Goal: Task Accomplishment & Management: Use online tool/utility

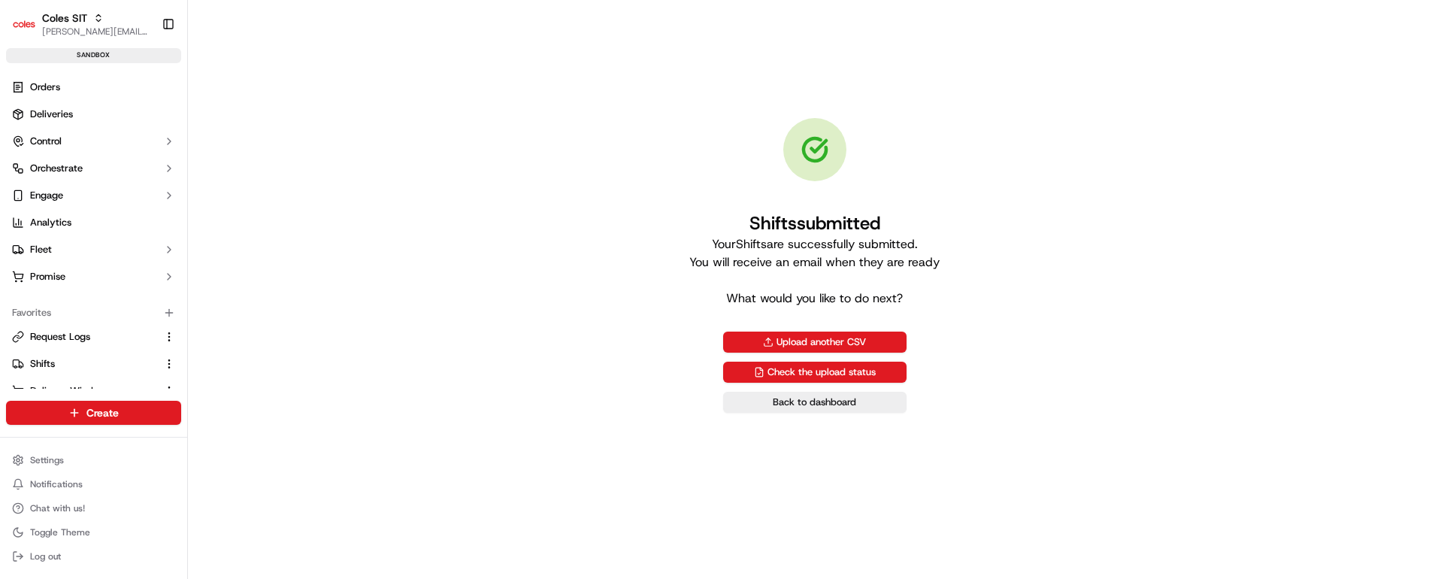
scroll to position [161, 0]
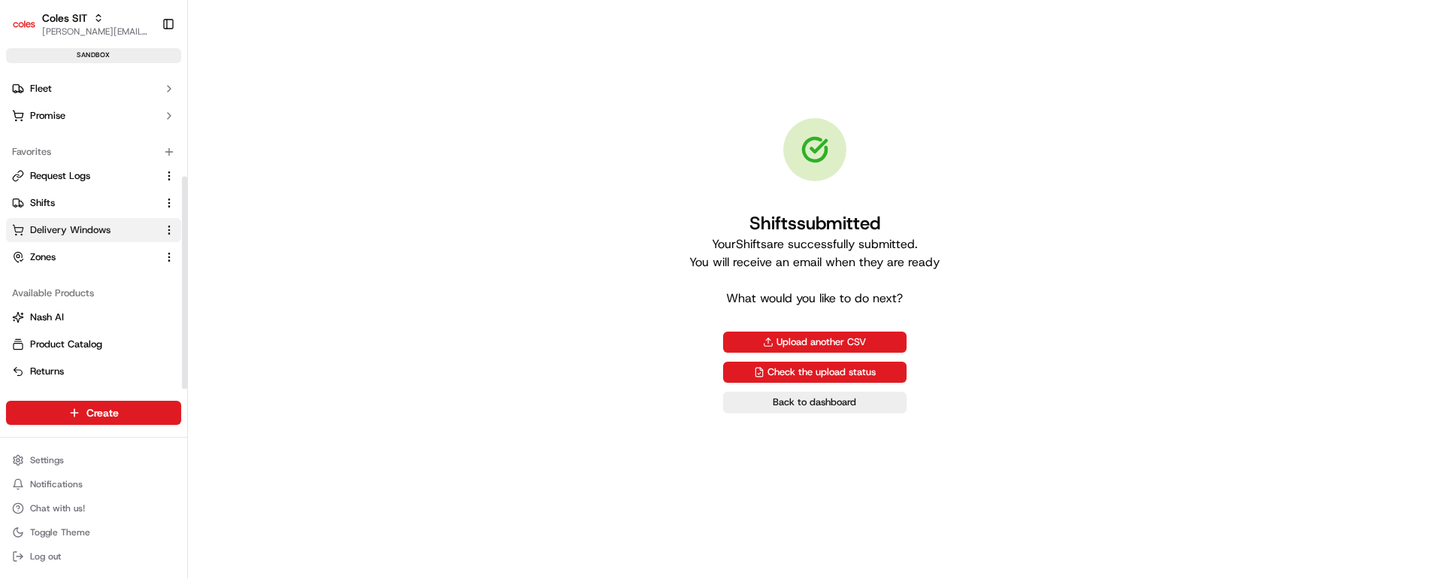
click at [68, 228] on span "Delivery Windows" at bounding box center [70, 230] width 80 height 14
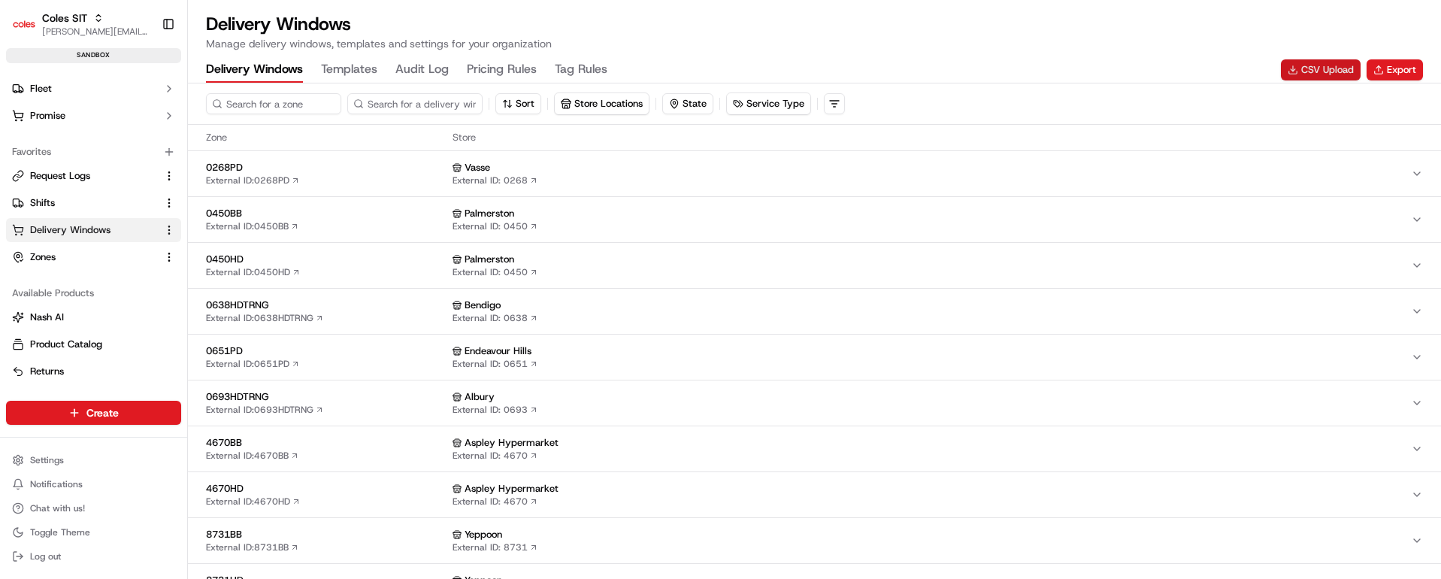
click at [1327, 69] on button "CSV Upload" at bounding box center [1321, 69] width 80 height 21
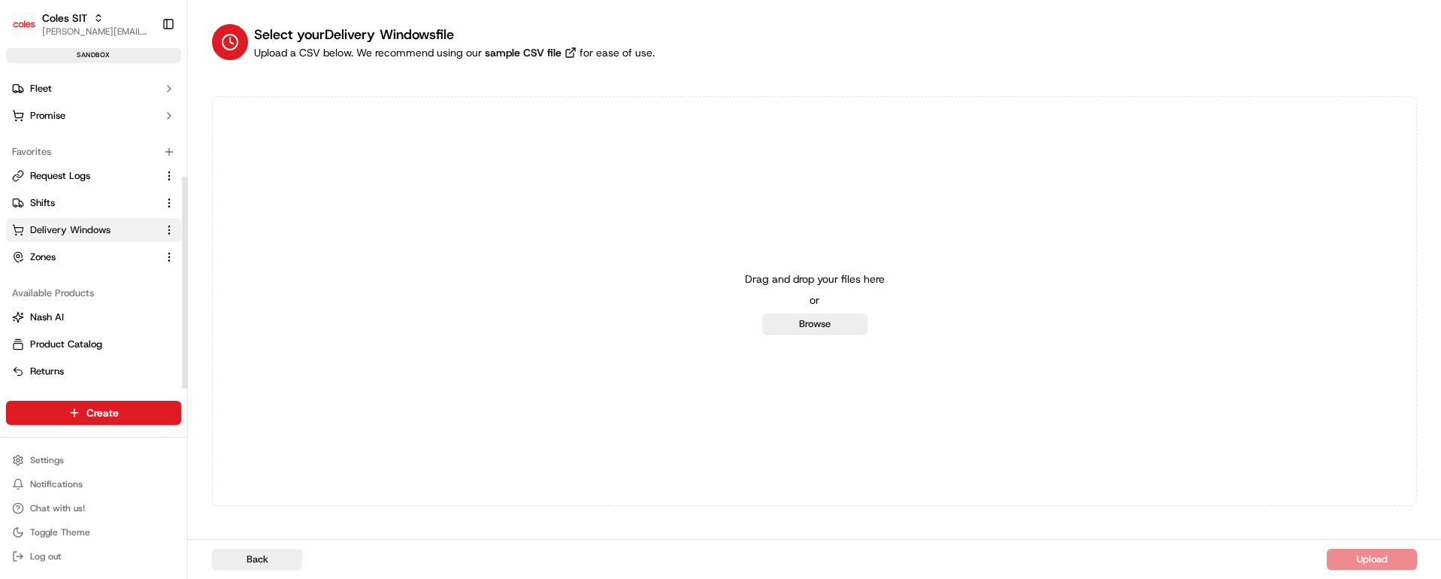
click at [52, 224] on span "Delivery Windows" at bounding box center [70, 230] width 80 height 14
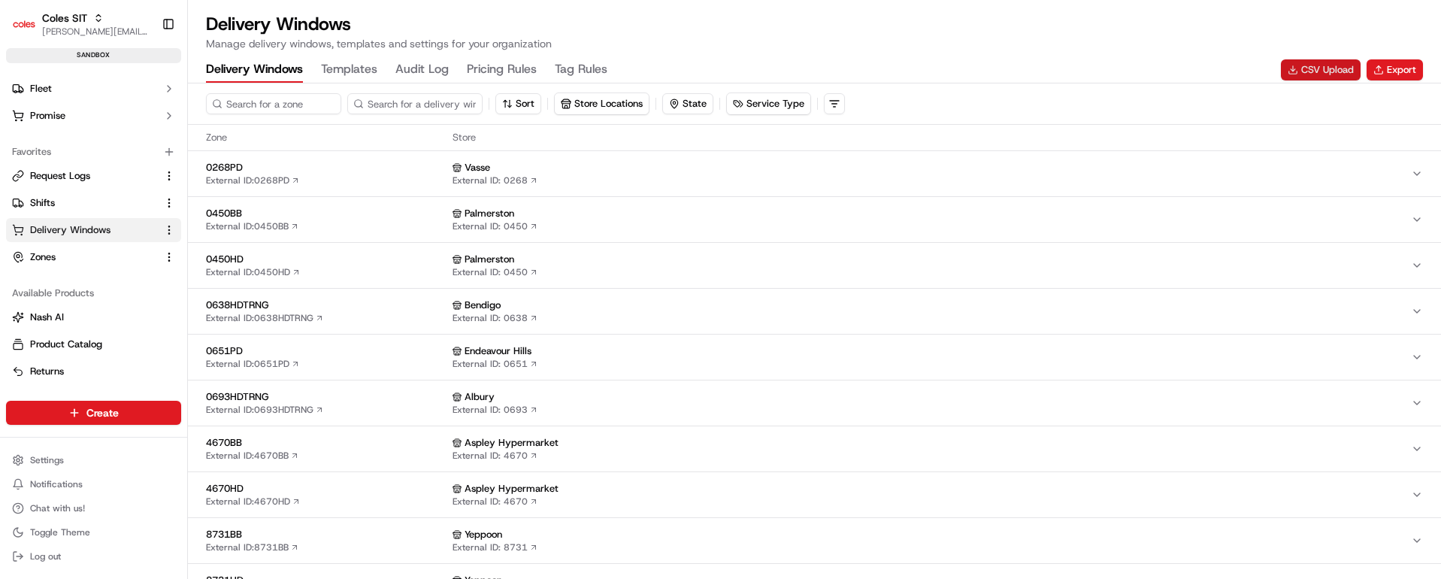
click at [1322, 68] on button "CSV Upload" at bounding box center [1321, 69] width 80 height 21
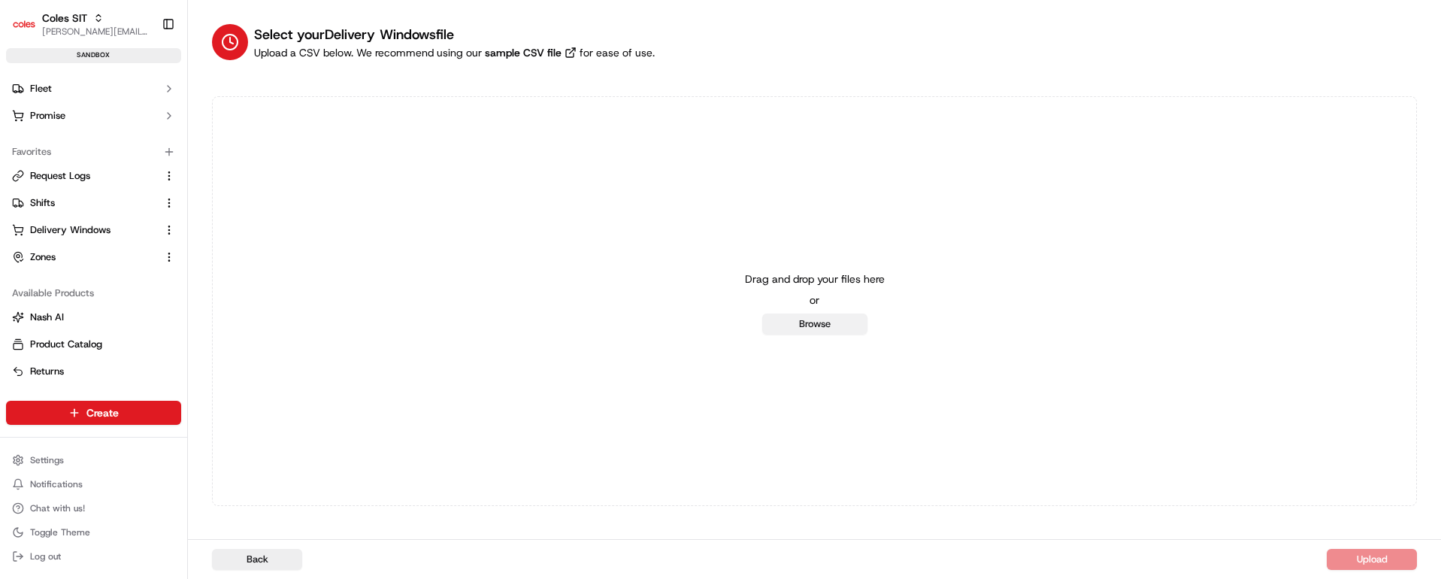
click at [831, 324] on button "Browse" at bounding box center [814, 323] width 105 height 21
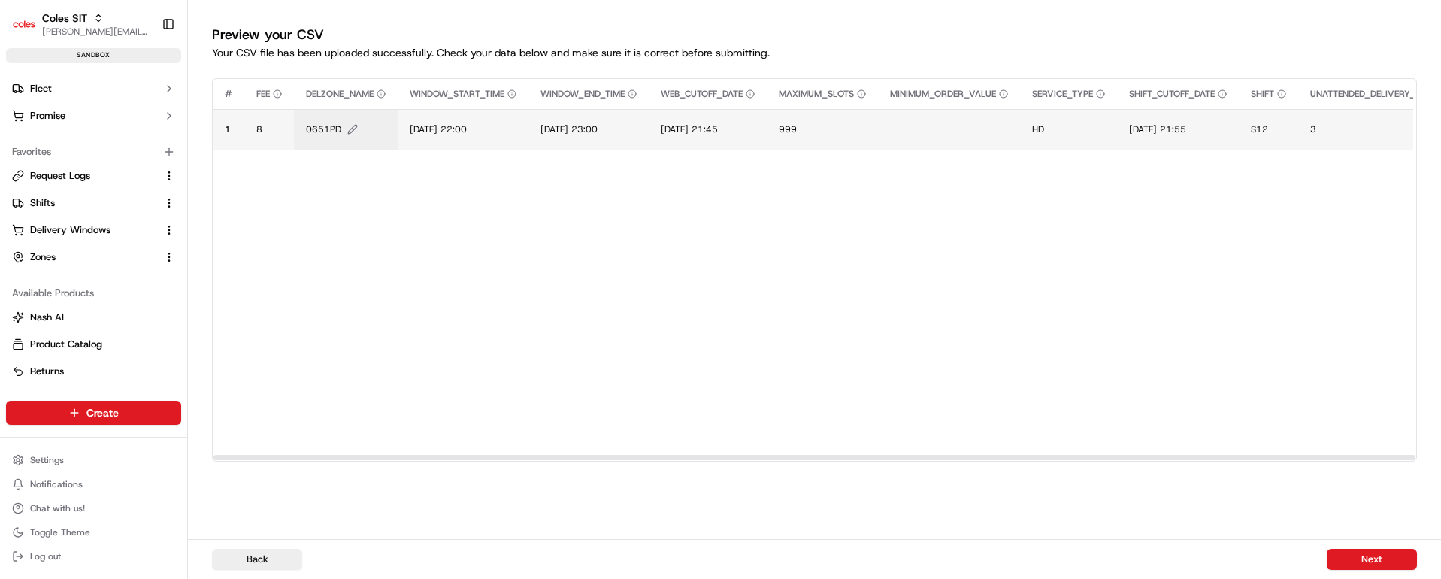
click at [326, 126] on span "0651PD" at bounding box center [323, 129] width 35 height 12
click at [336, 118] on input "0651PD" at bounding box center [396, 113] width 167 height 27
type input "7698HD"
click at [467, 112] on button at bounding box center [469, 113] width 21 height 27
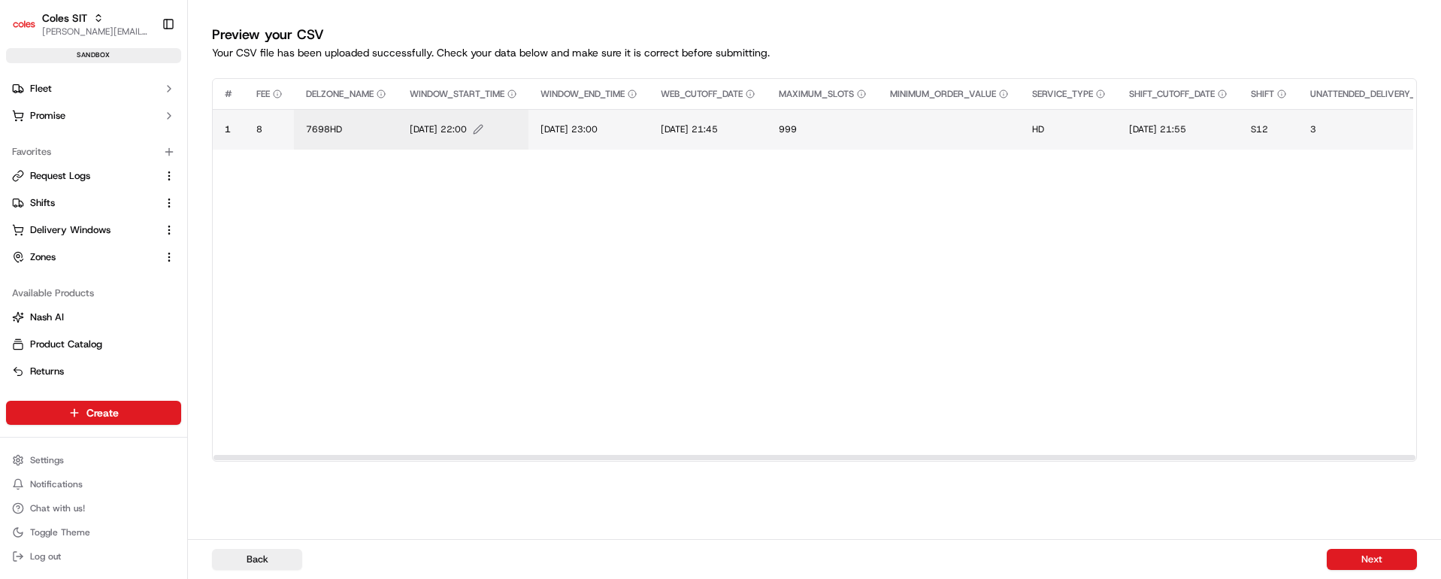
click at [445, 131] on span "[DATE] 22:00" at bounding box center [438, 129] width 57 height 12
click at [435, 113] on input "[DATE] 22:00" at bounding box center [502, 113] width 167 height 27
click at [454, 112] on input "[DATE] 22:00" at bounding box center [502, 113] width 167 height 27
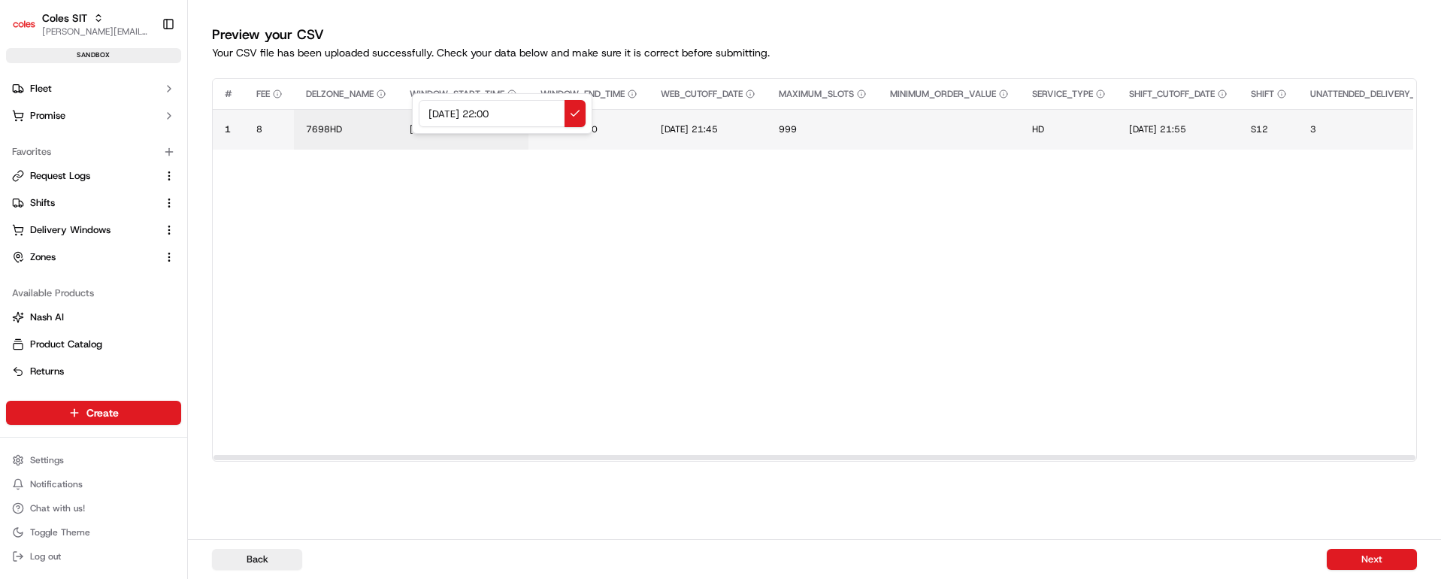
drag, startPoint x: 530, startPoint y: 112, endPoint x: 404, endPoint y: 108, distance: 126.3
click at [412, 108] on div "[DATE] 22:00" at bounding box center [502, 113] width 180 height 41
type input "[DATE] 22:00"
click at [576, 110] on button at bounding box center [574, 113] width 21 height 27
click at [595, 126] on span "[DATE] 23:00" at bounding box center [568, 129] width 57 height 12
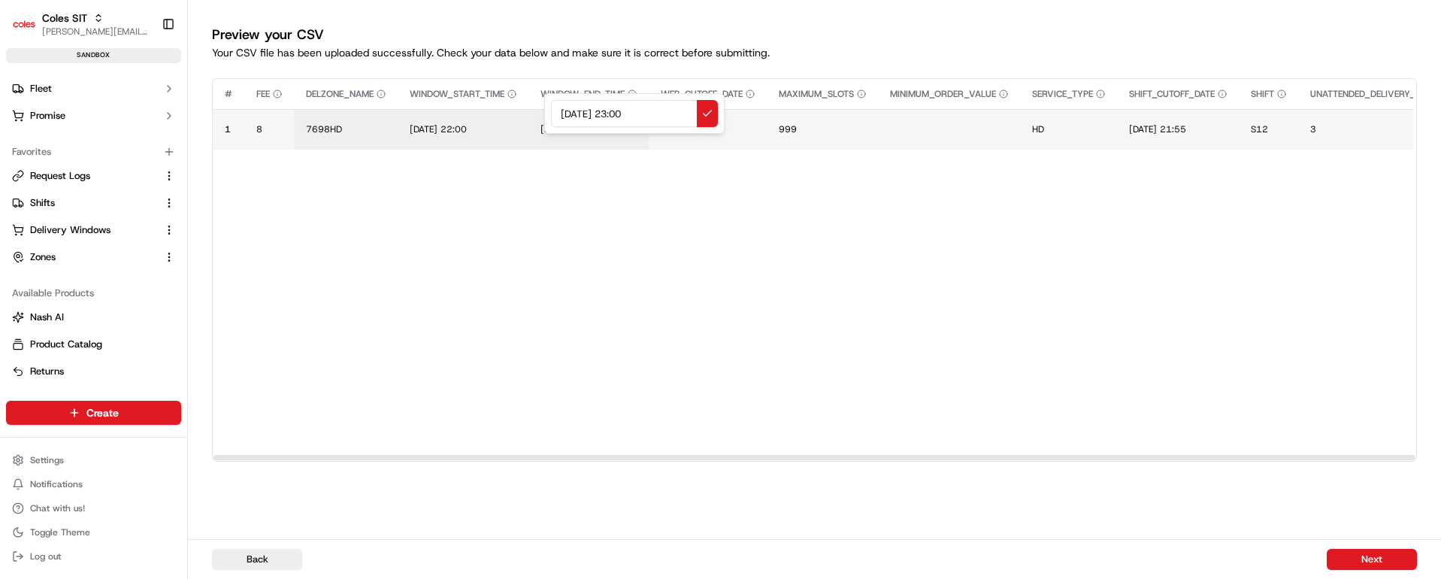
drag, startPoint x: 658, startPoint y: 116, endPoint x: 490, endPoint y: 91, distance: 169.5
click at [544, 93] on div "[DATE] 23:00" at bounding box center [634, 113] width 180 height 41
click at [630, 114] on input "[DATE] 22:00" at bounding box center [634, 113] width 167 height 27
type input "[DATE] 23:00"
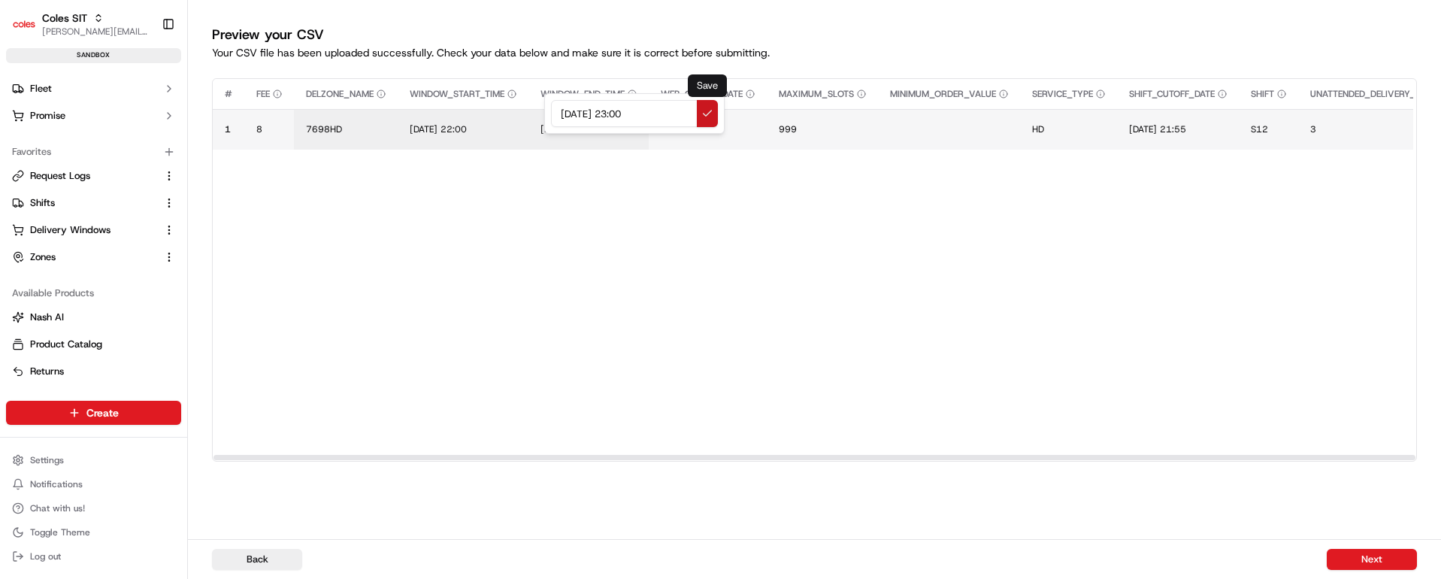
click at [708, 115] on button at bounding box center [707, 113] width 21 height 27
click at [702, 127] on span "[DATE] 21:45" at bounding box center [689, 129] width 57 height 12
drag, startPoint x: 785, startPoint y: 110, endPoint x: 661, endPoint y: 110, distance: 124.8
click at [668, 110] on div "[DATE] 21:45" at bounding box center [758, 113] width 180 height 41
click at [754, 114] on input "[DATE] 22:00" at bounding box center [758, 113] width 167 height 27
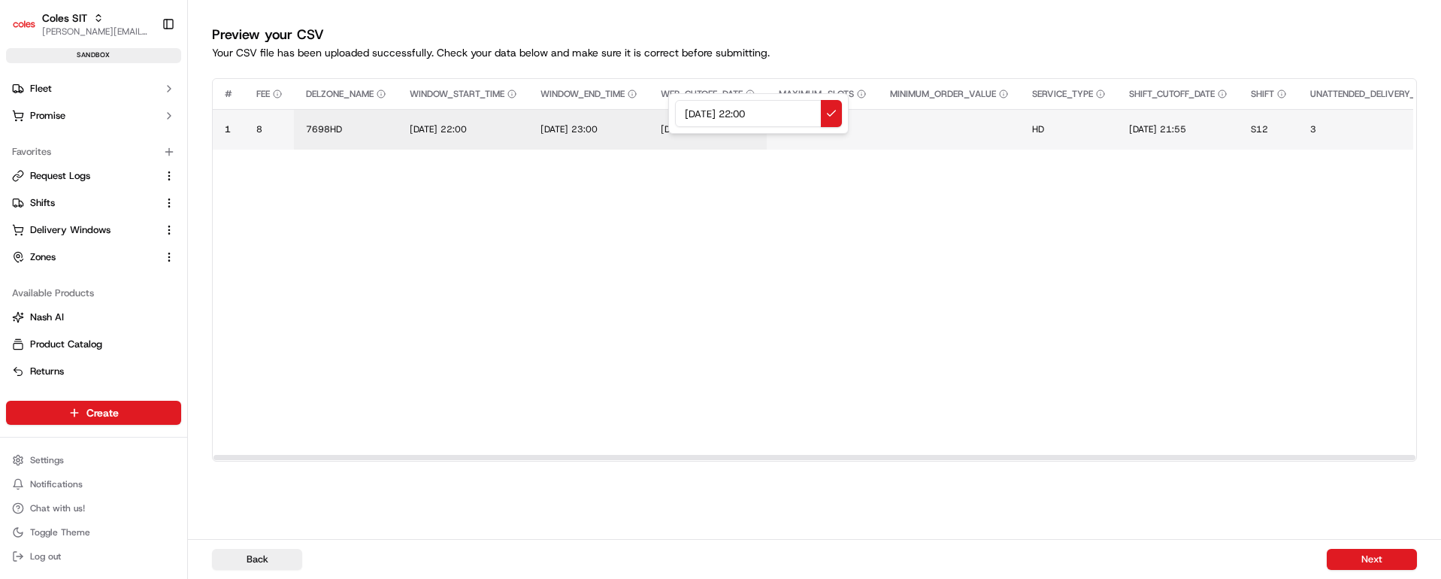
click at [754, 114] on input "[DATE] 22:00" at bounding box center [758, 113] width 167 height 27
drag, startPoint x: 791, startPoint y: 115, endPoint x: 669, endPoint y: 113, distance: 122.5
click at [669, 113] on div "[DATE] 15:00" at bounding box center [758, 113] width 180 height 41
type input "[DATE] 15:00"
click at [828, 113] on button at bounding box center [831, 113] width 21 height 27
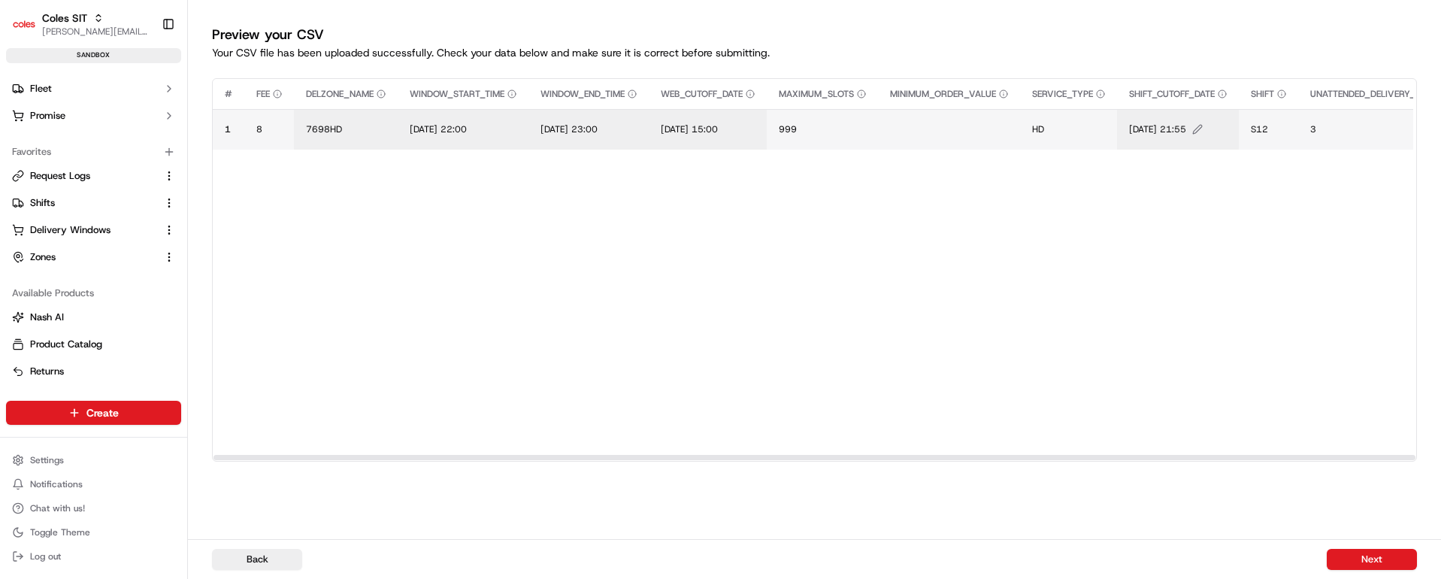
click at [1186, 132] on span "[DATE] 21:55" at bounding box center [1157, 129] width 57 height 12
drag, startPoint x: 1267, startPoint y: 108, endPoint x: 1144, endPoint y: 109, distance: 123.3
click at [1144, 109] on div "[DATE] 21:55" at bounding box center [1234, 113] width 180 height 41
click at [1242, 113] on input "[DATE] 15:00" at bounding box center [1234, 113] width 167 height 27
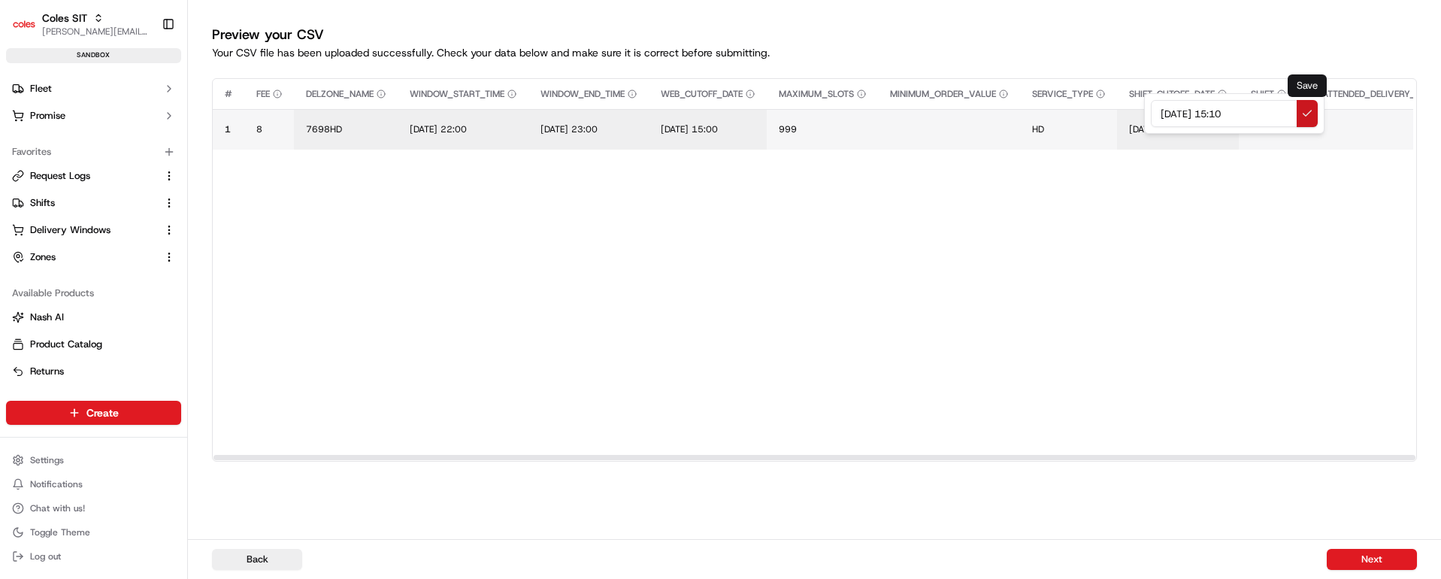
type input "[DATE] 15:10"
click at [1305, 109] on button at bounding box center [1307, 113] width 21 height 27
click at [1268, 126] on span "S12" at bounding box center [1259, 129] width 17 height 12
type input "S22"
click at [1432, 111] on button at bounding box center [1431, 113] width 21 height 27
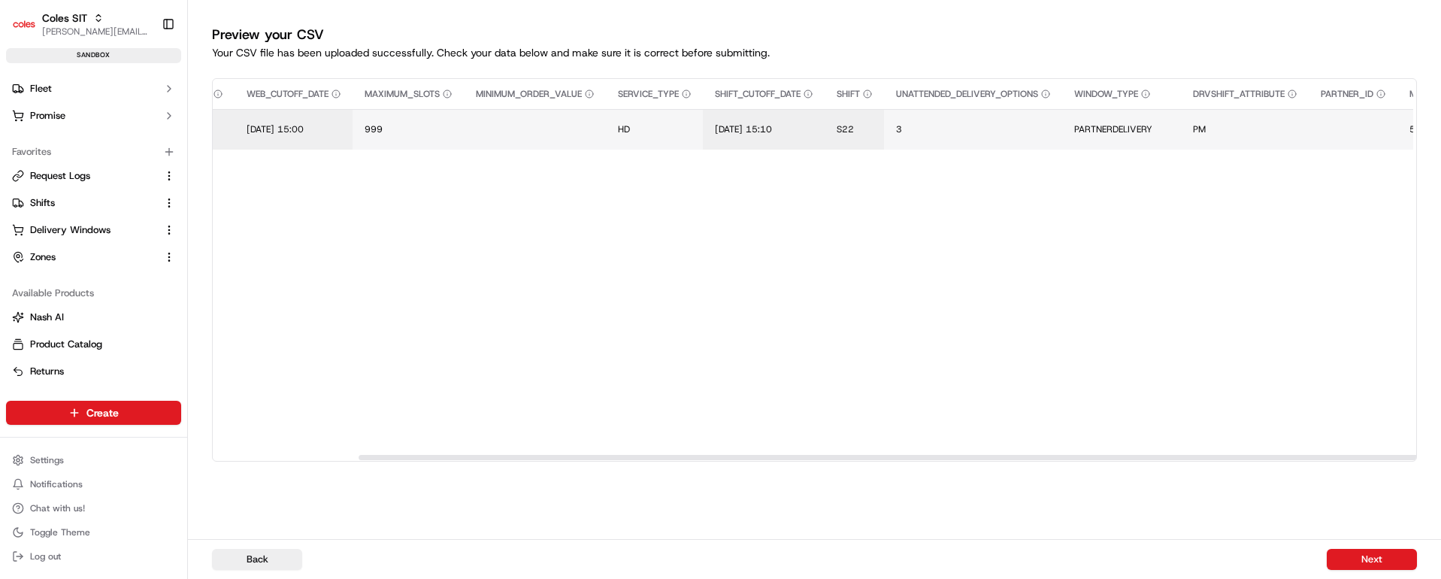
scroll to position [0, 416]
drag, startPoint x: 758, startPoint y: 457, endPoint x: 904, endPoint y: 446, distance: 146.2
click at [904, 455] on div at bounding box center [960, 457] width 1202 height 5
click at [1134, 130] on span "PARTNERDELIVERY" at bounding box center [1112, 129] width 78 height 12
click at [1151, 110] on input "PARTNERDELIVERY" at bounding box center [1183, 113] width 167 height 27
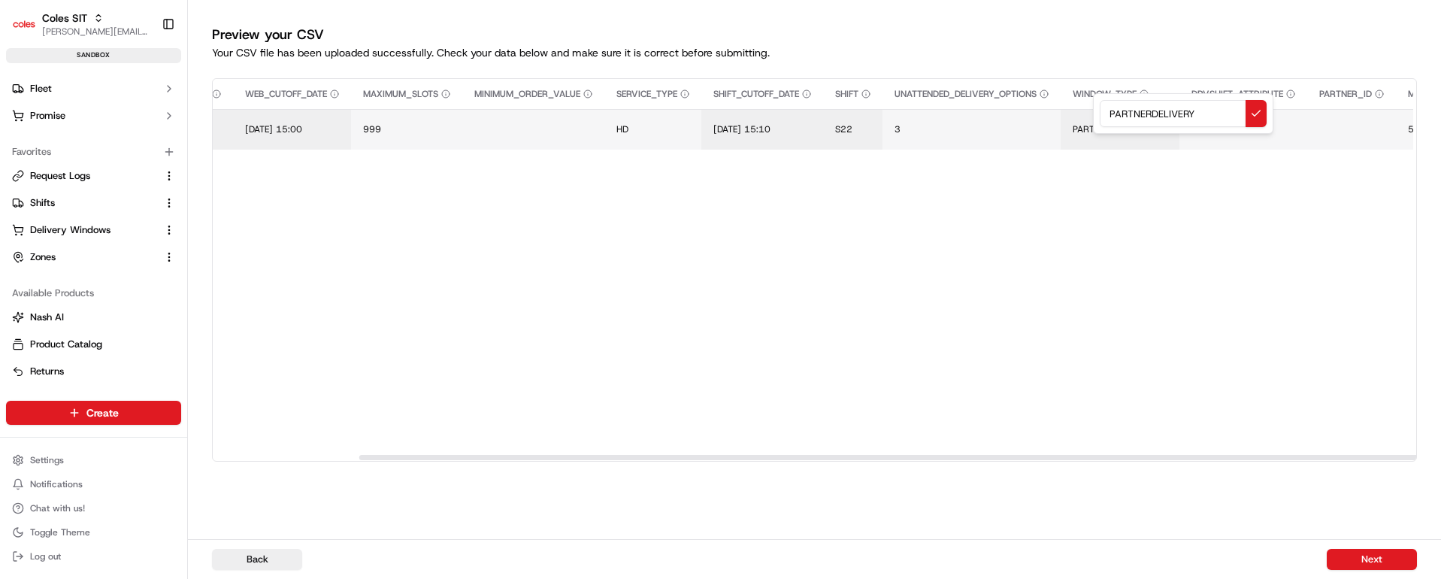
click at [1151, 110] on input "PARTNERDELIVERY" at bounding box center [1183, 113] width 167 height 27
click at [1257, 117] on button at bounding box center [1255, 113] width 21 height 27
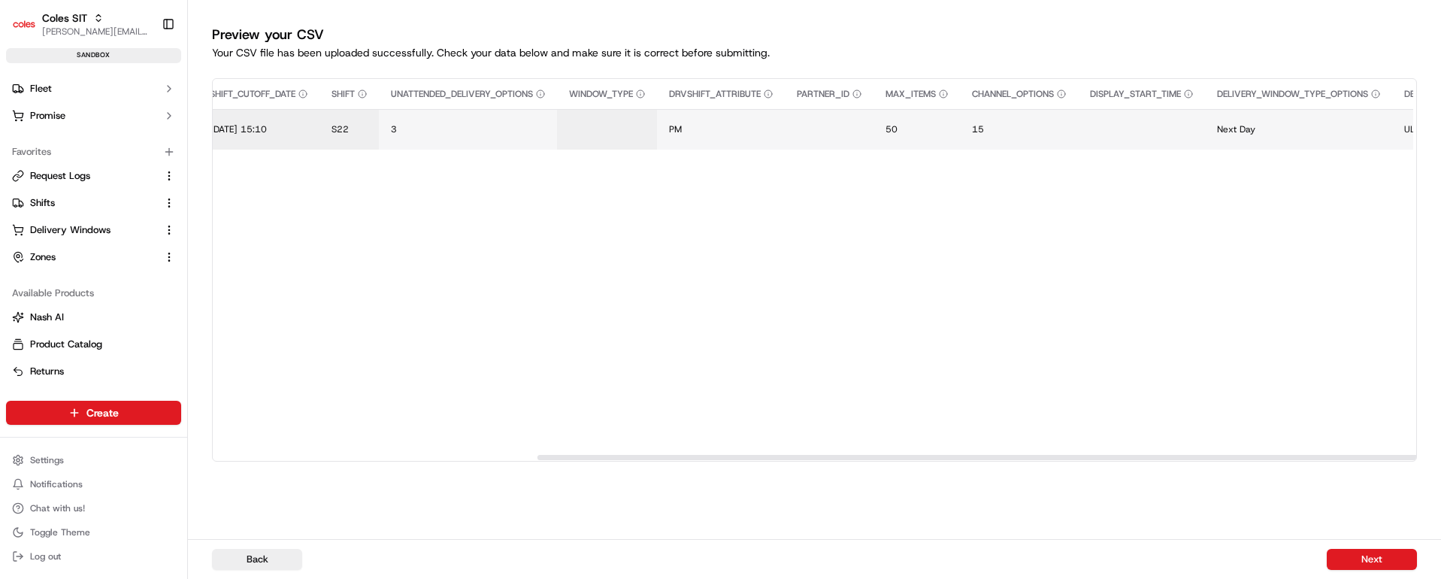
scroll to position [0, 0]
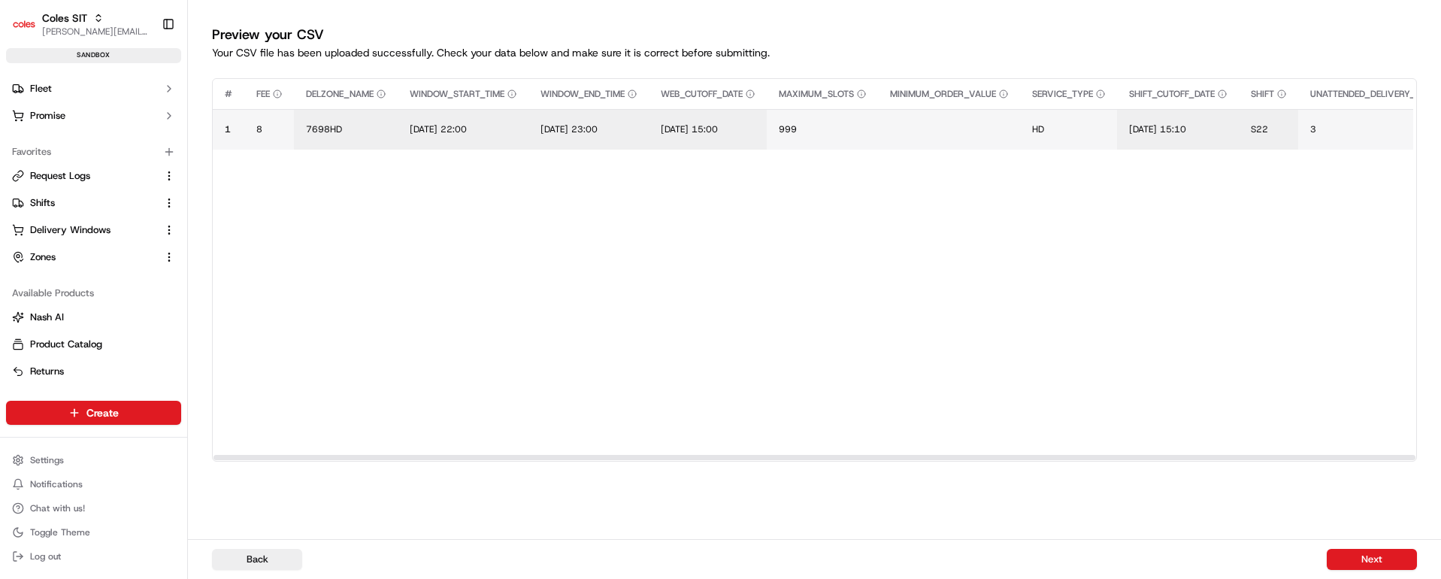
drag, startPoint x: 795, startPoint y: 457, endPoint x: 256, endPoint y: 292, distance: 564.4
click at [268, 460] on div at bounding box center [814, 457] width 1202 height 5
click at [260, 127] on span "8" at bounding box center [259, 129] width 6 height 12
type input "15"
click at [417, 120] on button at bounding box center [419, 113] width 21 height 27
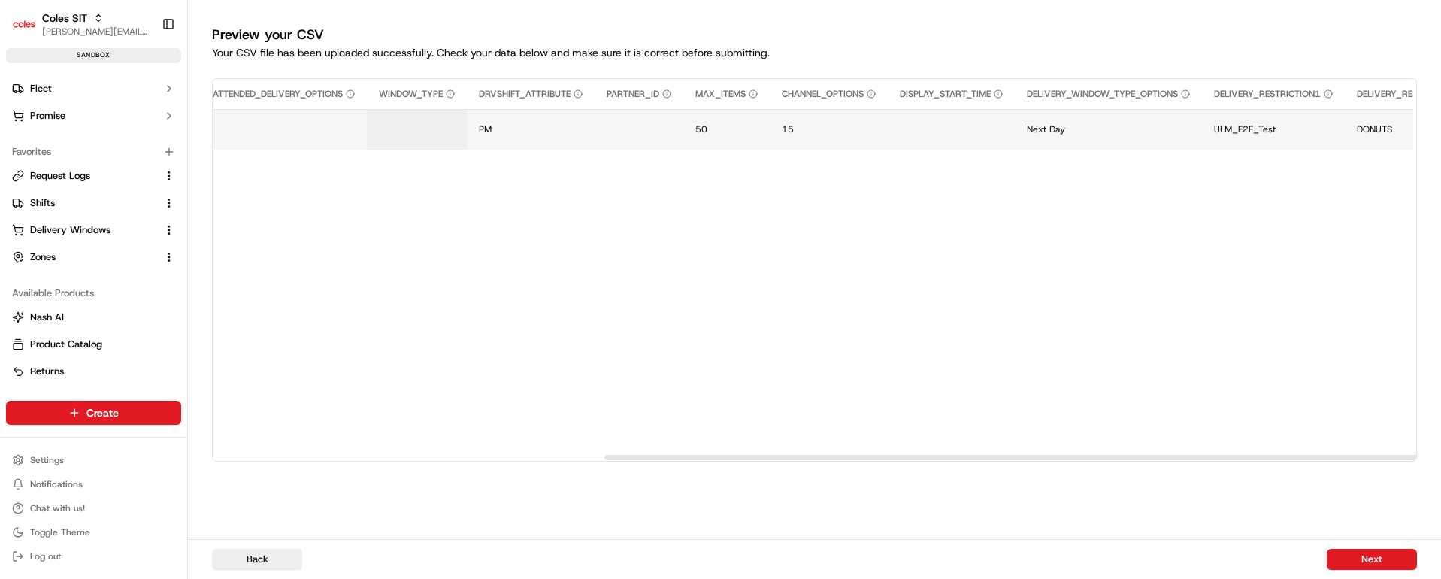
scroll to position [0, 1138]
drag, startPoint x: 1022, startPoint y: 455, endPoint x: 1422, endPoint y: 443, distance: 400.0
click at [1422, 455] on div at bounding box center [1215, 457] width 1202 height 5
drag, startPoint x: 1340, startPoint y: 457, endPoint x: 1439, endPoint y: 442, distance: 100.3
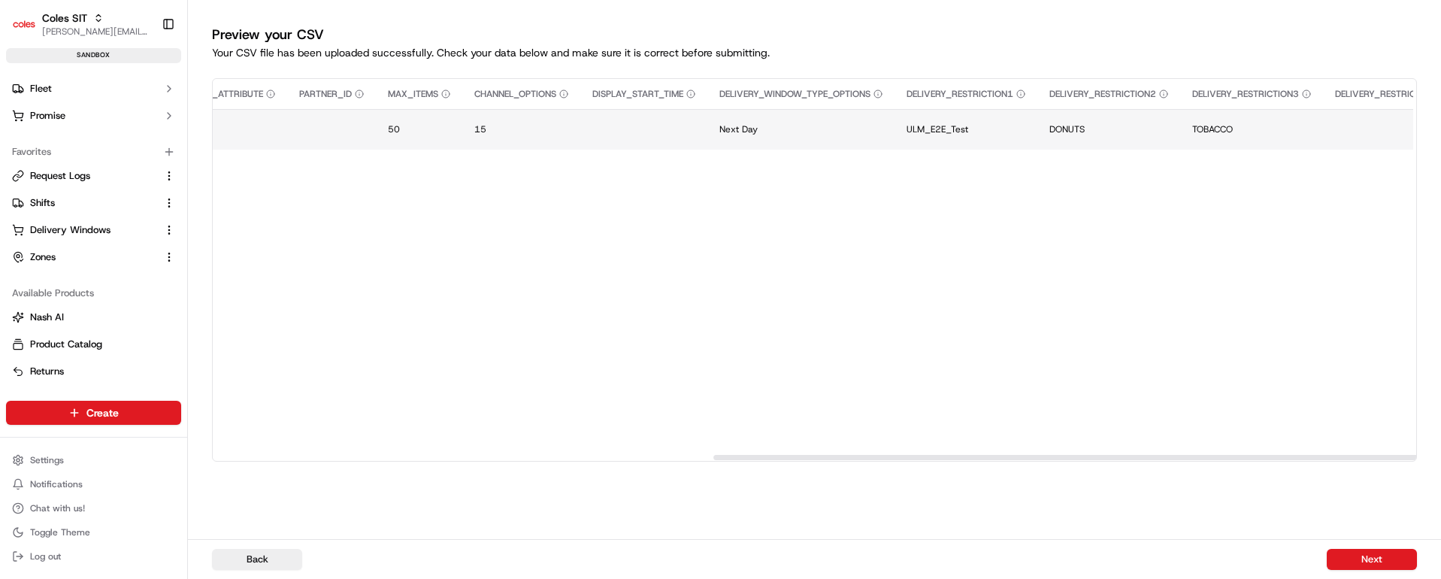
click at [1439, 455] on div at bounding box center [1314, 457] width 1202 height 5
drag, startPoint x: 1224, startPoint y: 456, endPoint x: 1433, endPoint y: 440, distance: 210.3
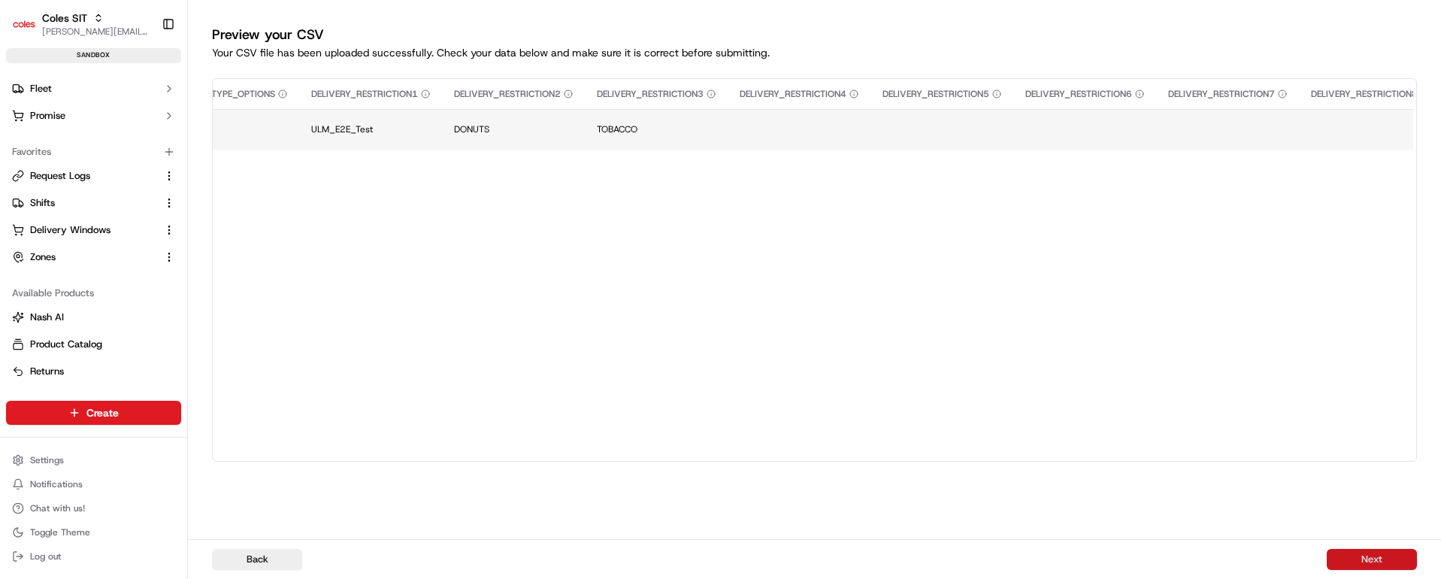
click at [1356, 559] on button "Next" at bounding box center [1372, 559] width 90 height 21
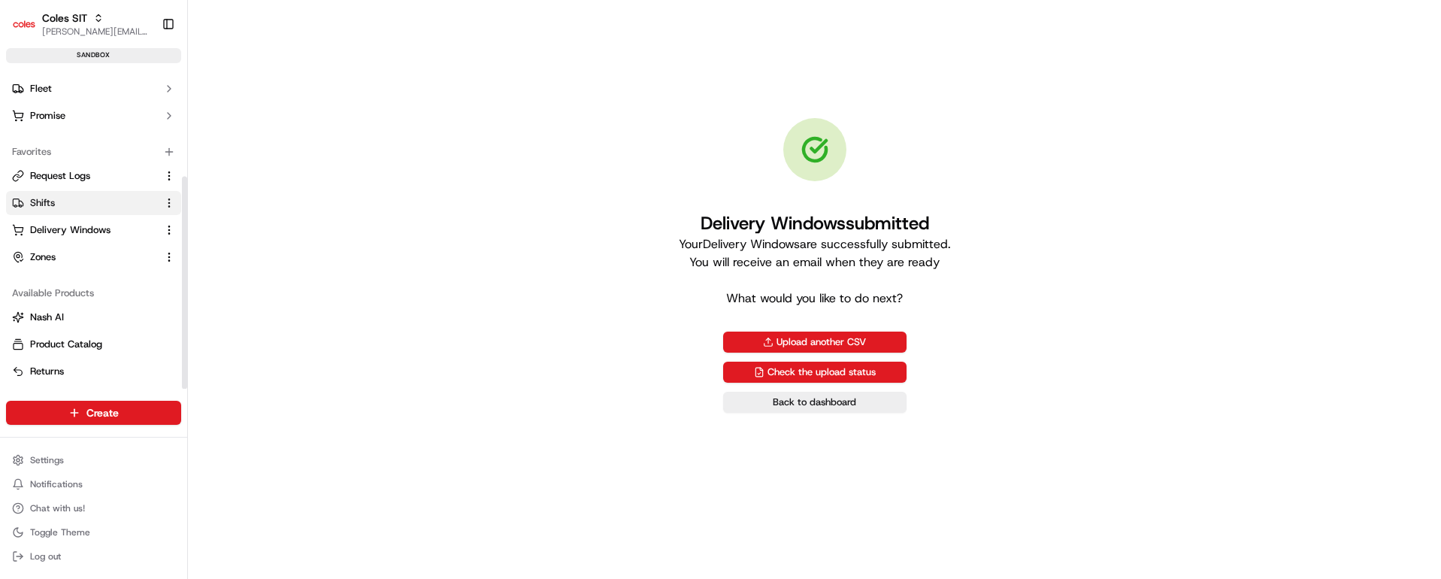
click at [51, 191] on button "Shifts" at bounding box center [93, 203] width 175 height 24
click at [52, 206] on span "Shifts" at bounding box center [42, 203] width 25 height 14
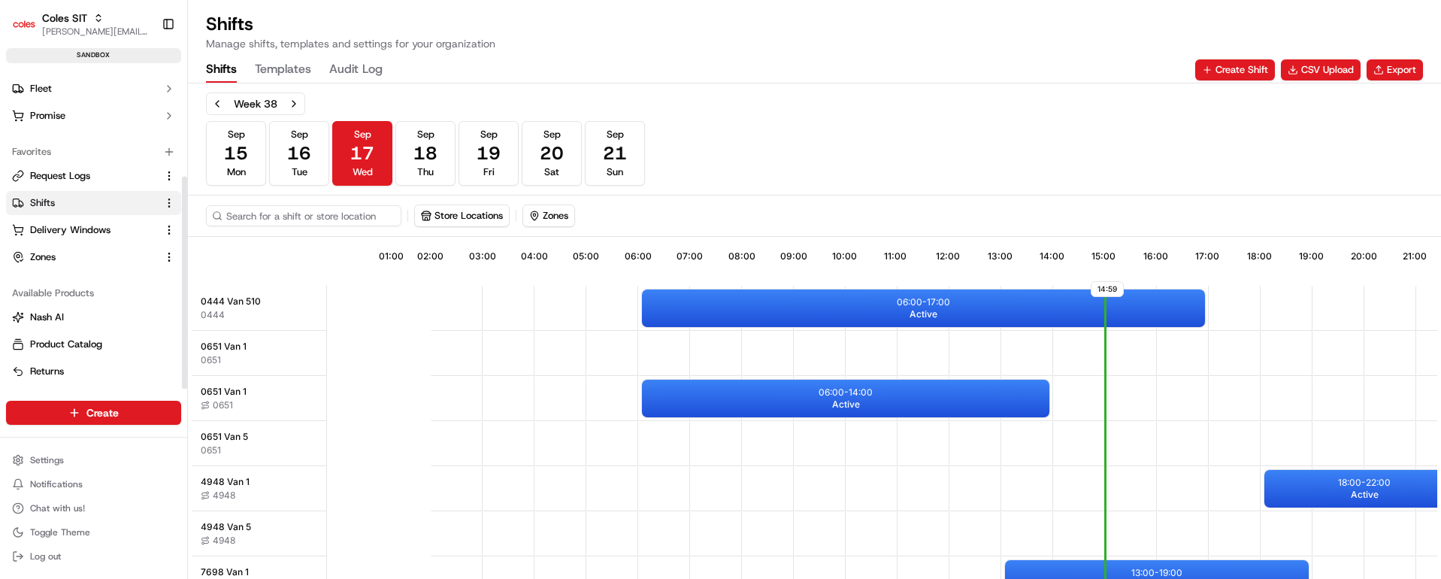
scroll to position [0, 142]
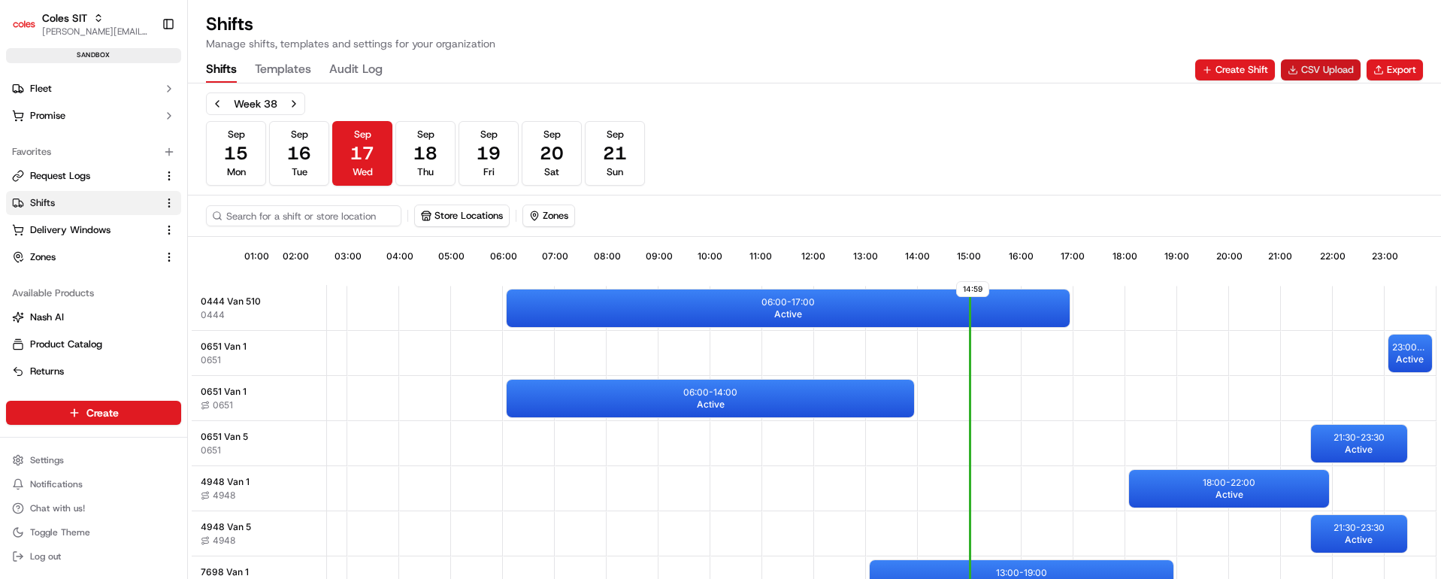
click at [1319, 68] on button "CSV Upload" at bounding box center [1321, 69] width 80 height 21
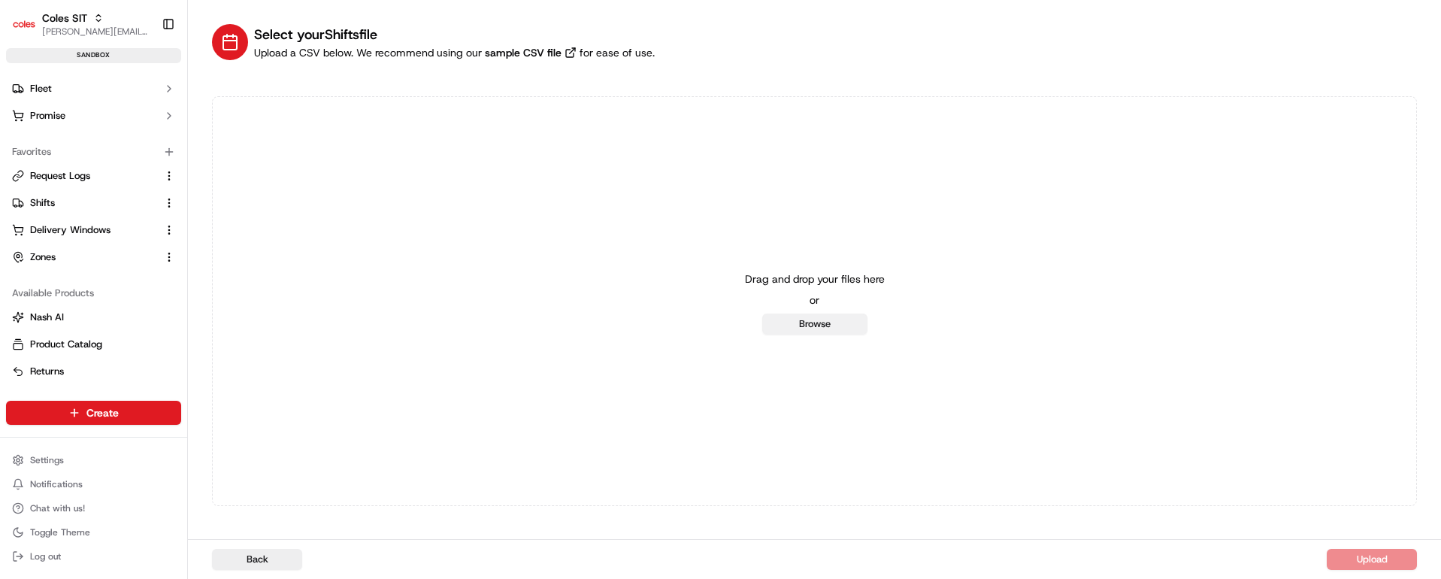
click at [818, 322] on button "Browse" at bounding box center [814, 323] width 105 height 21
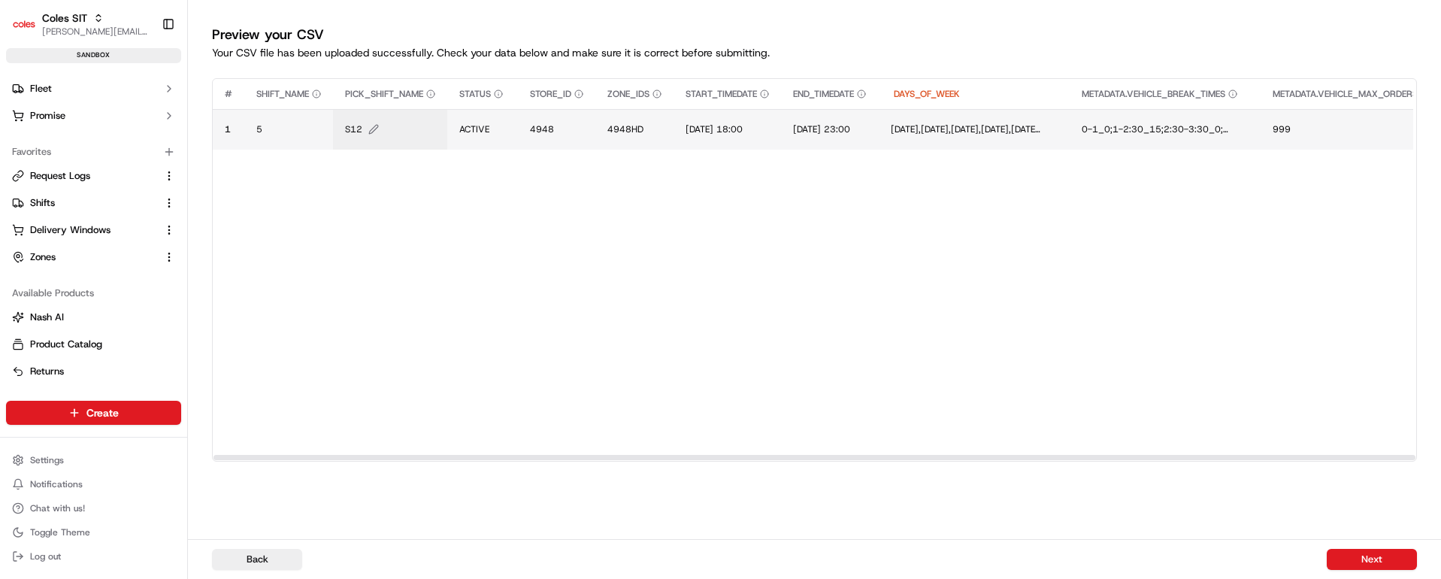
click at [360, 128] on span "S12" at bounding box center [353, 129] width 17 height 12
type input "S22"
click at [512, 110] on button at bounding box center [509, 113] width 21 height 27
click at [551, 127] on span "4948" at bounding box center [542, 129] width 24 height 12
click at [560, 113] on input "4948" at bounding box center [622, 113] width 167 height 27
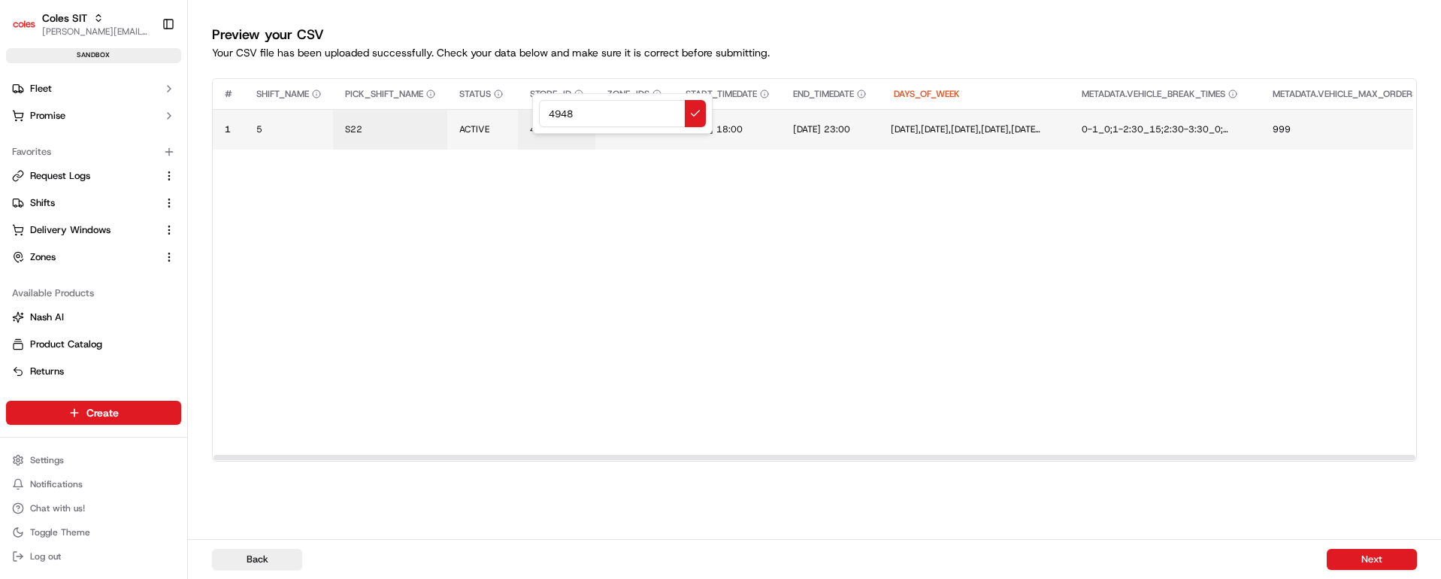
click at [561, 113] on input "4948" at bounding box center [622, 113] width 167 height 27
type input "7698"
click at [698, 110] on button at bounding box center [695, 113] width 21 height 27
click at [635, 132] on span "4948HD" at bounding box center [625, 129] width 36 height 12
click at [639, 113] on input "4948HD" at bounding box center [700, 113] width 167 height 27
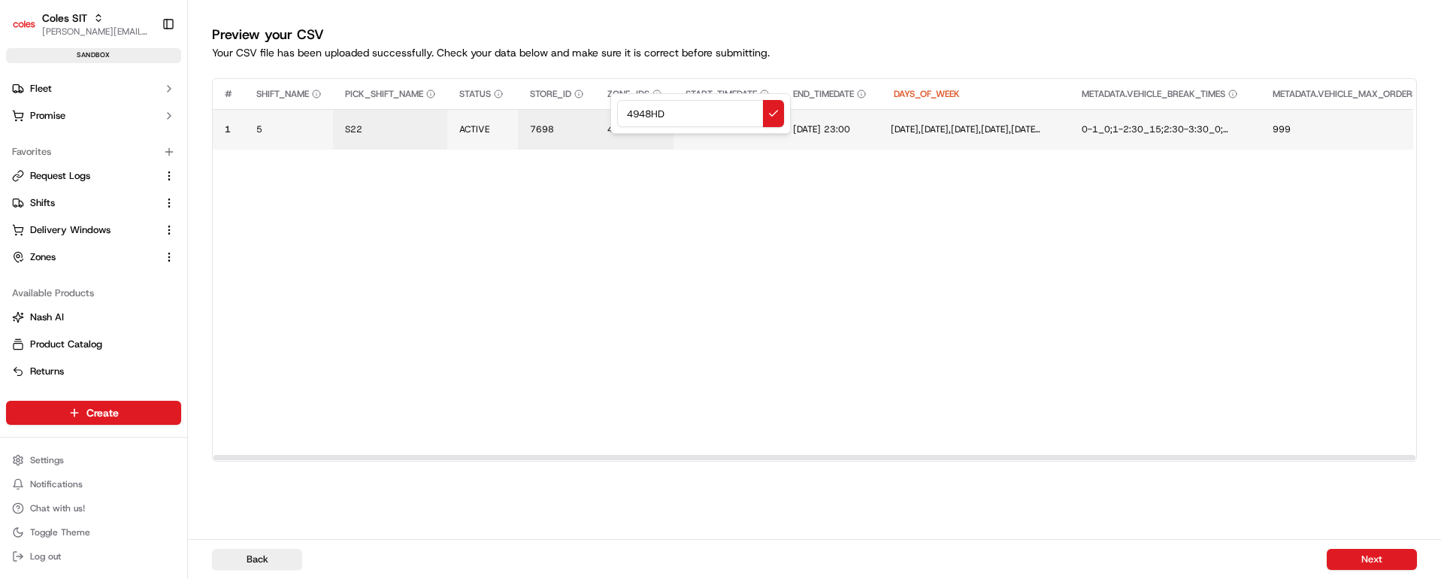
click at [639, 113] on input "4948HD" at bounding box center [700, 113] width 167 height 27
type input "7698HD"
click at [768, 118] on button at bounding box center [773, 113] width 21 height 27
click at [850, 129] on span "[DATE] 23:00" at bounding box center [821, 129] width 57 height 12
type input "[DATE] 23:00"
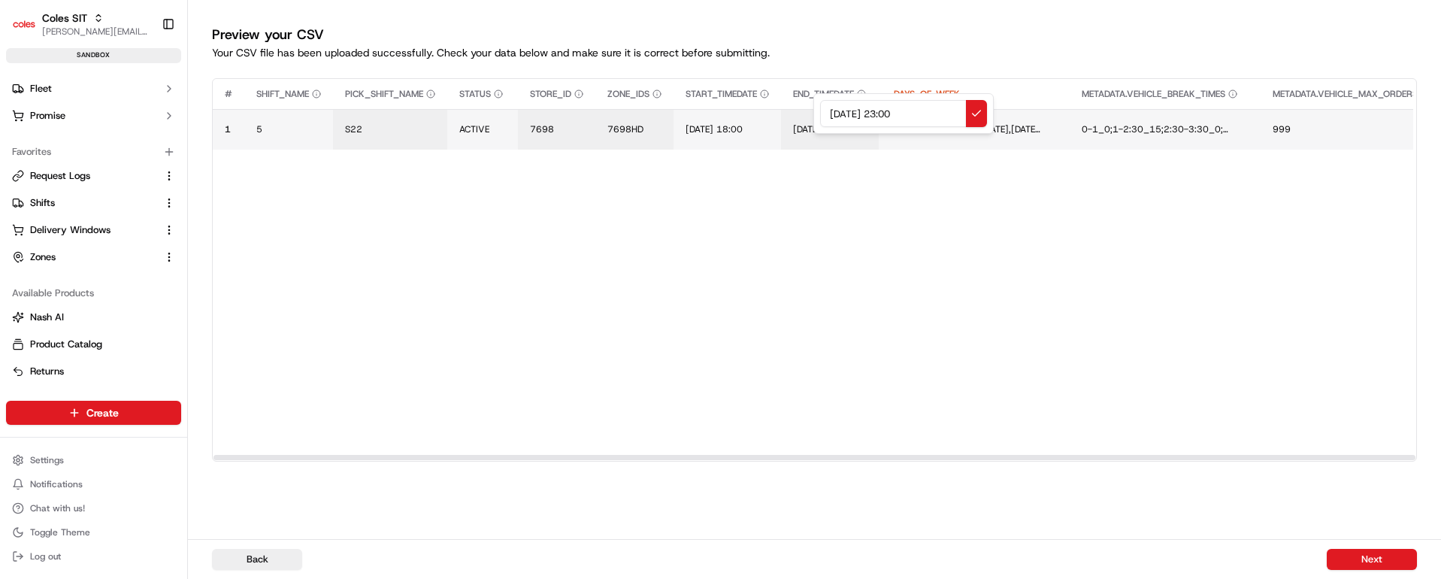
click at [736, 127] on div at bounding box center [720, 289] width 1441 height 579
click at [727, 132] on span "[DATE] 18:00" at bounding box center [713, 129] width 57 height 12
drag, startPoint x: 803, startPoint y: 112, endPoint x: 664, endPoint y: 110, distance: 139.1
click at [688, 110] on div "[DATE] 18:00" at bounding box center [778, 113] width 180 height 41
click at [777, 113] on input "[DATE] 15:00" at bounding box center [778, 113] width 167 height 27
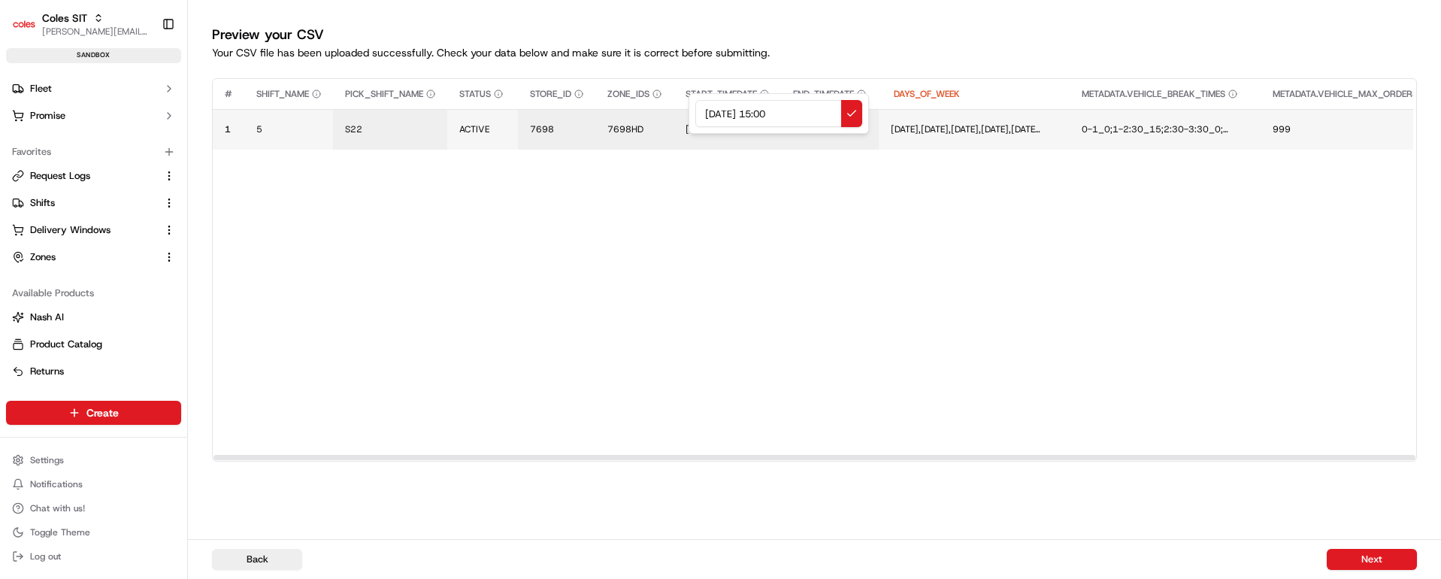
click at [777, 113] on input "[DATE] 15:00" at bounding box center [778, 113] width 167 height 27
click at [791, 111] on input "[DATE] 21:00" at bounding box center [778, 113] width 167 height 27
drag, startPoint x: 815, startPoint y: 111, endPoint x: 701, endPoint y: 114, distance: 114.3
click at [701, 114] on input "[DATE] 21:30" at bounding box center [778, 113] width 167 height 27
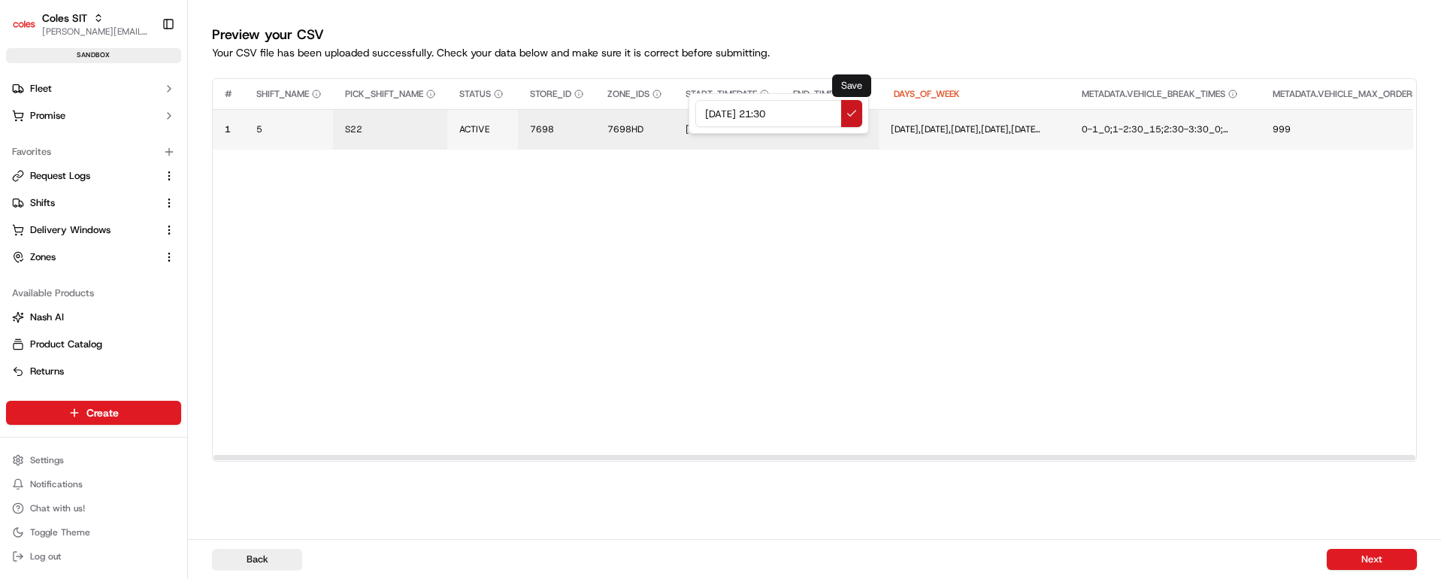
type input "[DATE] 21:30"
click at [849, 111] on button at bounding box center [851, 113] width 21 height 27
click at [855, 124] on span "[DATE] 23:00" at bounding box center [826, 129] width 57 height 12
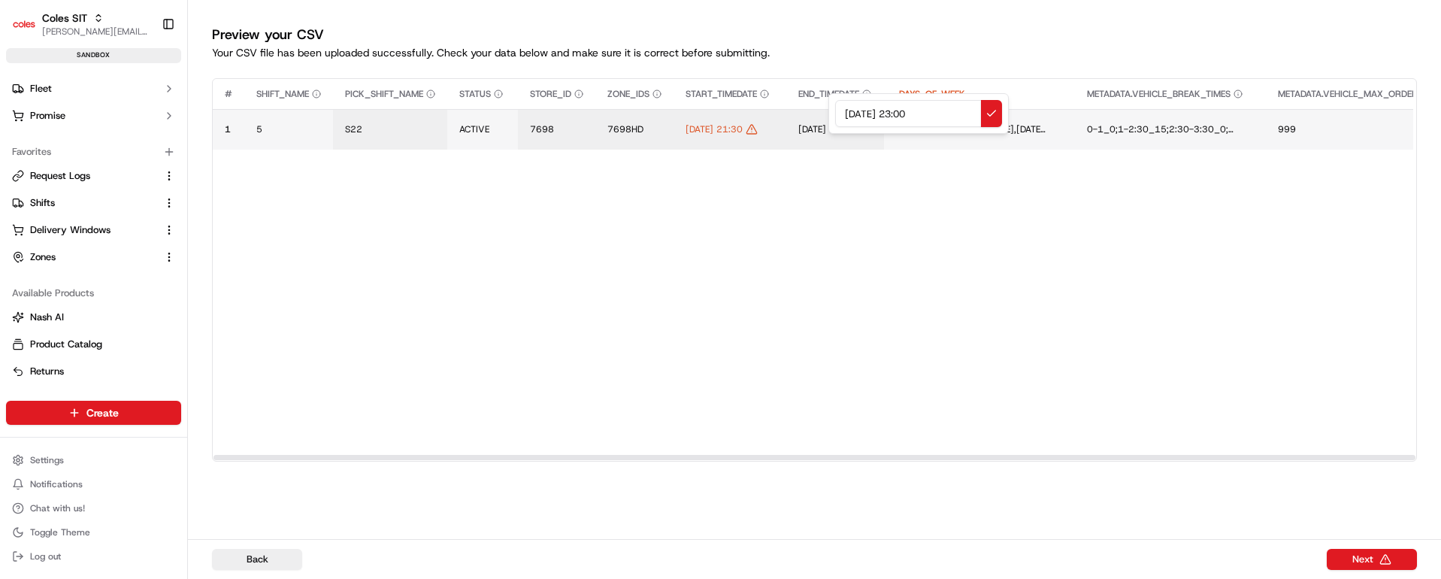
drag, startPoint x: 949, startPoint y: 110, endPoint x: 759, endPoint y: 109, distance: 190.2
click at [828, 111] on div "[DATE] 23:00" at bounding box center [918, 113] width 180 height 41
click at [915, 115] on input "[DATE] 21:30" at bounding box center [918, 113] width 167 height 27
type input "[DATE] 23:30"
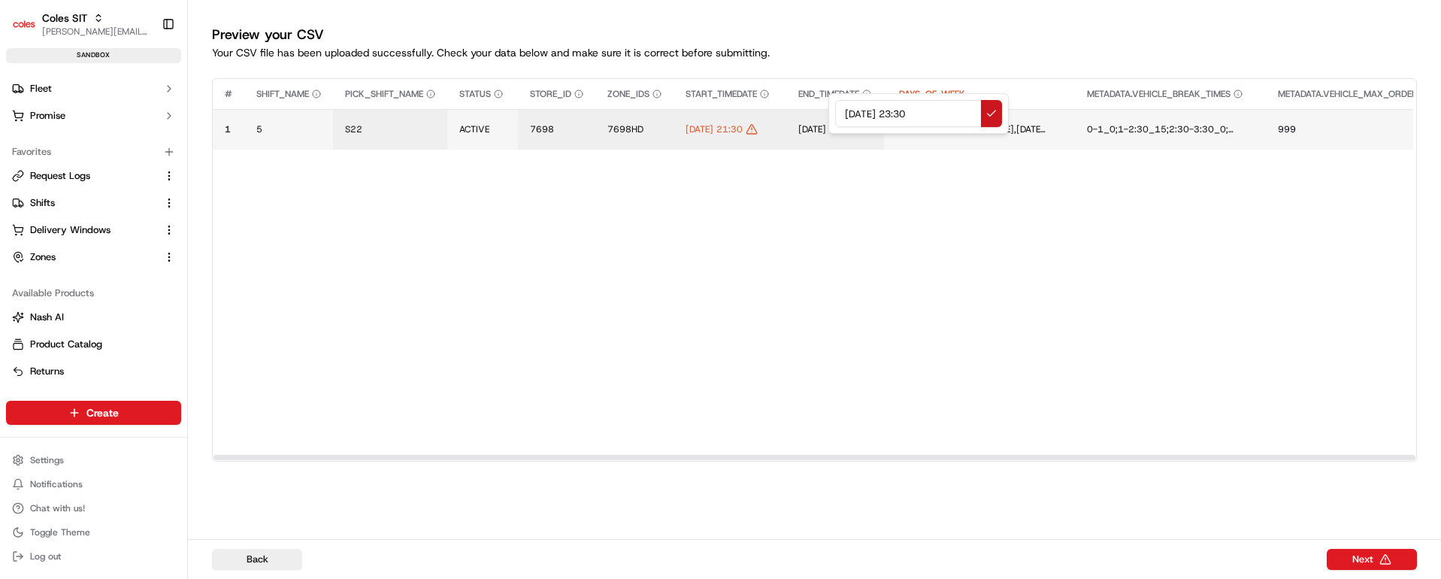
click at [990, 111] on button at bounding box center [991, 113] width 21 height 27
drag, startPoint x: 858, startPoint y: 456, endPoint x: 436, endPoint y: 452, distance: 422.4
click at [436, 455] on div at bounding box center [814, 457] width 1202 height 5
click at [1376, 561] on button "Next" at bounding box center [1372, 559] width 90 height 21
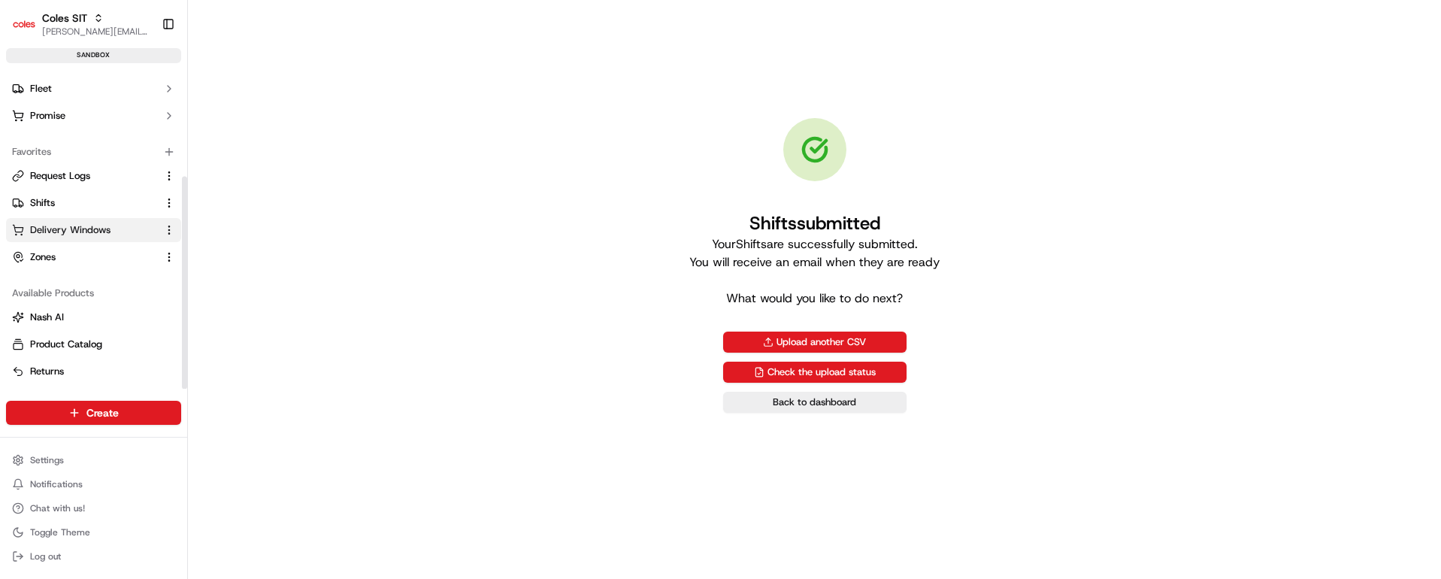
click at [74, 234] on span "Delivery Windows" at bounding box center [70, 230] width 80 height 14
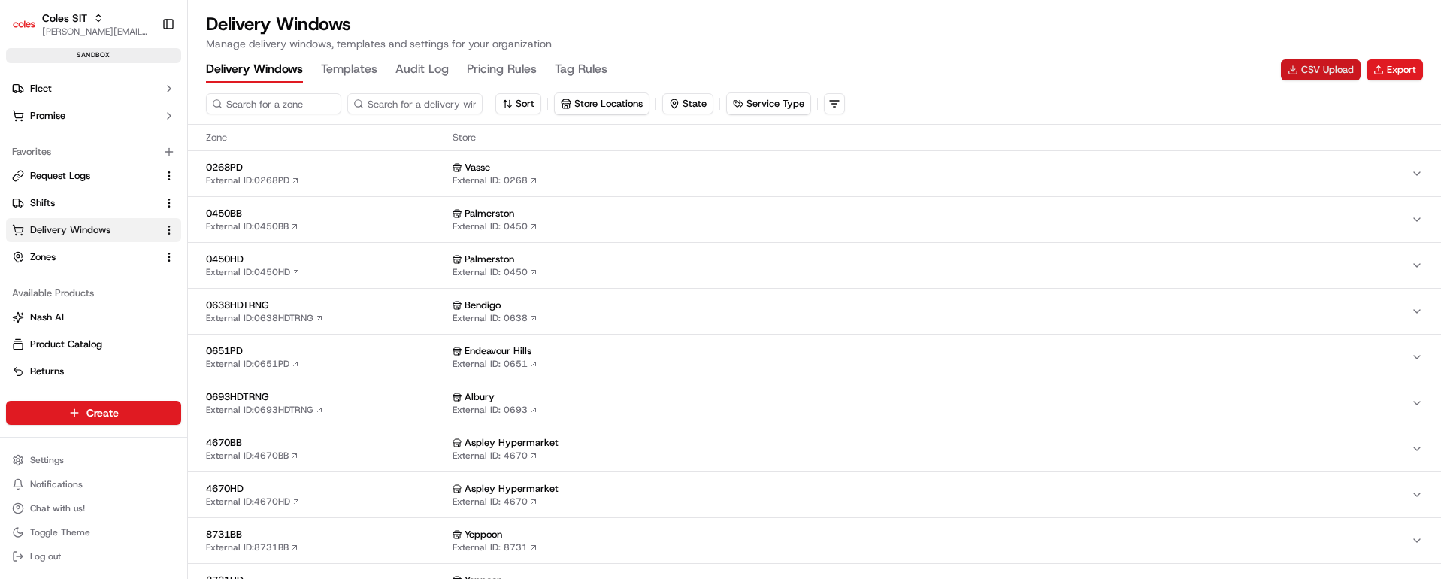
click at [1330, 63] on button "CSV Upload" at bounding box center [1321, 69] width 80 height 21
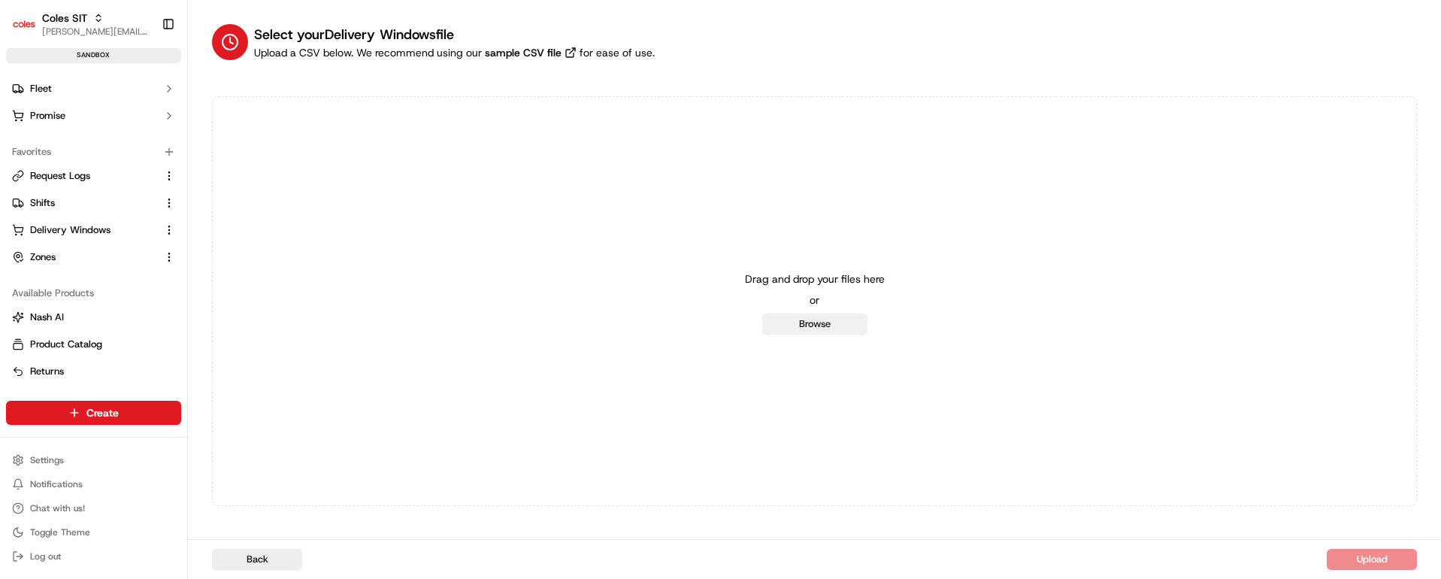
click at [795, 327] on button "Browse" at bounding box center [814, 323] width 105 height 21
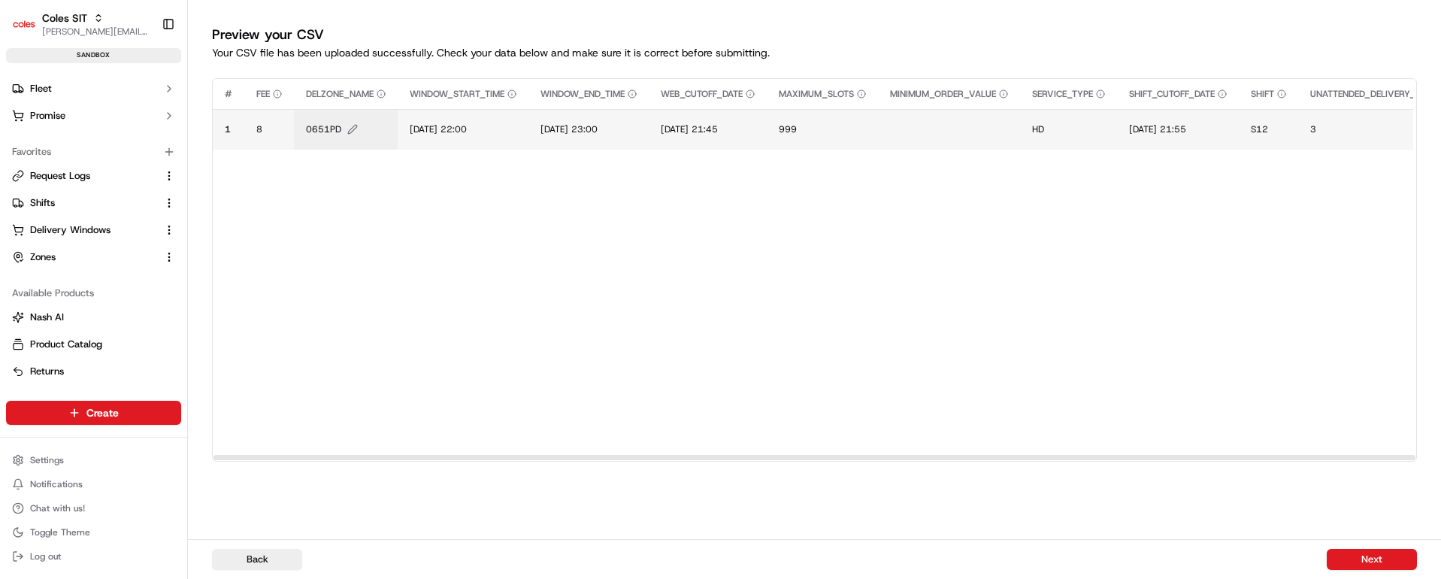
click at [324, 129] on span "0651PD" at bounding box center [323, 129] width 35 height 12
click at [335, 114] on input "0651PD" at bounding box center [396, 113] width 167 height 27
type input "7698HD"
click at [469, 110] on button at bounding box center [469, 113] width 21 height 27
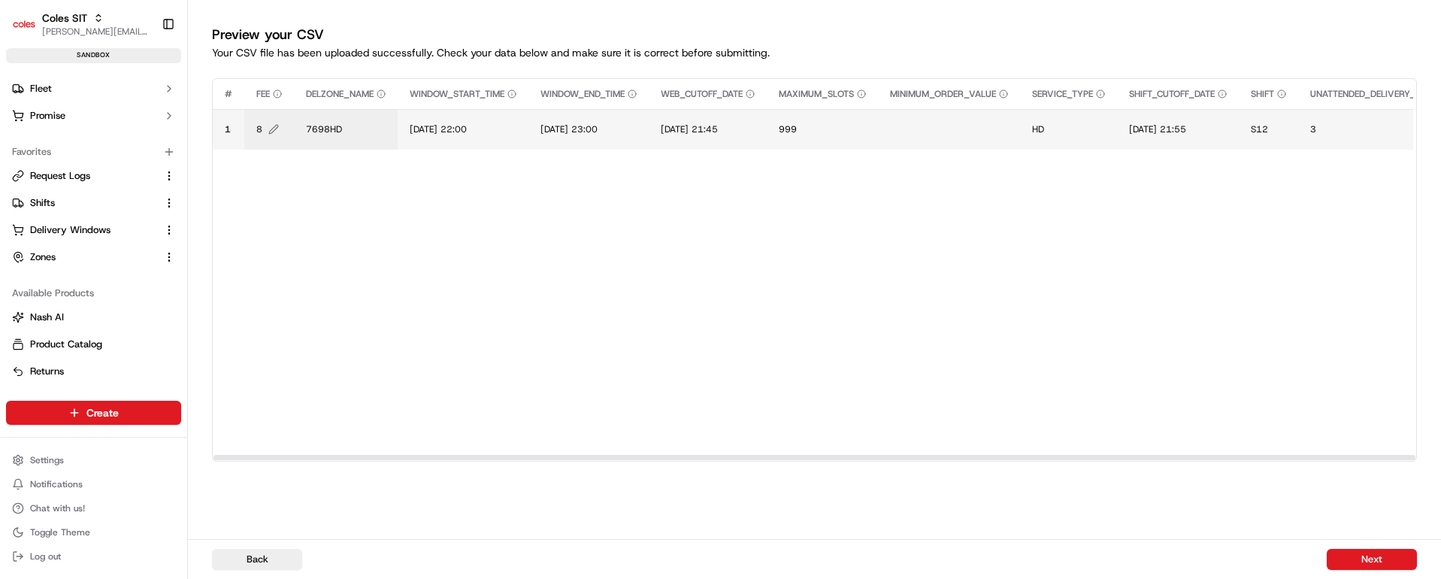
click at [260, 133] on span "8" at bounding box center [259, 129] width 6 height 12
type input "20"
click at [419, 111] on button at bounding box center [419, 113] width 21 height 27
click at [448, 123] on span "[DATE] 22:00" at bounding box center [441, 129] width 57 height 12
drag, startPoint x: 531, startPoint y: 117, endPoint x: 392, endPoint y: 117, distance: 139.8
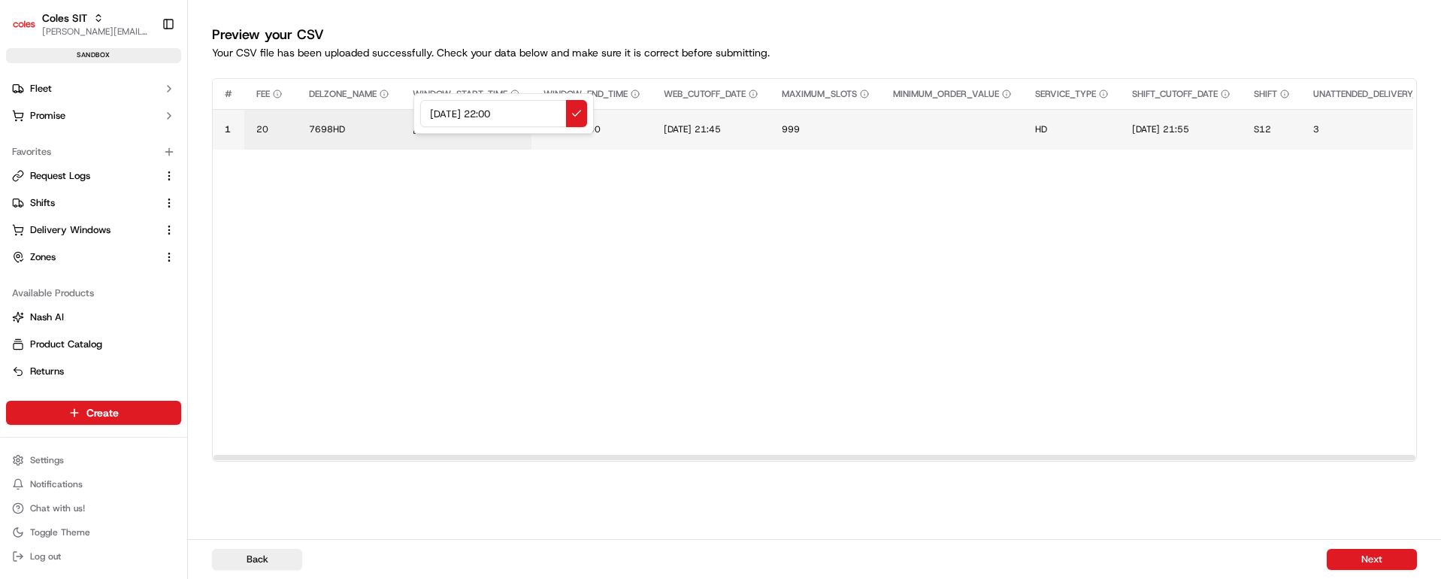
click at [413, 117] on div "[DATE] 22:00" at bounding box center [503, 113] width 180 height 41
click at [437, 114] on input "[DATE] 22:00" at bounding box center [503, 113] width 167 height 27
click at [453, 111] on input "[DATE] 22:00" at bounding box center [503, 113] width 167 height 27
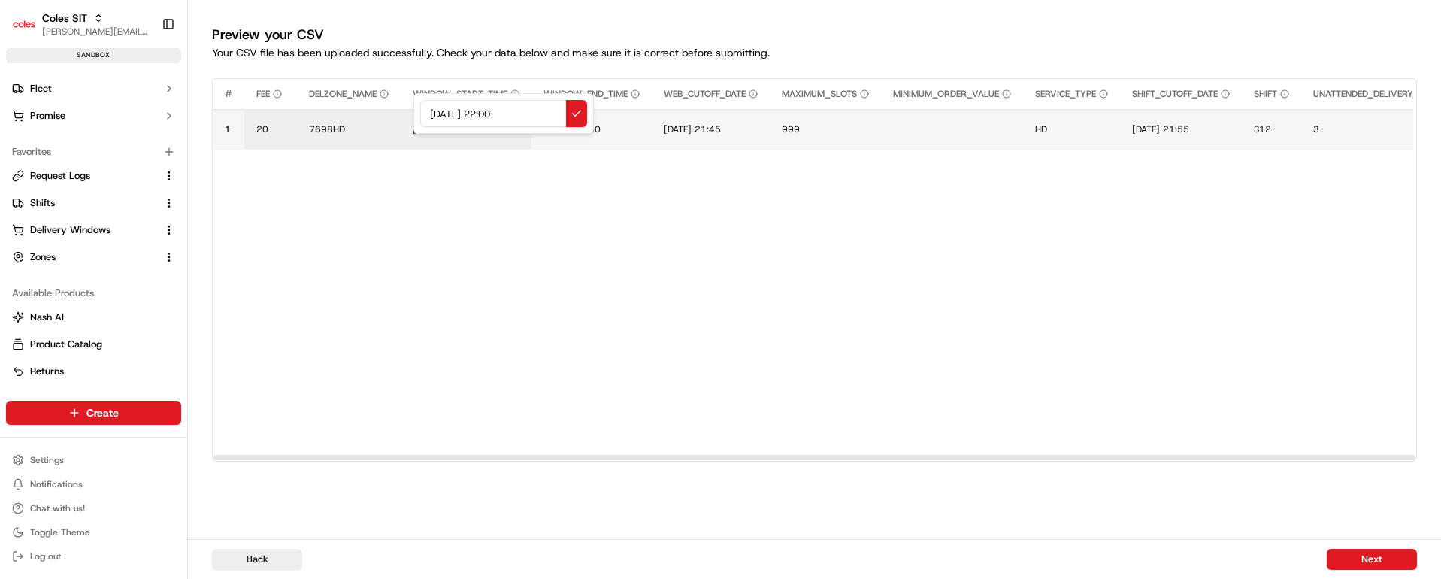
drag, startPoint x: 530, startPoint y: 112, endPoint x: 399, endPoint y: 116, distance: 130.9
click at [413, 116] on div "[DATE] 22:00" at bounding box center [503, 113] width 180 height 41
type input "[DATE] 22:00"
click at [576, 110] on button at bounding box center [576, 113] width 21 height 27
click at [591, 129] on span "[DATE] 23:00" at bounding box center [571, 129] width 57 height 12
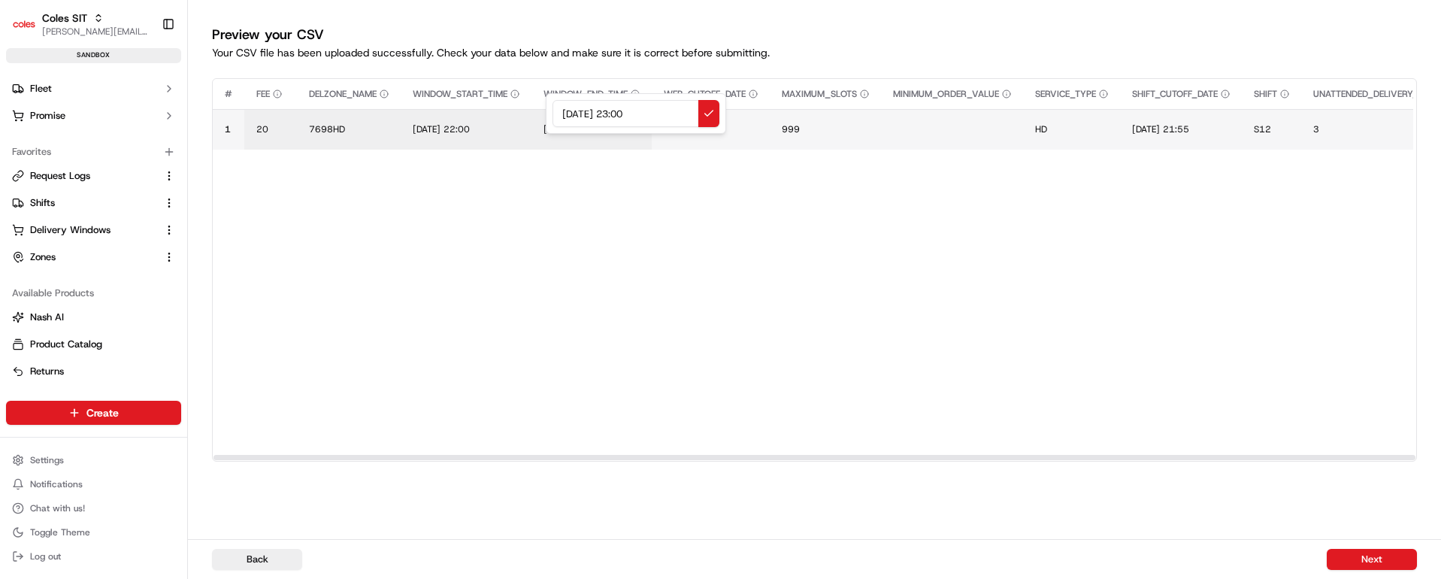
drag, startPoint x: 667, startPoint y: 112, endPoint x: 546, endPoint y: 114, distance: 120.3
click at [549, 114] on div "[DATE] 23:00" at bounding box center [636, 113] width 180 height 41
click at [628, 110] on input "[DATE] 22:00" at bounding box center [635, 113] width 167 height 27
type input "[DATE] 23:00"
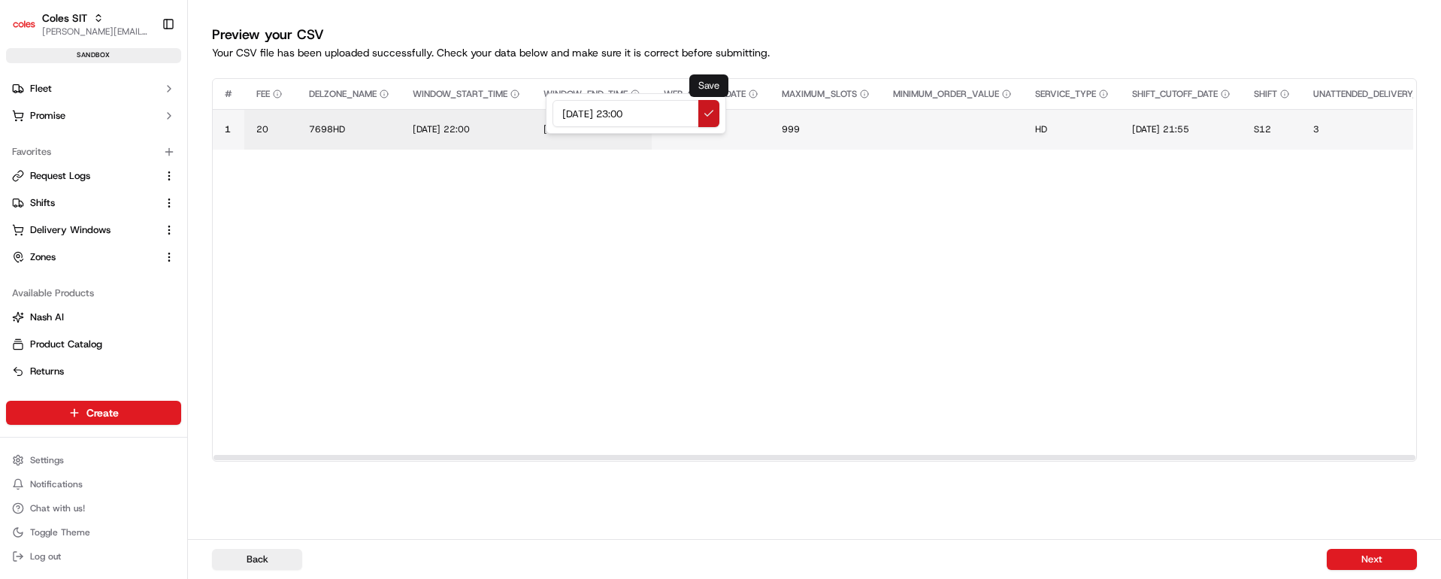
click at [712, 112] on button at bounding box center [708, 113] width 21 height 27
click at [719, 124] on span "[DATE] 21:45" at bounding box center [692, 129] width 57 height 12
drag, startPoint x: 787, startPoint y: 115, endPoint x: 661, endPoint y: 115, distance: 125.5
click at [670, 115] on div "[DATE] 21:45" at bounding box center [760, 113] width 180 height 41
click at [756, 110] on input "[DATE] 22:00" at bounding box center [759, 113] width 167 height 27
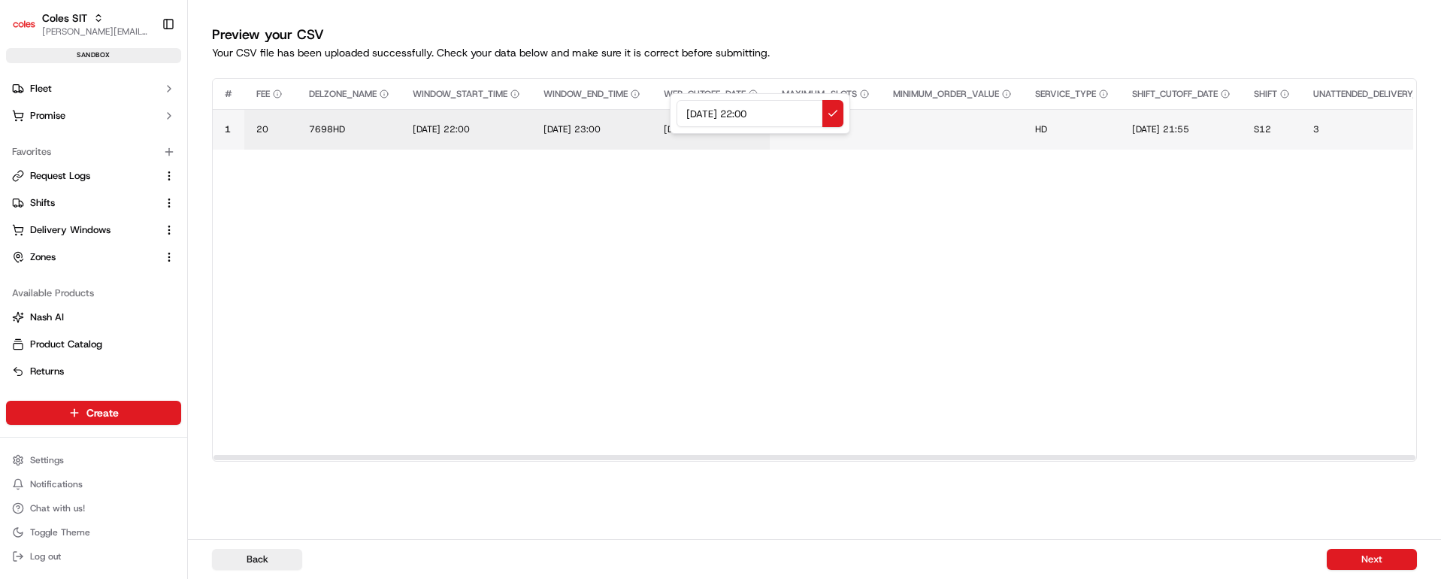
click at [756, 110] on input "[DATE] 22:00" at bounding box center [759, 113] width 167 height 27
drag, startPoint x: 802, startPoint y: 116, endPoint x: 677, endPoint y: 117, distance: 124.8
click at [670, 119] on div "[DATE] 15:00" at bounding box center [760, 113] width 180 height 41
type input "[DATE] 15:00"
click at [829, 112] on button at bounding box center [832, 113] width 21 height 27
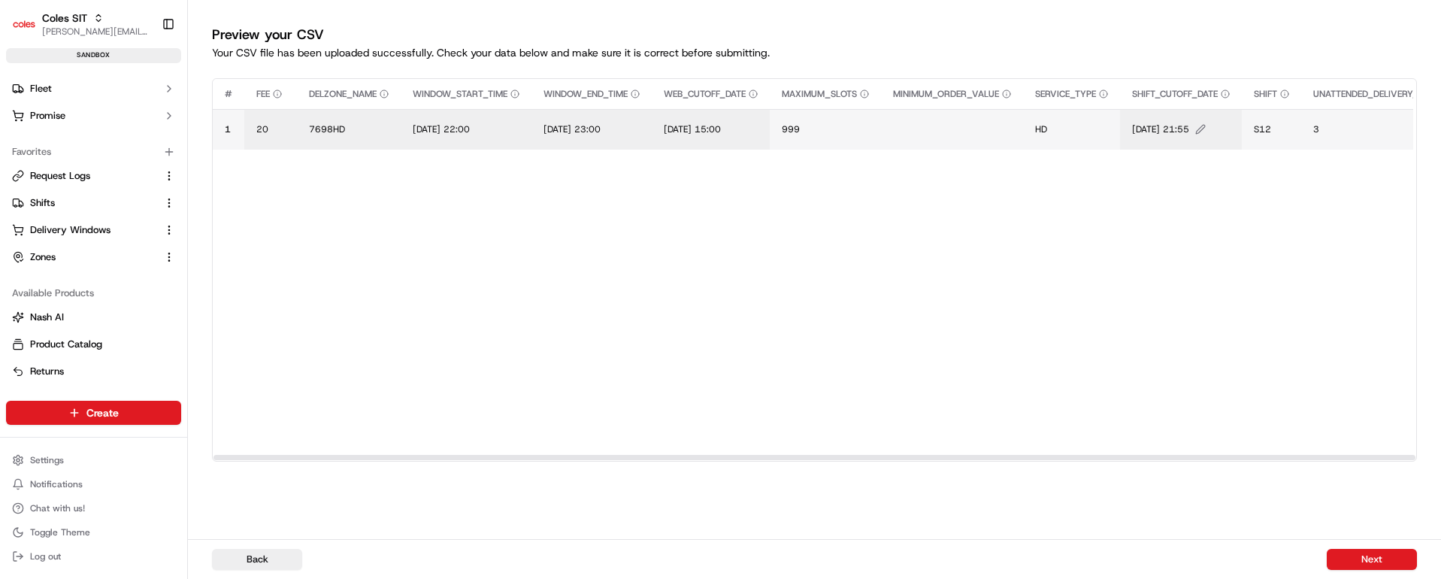
click at [1189, 127] on span "[DATE] 21:55" at bounding box center [1160, 129] width 57 height 12
drag, startPoint x: 1260, startPoint y: 109, endPoint x: 1151, endPoint y: 113, distance: 109.1
click at [1151, 113] on div "[DATE] 21:55" at bounding box center [1236, 113] width 180 height 41
click at [1245, 113] on input "[DATE] 15:00" at bounding box center [1236, 113] width 167 height 27
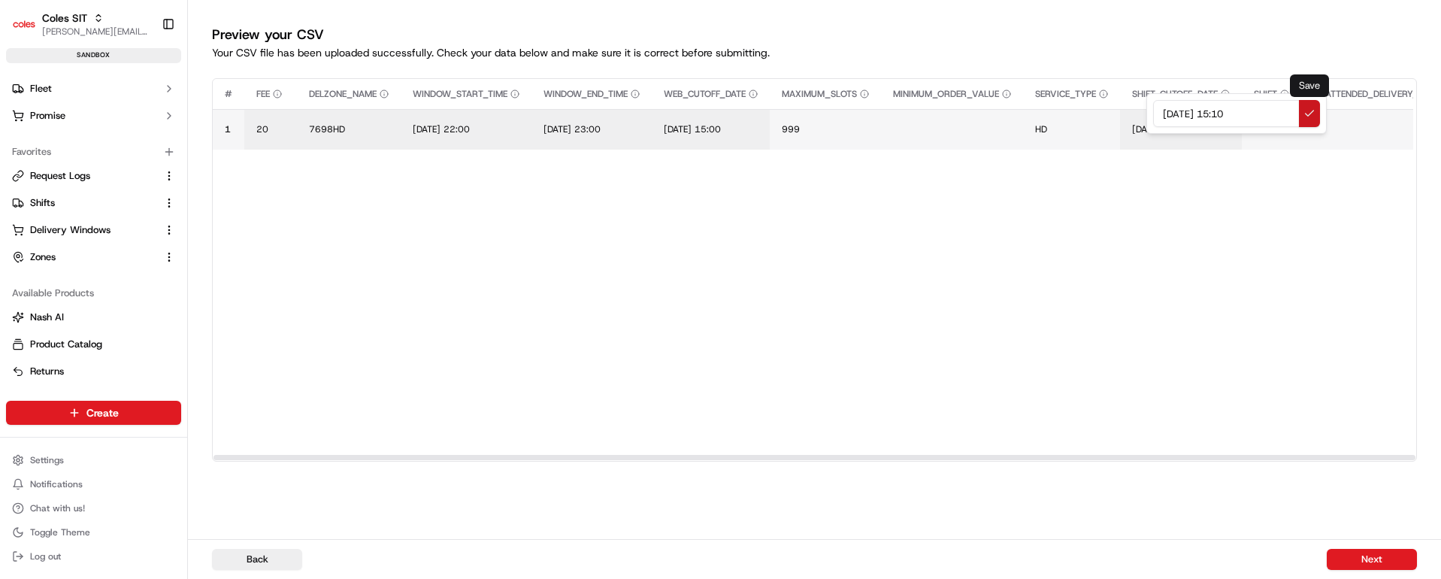
type input "[DATE] 15:10"
click at [1310, 116] on button at bounding box center [1309, 113] width 21 height 27
click at [800, 129] on span "999" at bounding box center [791, 129] width 18 height 12
click at [818, 113] on input "999" at bounding box center [884, 113] width 167 height 27
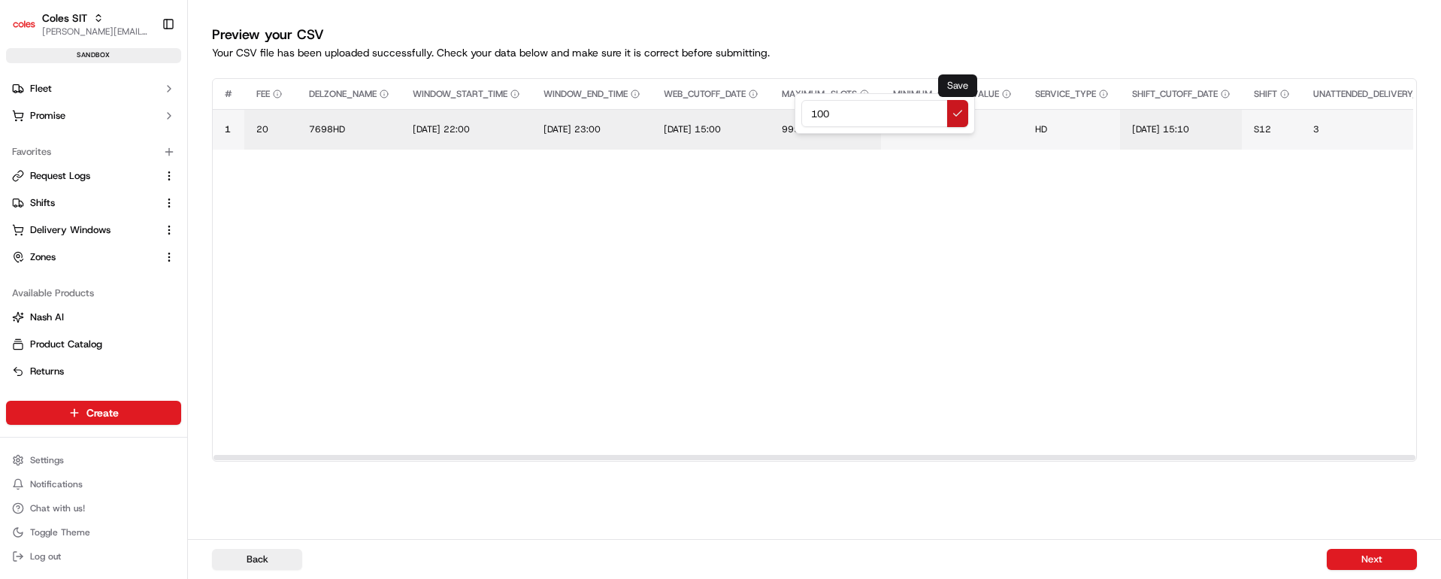
type input "100"
click at [961, 110] on button at bounding box center [957, 113] width 21 height 27
drag, startPoint x: 782, startPoint y: 452, endPoint x: 1207, endPoint y: 282, distance: 457.4
click at [1271, 126] on span "S12" at bounding box center [1262, 129] width 17 height 12
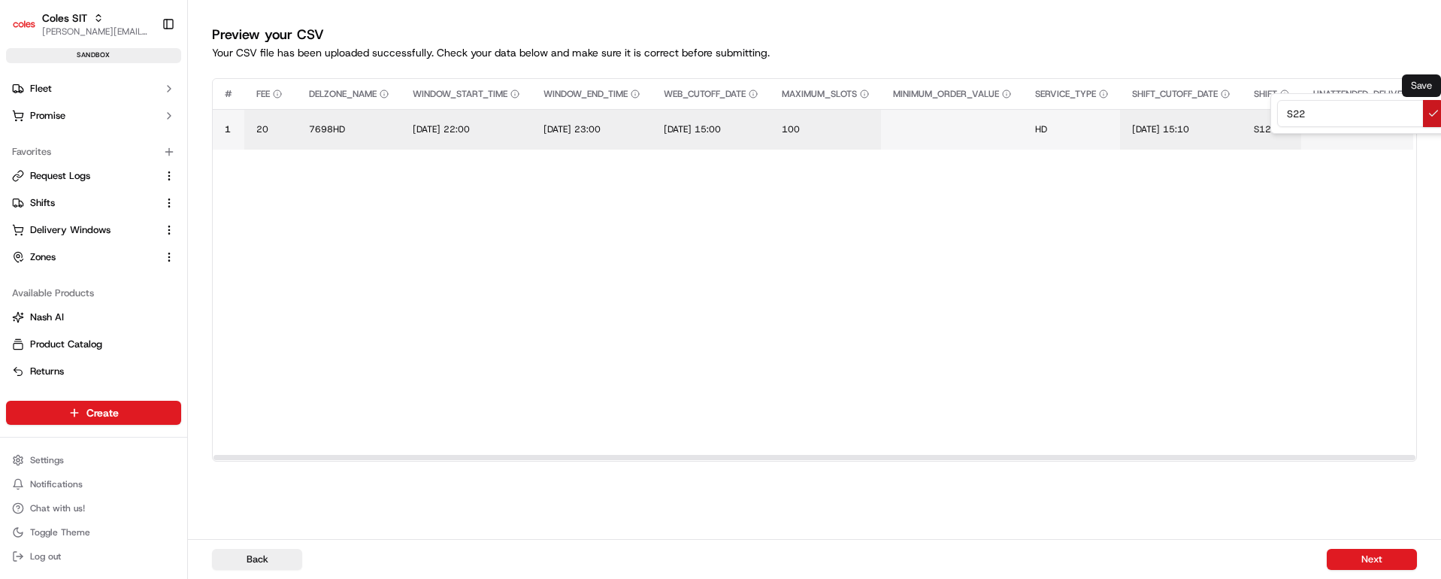
type input "S22"
click at [1434, 113] on button at bounding box center [1433, 113] width 21 height 27
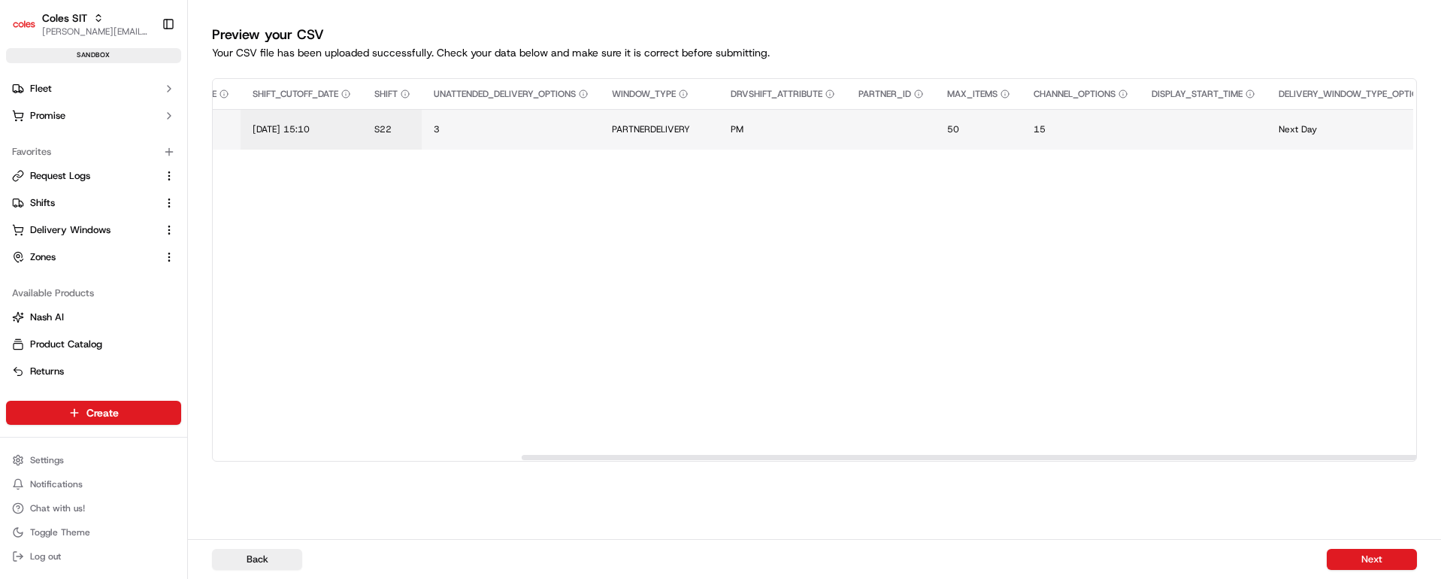
drag, startPoint x: 840, startPoint y: 455, endPoint x: 888, endPoint y: 347, distance: 118.1
click at [1145, 455] on div at bounding box center [1123, 457] width 1202 height 5
click at [448, 129] on span "3" at bounding box center [445, 129] width 6 height 12
type input "2"
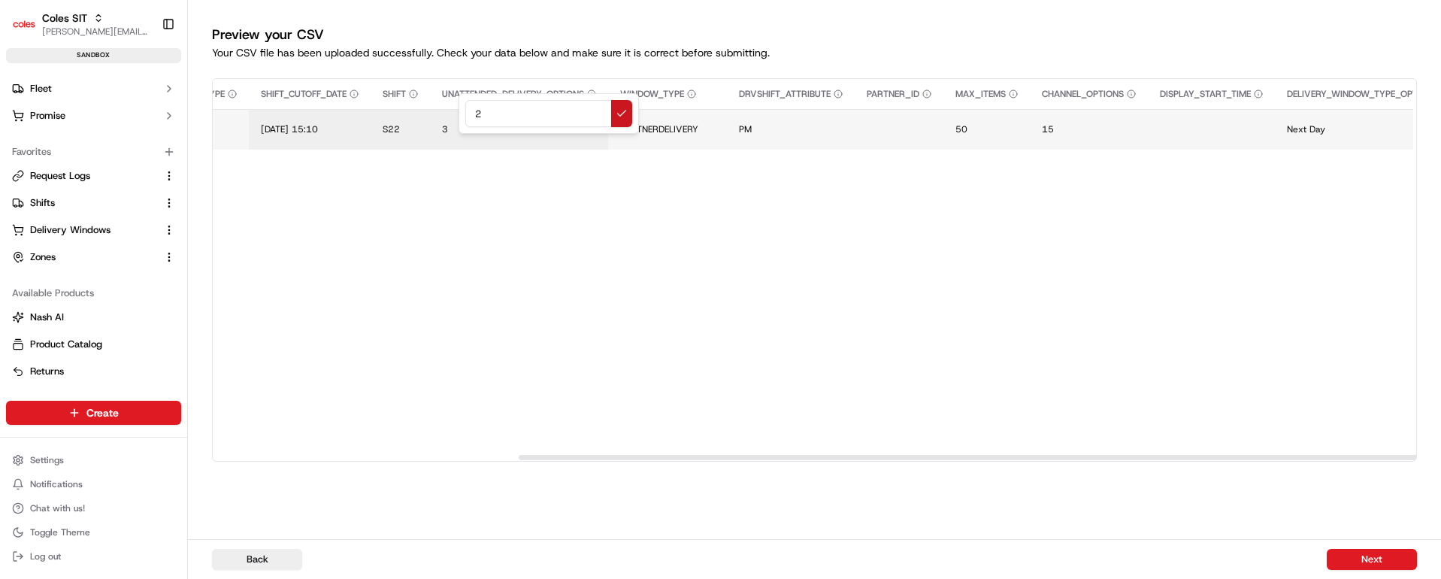
click at [619, 110] on button at bounding box center [621, 113] width 21 height 27
click at [670, 127] on span "PARTNERDELIVERY" at bounding box center [659, 129] width 78 height 12
click at [693, 109] on input "PARTNERDELIVERY" at bounding box center [729, 113] width 167 height 27
click at [806, 113] on button at bounding box center [801, 113] width 21 height 27
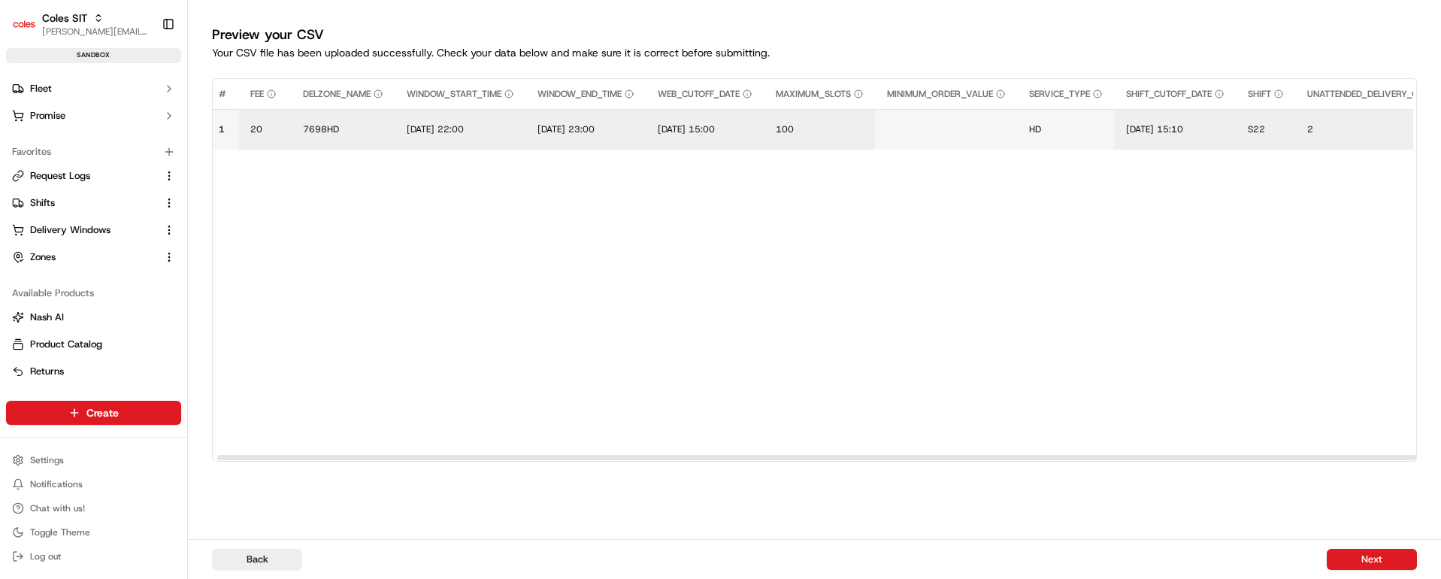
scroll to position [0, 0]
drag, startPoint x: 758, startPoint y: 460, endPoint x: 343, endPoint y: 462, distance: 414.1
click at [343, 461] on div at bounding box center [814, 457] width 1203 height 8
click at [1383, 561] on button "Next" at bounding box center [1372, 559] width 90 height 21
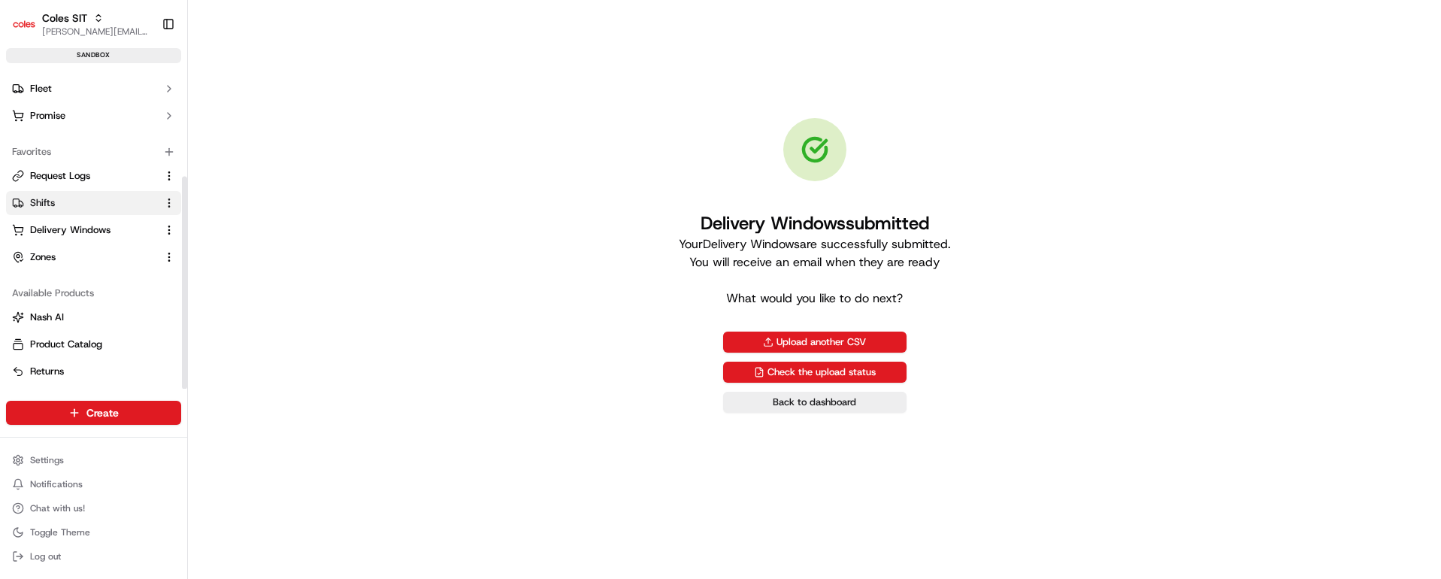
click at [46, 202] on span "Shifts" at bounding box center [42, 203] width 25 height 14
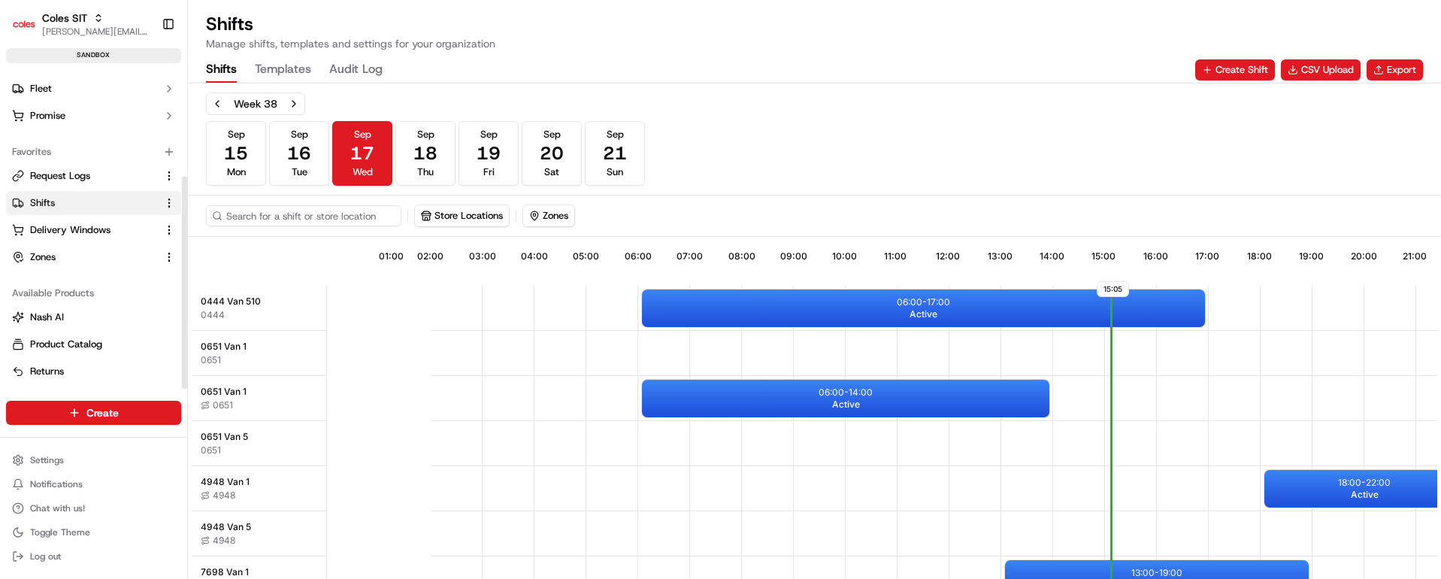
scroll to position [0, 142]
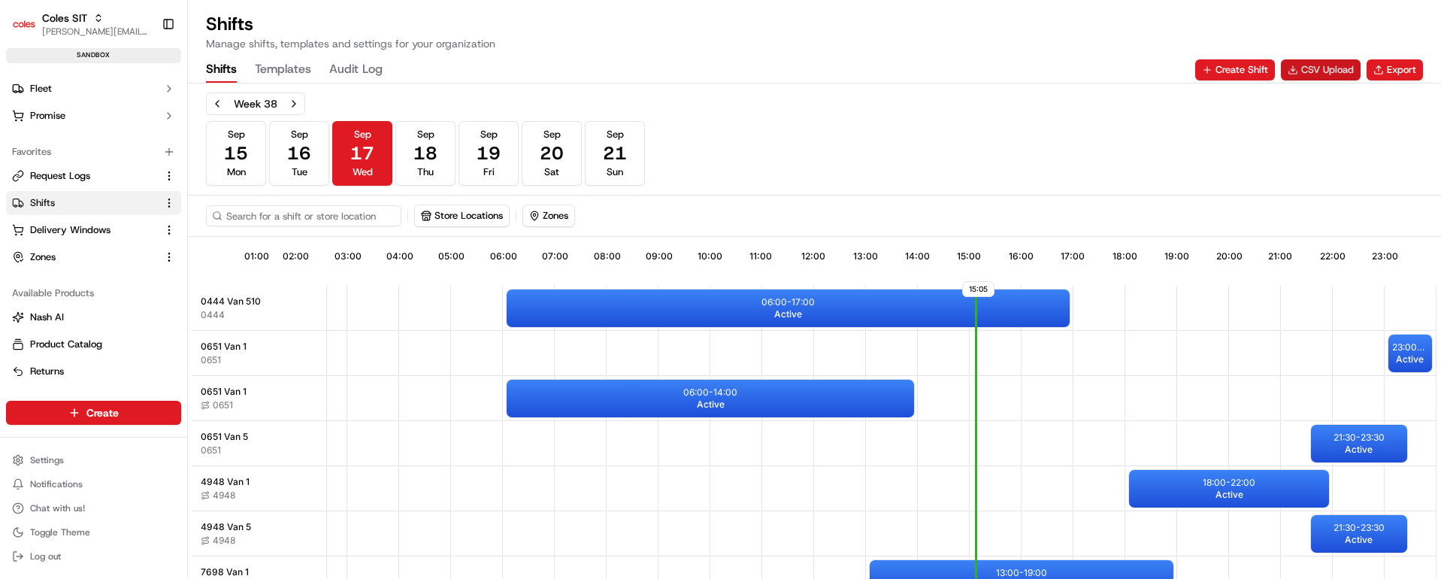
click at [1317, 69] on button "CSV Upload" at bounding box center [1321, 69] width 80 height 21
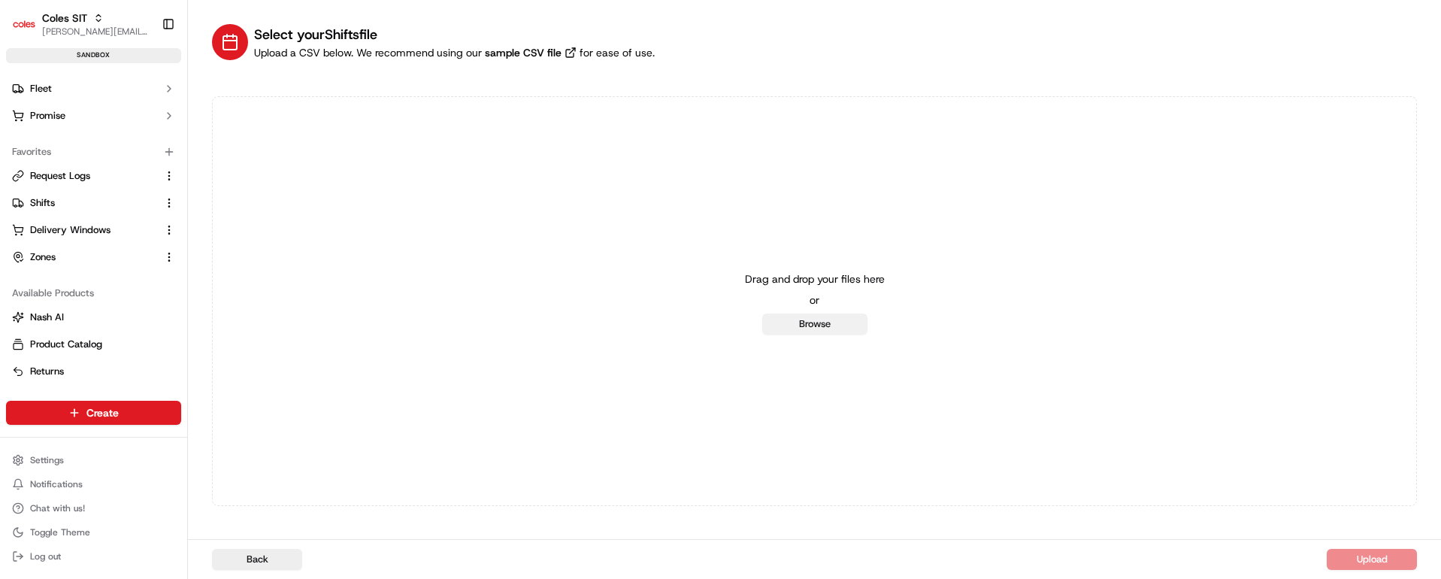
click at [788, 322] on button "Browse" at bounding box center [814, 323] width 105 height 21
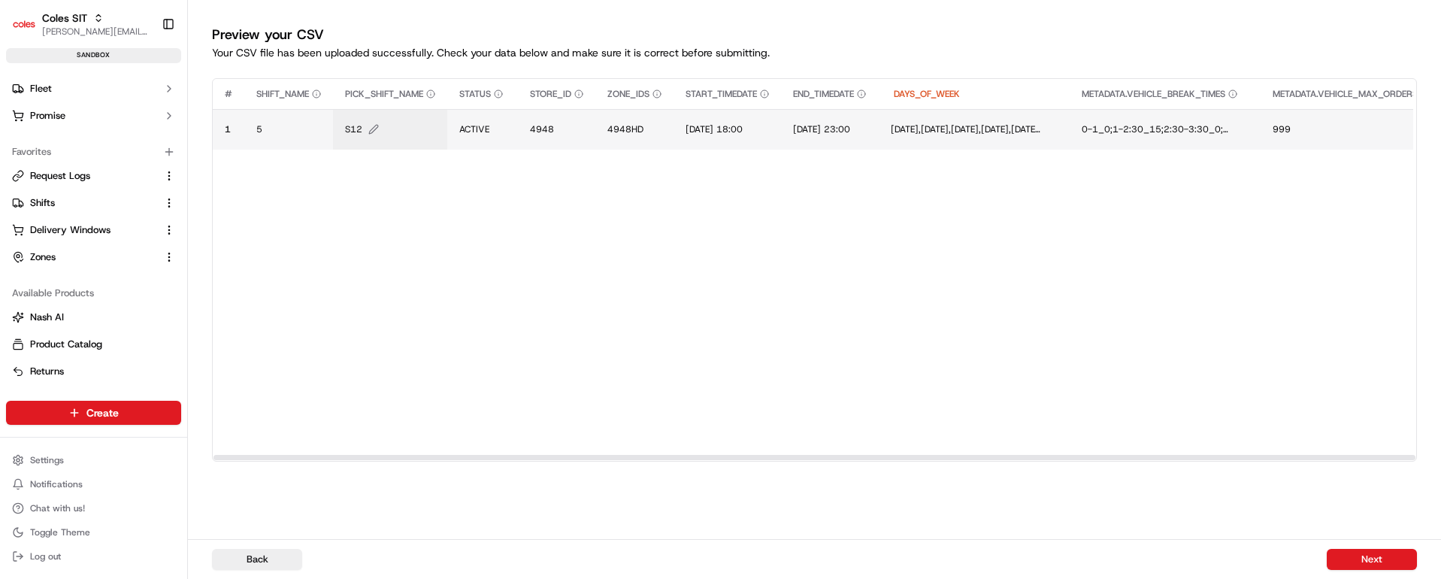
click at [356, 130] on span "S12" at bounding box center [353, 129] width 17 height 12
type input "S22"
click at [505, 115] on button at bounding box center [509, 113] width 21 height 27
click at [545, 126] on span "4948" at bounding box center [542, 129] width 24 height 12
click at [565, 110] on input "4948" at bounding box center [622, 113] width 167 height 27
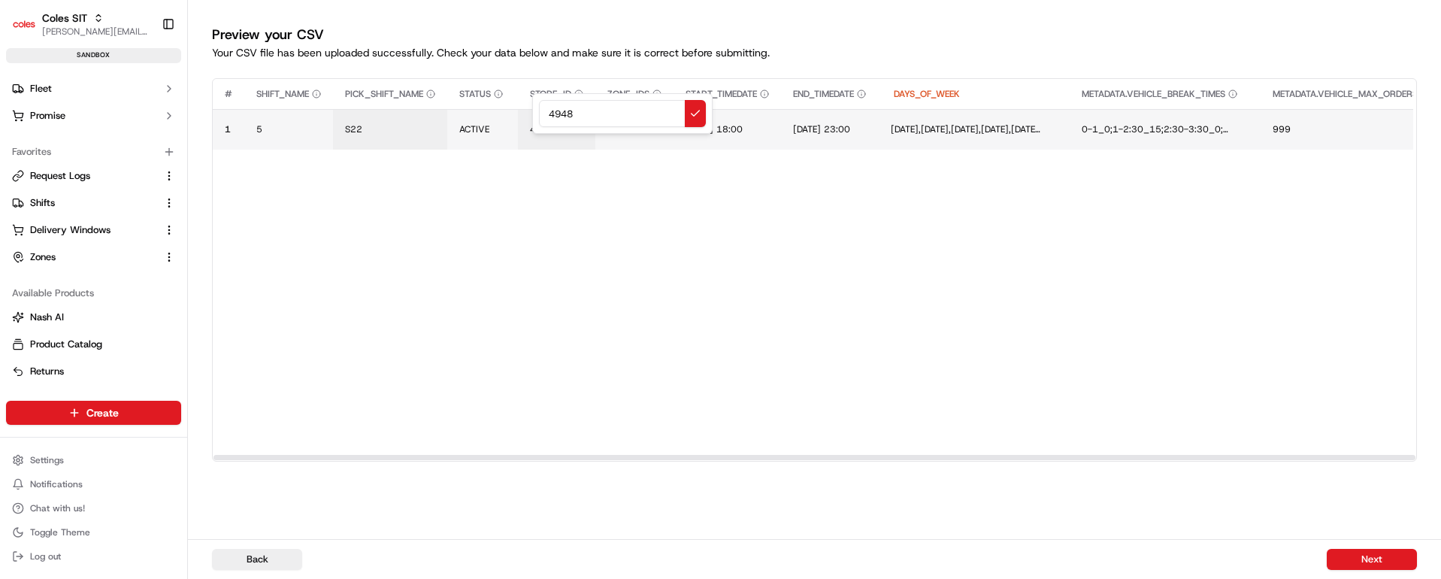
click at [565, 110] on input "4948" at bounding box center [622, 113] width 167 height 27
type input "7698"
click at [692, 111] on button at bounding box center [695, 113] width 21 height 27
click at [628, 127] on span "4948HD" at bounding box center [625, 129] width 36 height 12
click at [628, 127] on div "4948HD" at bounding box center [700, 113] width 180 height 41
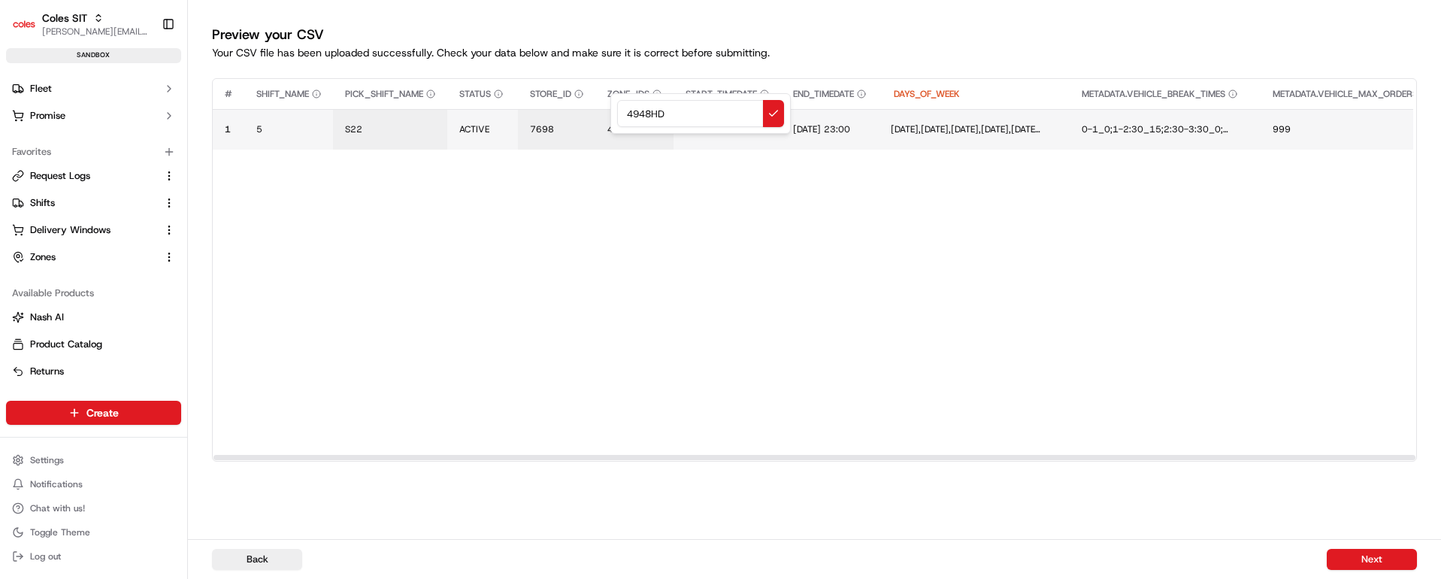
click at [643, 110] on input "4948HD" at bounding box center [700, 113] width 167 height 27
type input "7698HD"
click at [772, 112] on button at bounding box center [773, 113] width 21 height 27
click at [728, 134] on span "[DATE] 18:00" at bounding box center [713, 129] width 57 height 12
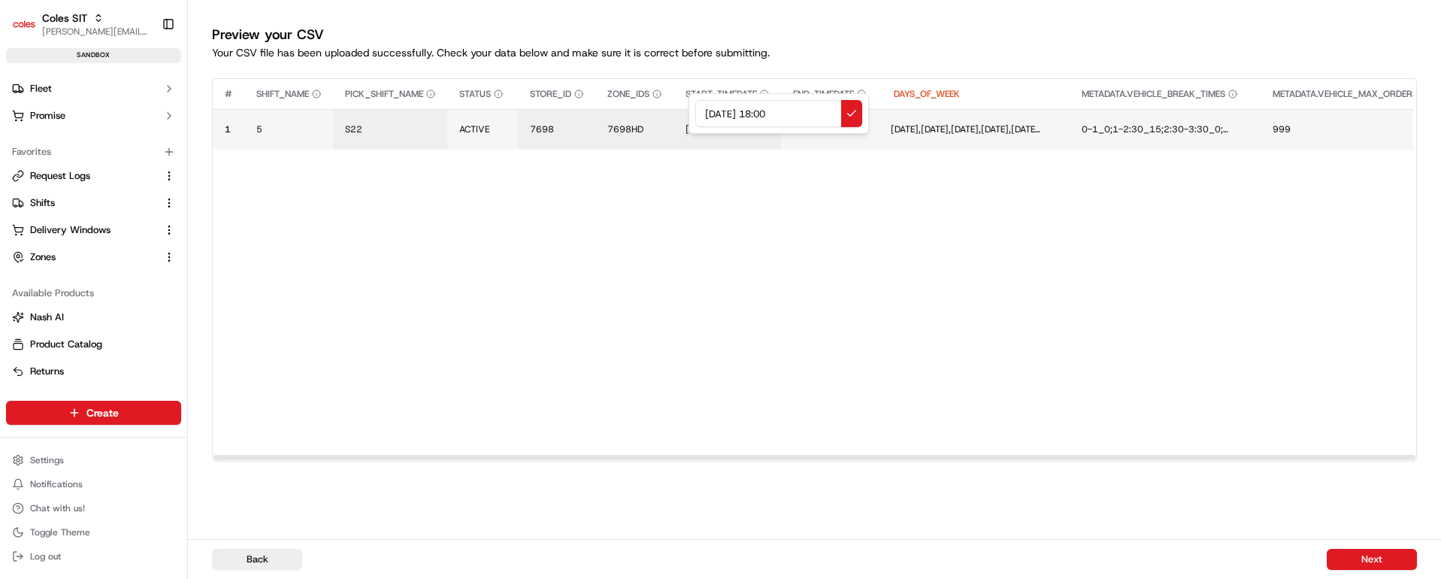
drag, startPoint x: 811, startPoint y: 112, endPoint x: 676, endPoint y: 103, distance: 134.8
click at [688, 103] on div "[DATE] 18:00" at bounding box center [778, 113] width 180 height 41
click at [776, 108] on input "[DATE] 15:00" at bounding box center [778, 113] width 167 height 27
click at [789, 113] on input "[DATE] 21:00" at bounding box center [778, 113] width 167 height 27
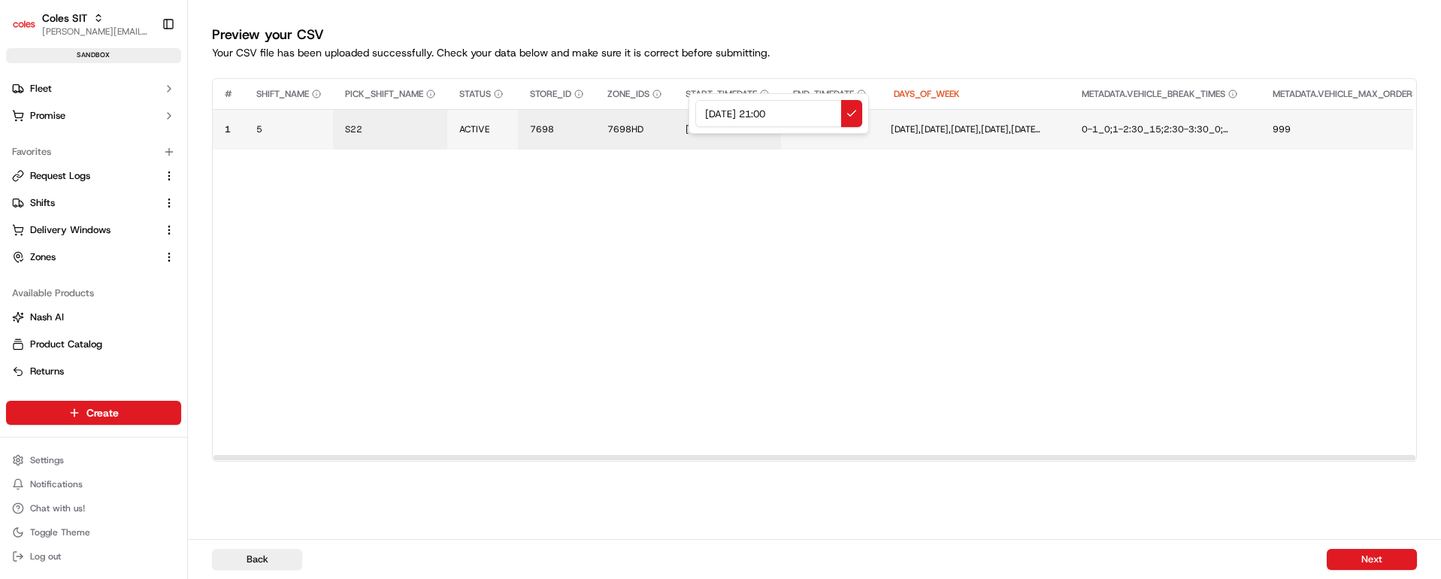
click at [789, 113] on input "[DATE] 21:00" at bounding box center [778, 113] width 167 height 27
type input "[DATE] 21:30"
drag, startPoint x: 806, startPoint y: 113, endPoint x: 689, endPoint y: 112, distance: 117.3
click at [690, 112] on div "[DATE] 21:30" at bounding box center [778, 113] width 180 height 41
click at [849, 113] on button at bounding box center [851, 113] width 21 height 27
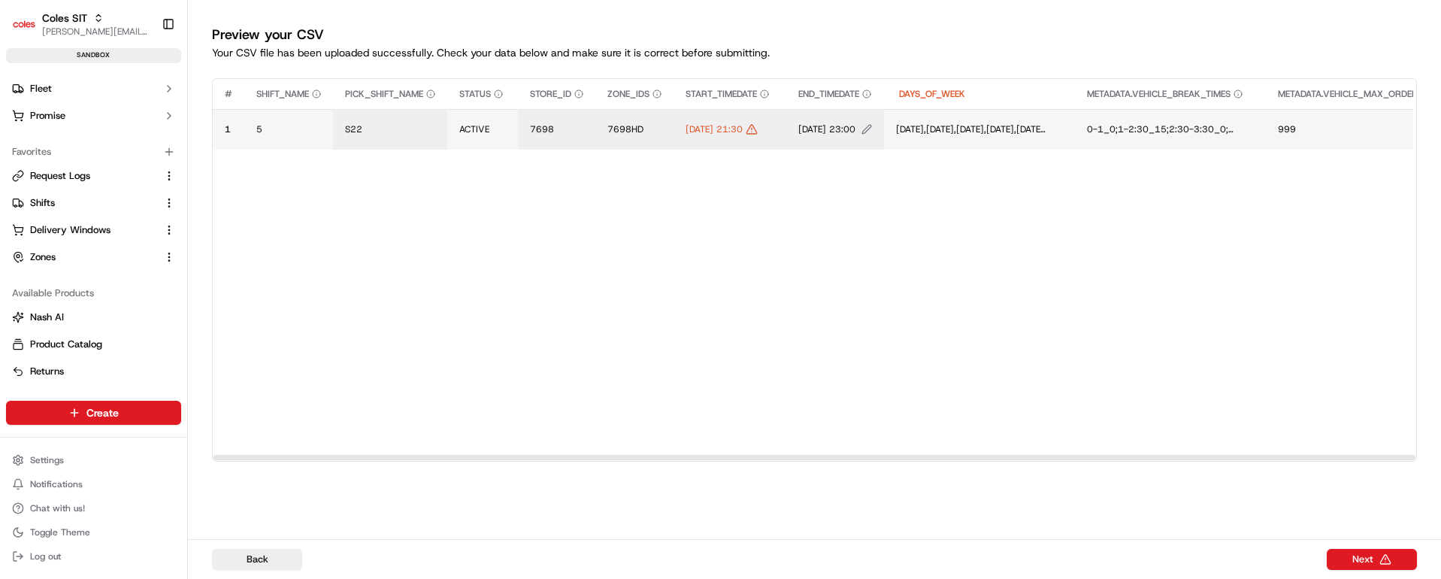
click at [855, 129] on span "[DATE] 23:00" at bounding box center [826, 129] width 57 height 12
drag, startPoint x: 943, startPoint y: 112, endPoint x: 796, endPoint y: 112, distance: 146.6
click at [828, 112] on div "[DATE] 23:00" at bounding box center [918, 113] width 180 height 41
click at [913, 112] on input "[DATE] 21:30" at bounding box center [918, 113] width 167 height 27
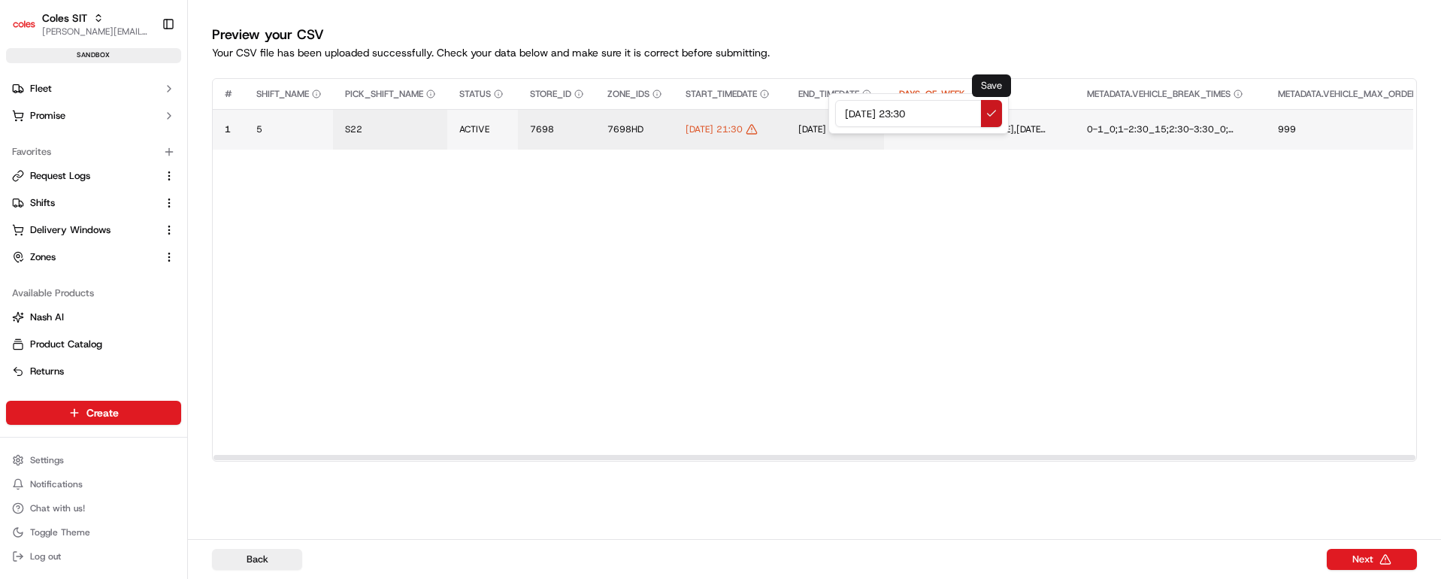
type input "[DATE] 23:30"
click at [987, 112] on button at bounding box center [991, 113] width 21 height 27
drag, startPoint x: 796, startPoint y: 452, endPoint x: 345, endPoint y: 437, distance: 451.2
click at [345, 453] on div at bounding box center [814, 457] width 1203 height 8
click at [1360, 559] on button "Next" at bounding box center [1372, 559] width 90 height 21
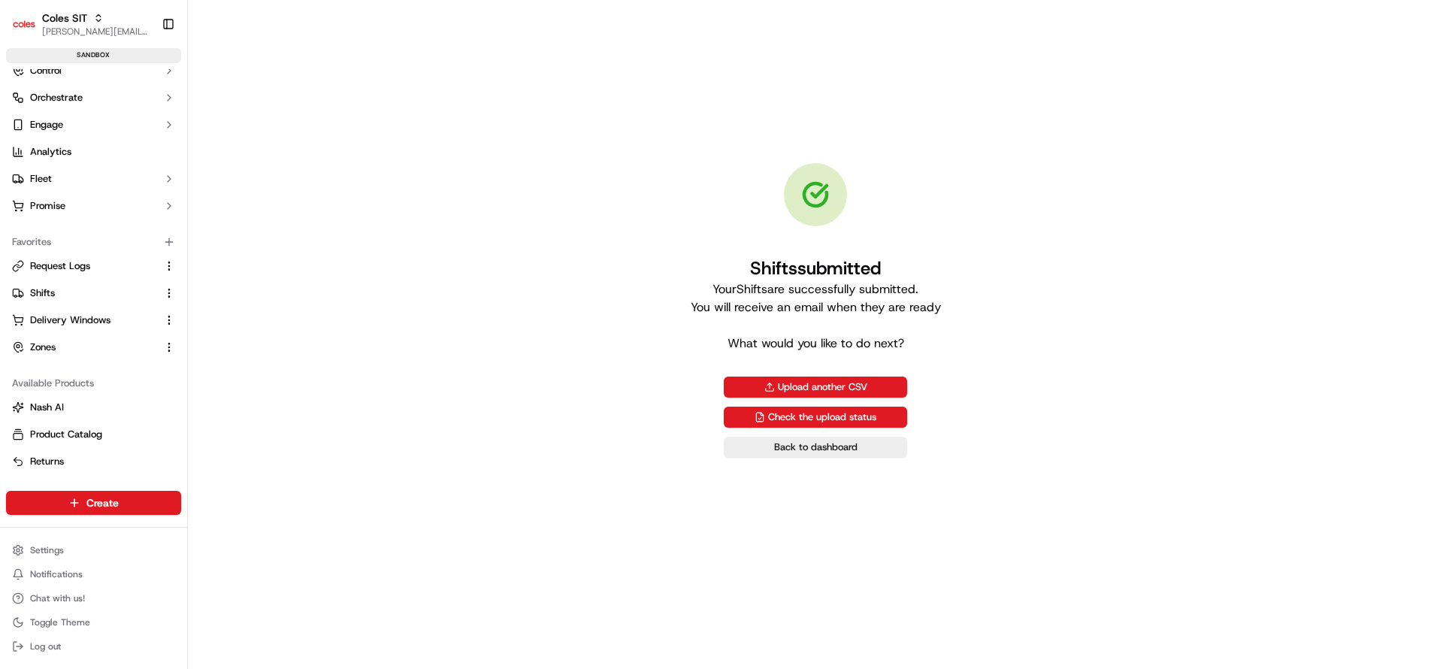
scroll to position [71, 0]
click at [72, 322] on span "Delivery Windows" at bounding box center [70, 320] width 80 height 14
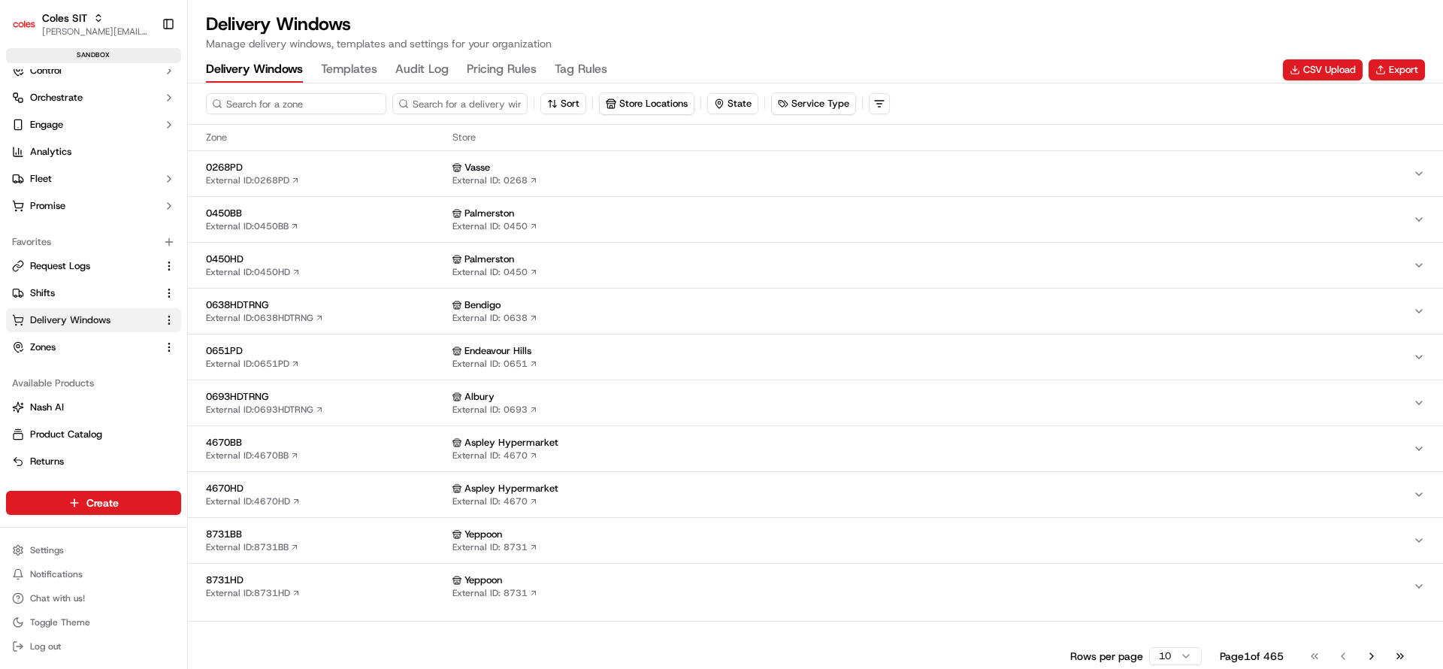
click at [296, 105] on input at bounding box center [296, 103] width 180 height 21
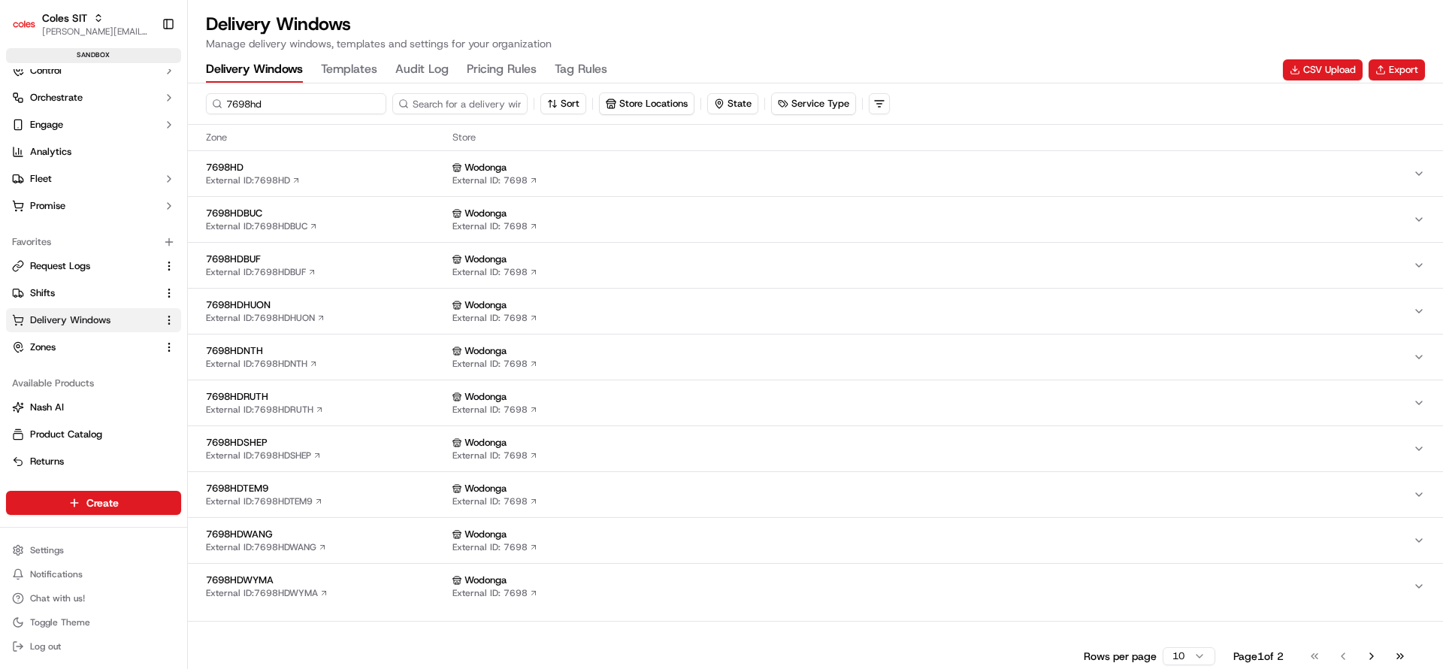
type input "7698hd"
click at [322, 170] on span "7698HD" at bounding box center [326, 168] width 241 height 14
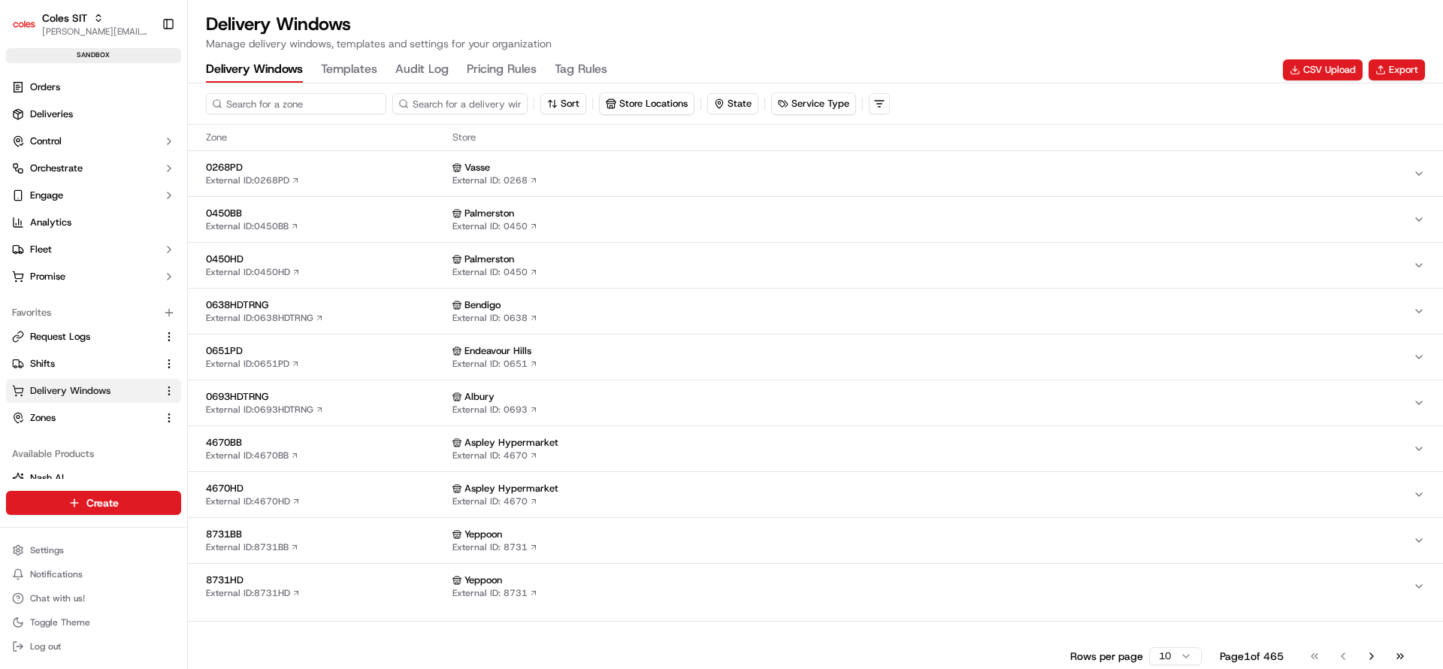
click at [263, 101] on input at bounding box center [296, 103] width 180 height 21
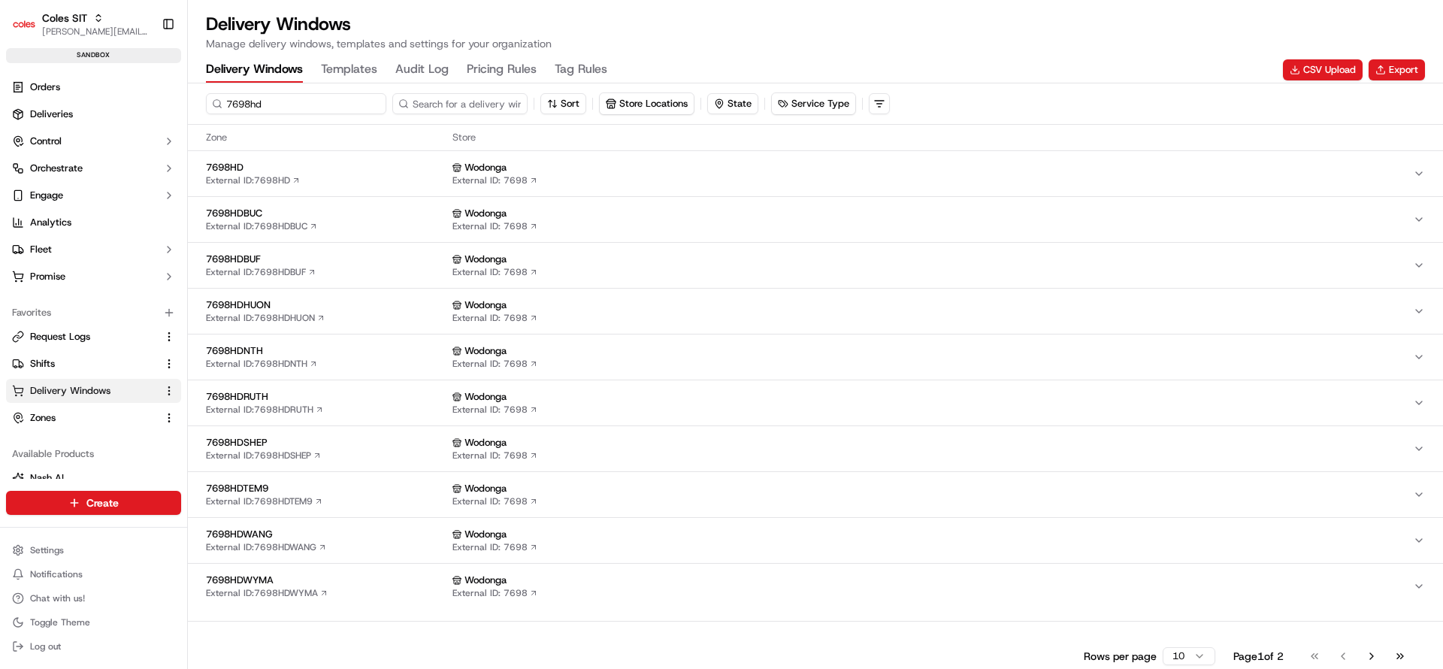
type input "7698hd"
click at [395, 180] on div "7698HD External ID: 7698HD" at bounding box center [326, 174] width 241 height 26
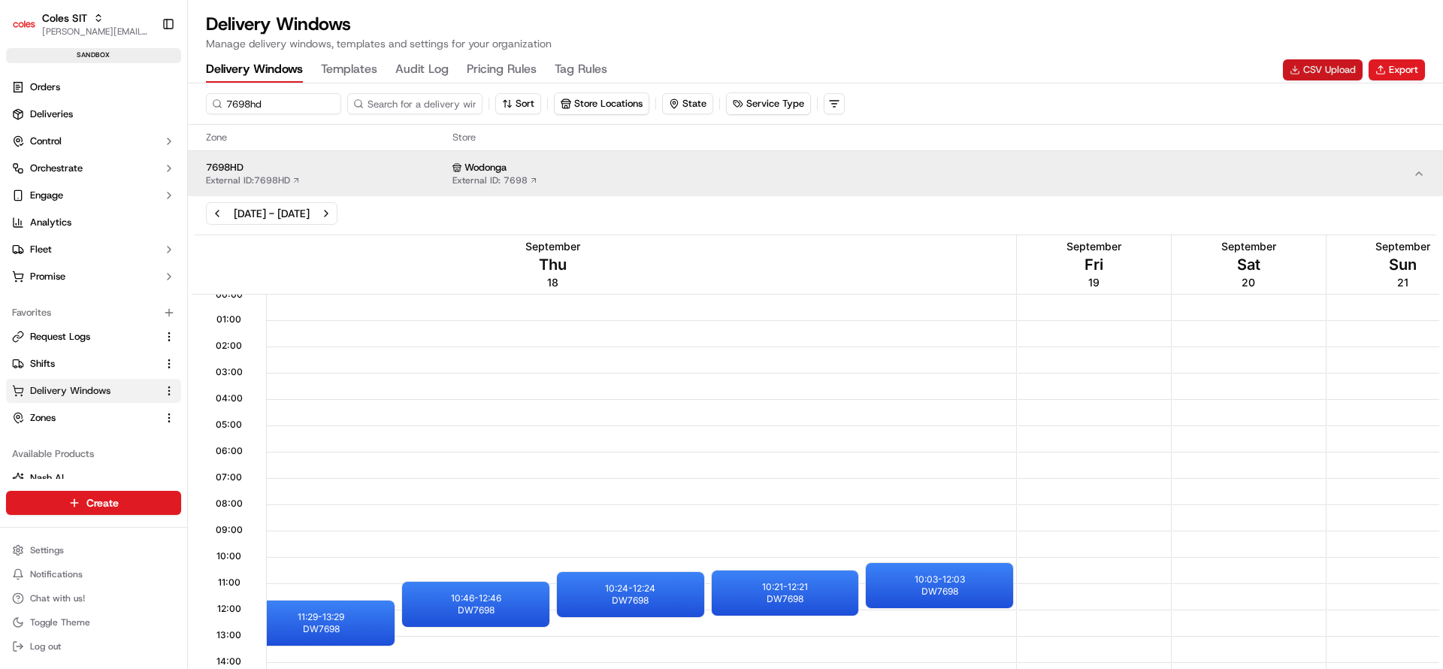
click at [1321, 65] on button "CSV Upload" at bounding box center [1323, 69] width 80 height 21
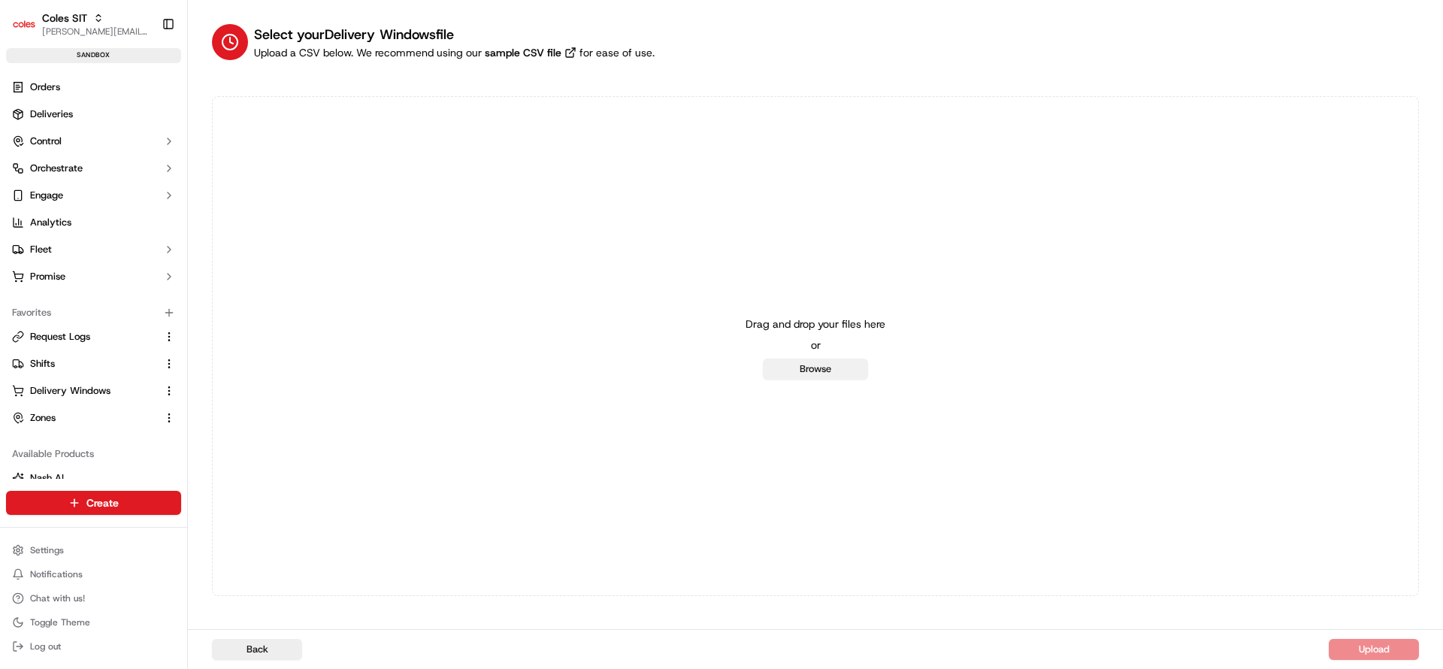
click at [815, 368] on button "Browse" at bounding box center [815, 369] width 105 height 21
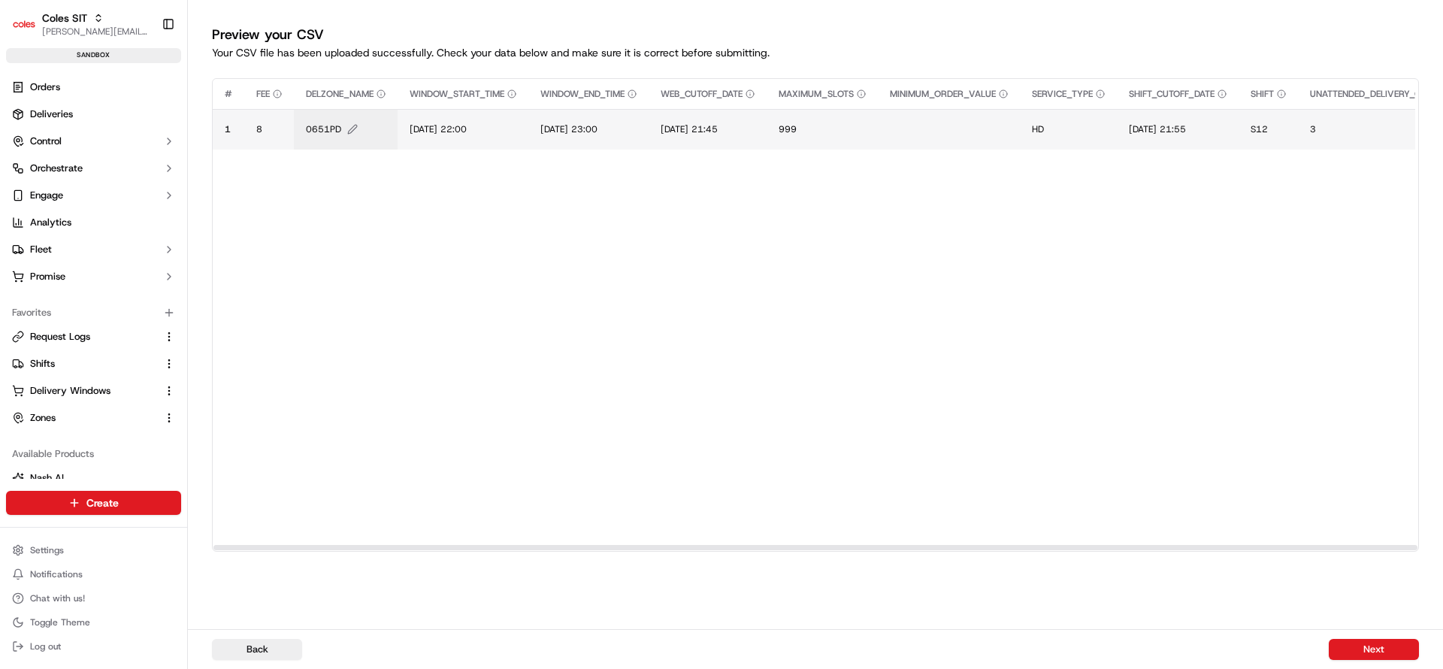
click at [321, 129] on span "0651PD" at bounding box center [323, 129] width 35 height 12
click at [337, 113] on input "0651PD" at bounding box center [396, 113] width 167 height 27
type input "7698HD"
click at [467, 118] on button at bounding box center [469, 113] width 21 height 27
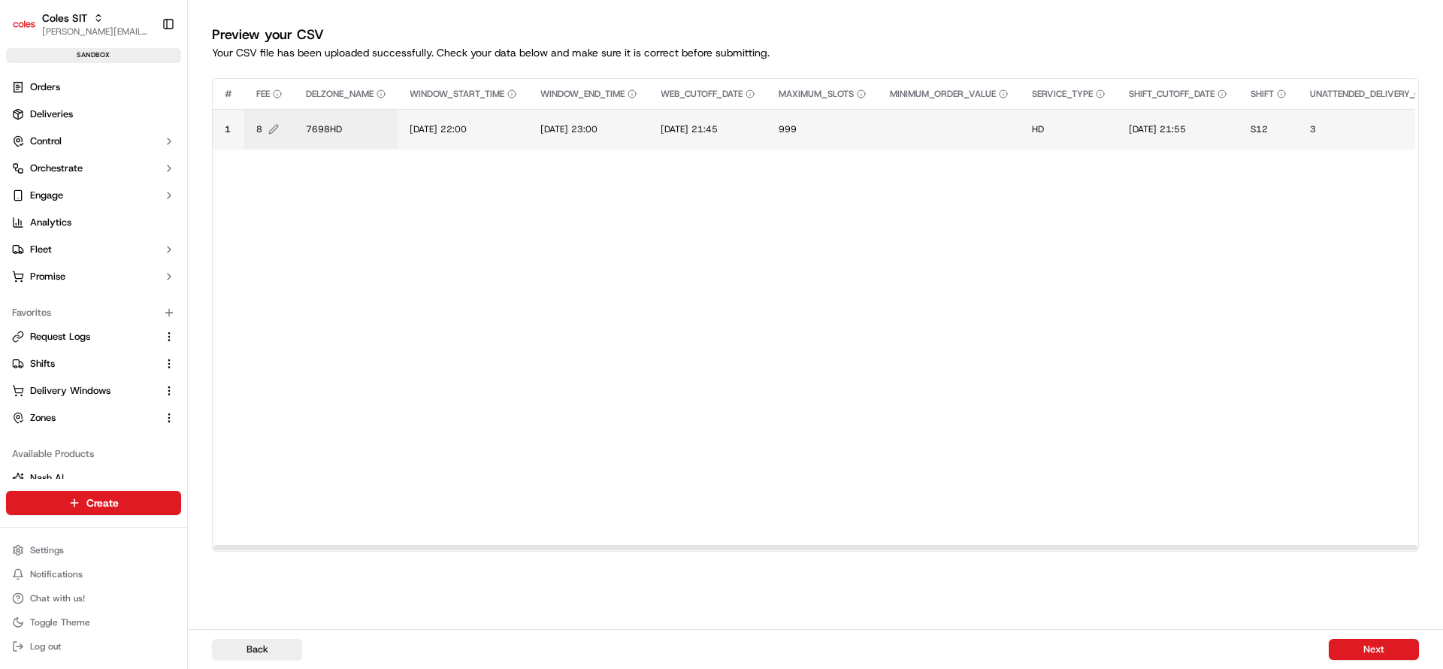
click at [259, 131] on span "8" at bounding box center [259, 129] width 6 height 12
type input "10"
click at [416, 111] on button at bounding box center [419, 113] width 21 height 27
click at [462, 129] on span "[DATE] 22:00" at bounding box center [441, 129] width 57 height 12
click at [438, 113] on input "[DATE] 22:00" at bounding box center [503, 113] width 167 height 27
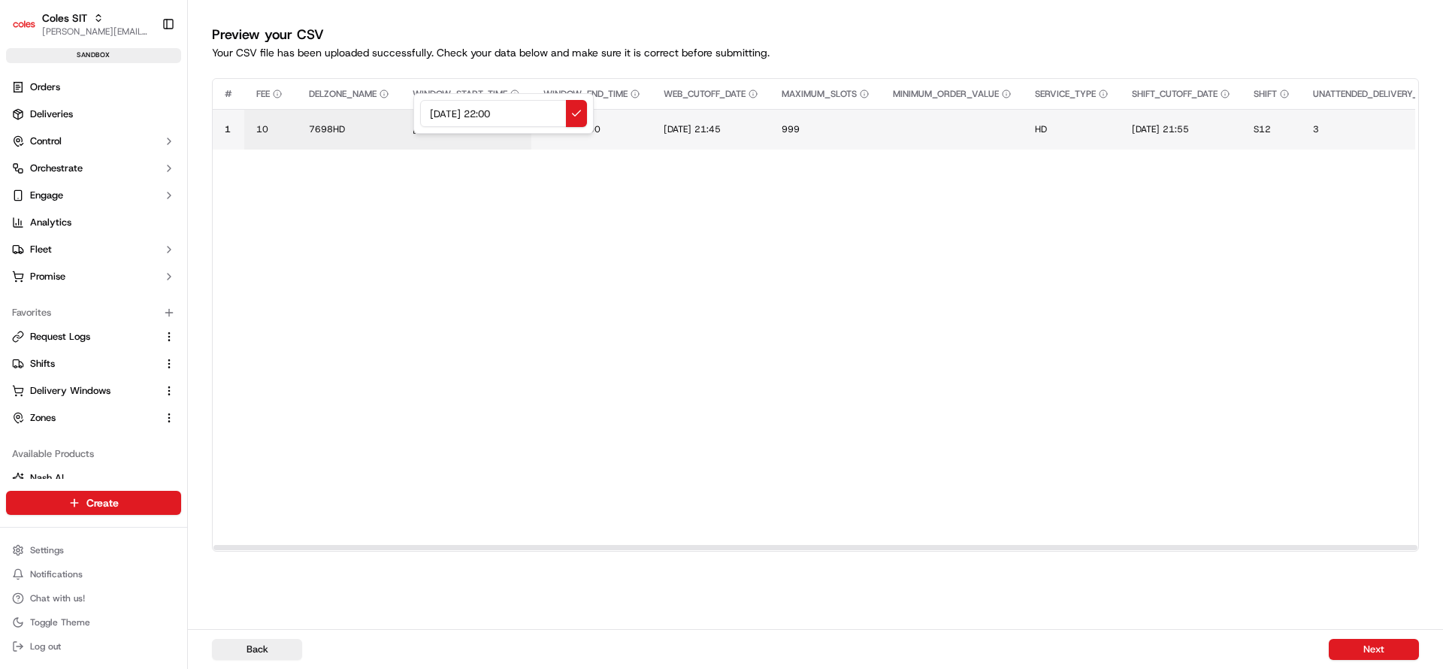
click at [438, 113] on input "[DATE] 22:00" at bounding box center [503, 113] width 167 height 27
click at [454, 113] on input "[DATE] 22:00" at bounding box center [503, 113] width 167 height 27
click at [500, 116] on input "19/09/2025 22:00" at bounding box center [503, 113] width 167 height 27
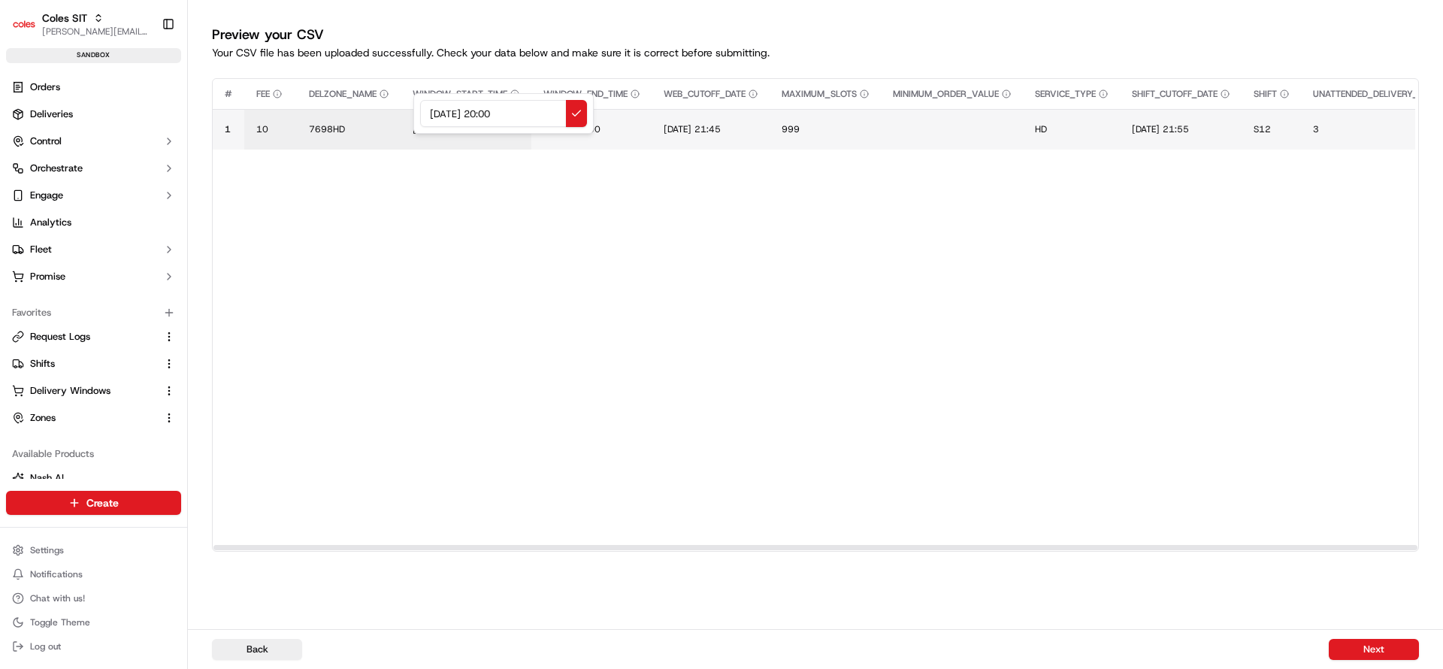
drag, startPoint x: 537, startPoint y: 113, endPoint x: 419, endPoint y: 113, distance: 118.0
click at [419, 113] on div "19/09/2025 20:00" at bounding box center [503, 113] width 180 height 41
type input "19/09/2025 20:00"
click at [573, 108] on button at bounding box center [576, 113] width 21 height 27
click at [601, 126] on span "[DATE] 23:00" at bounding box center [571, 129] width 57 height 12
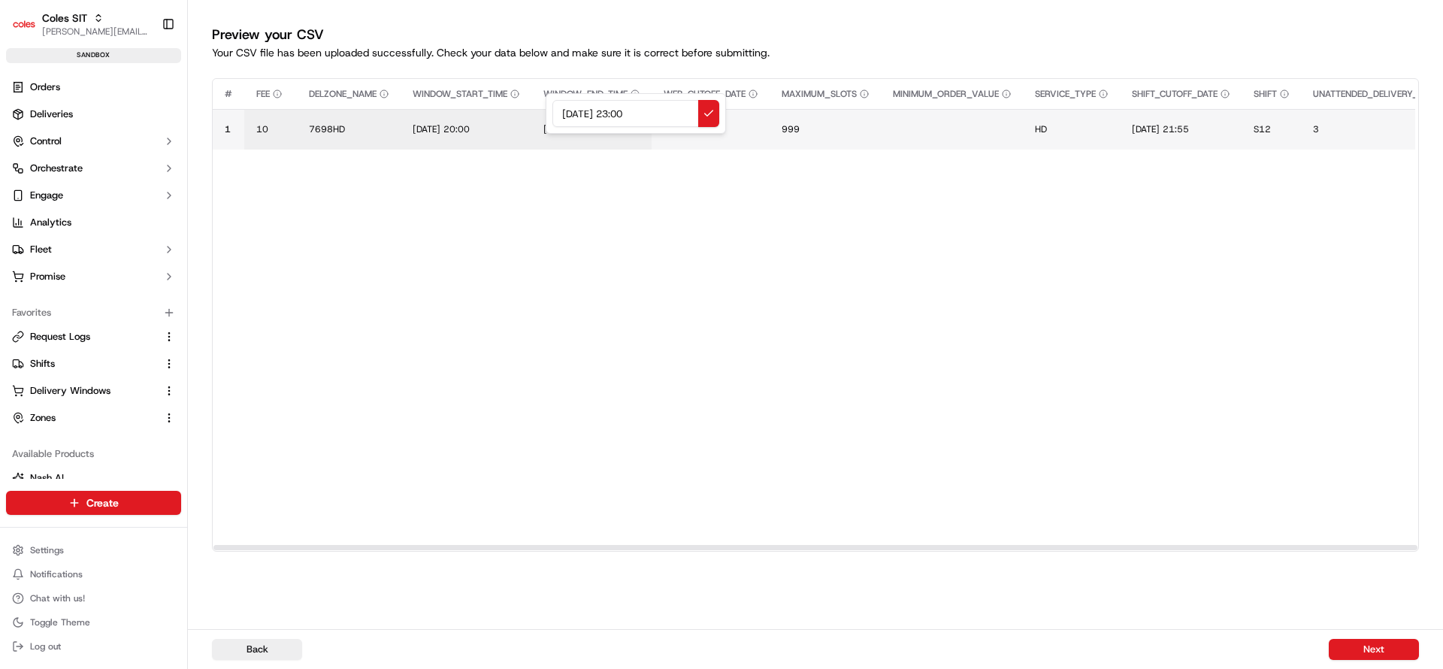
drag, startPoint x: 667, startPoint y: 116, endPoint x: 549, endPoint y: 113, distance: 118.0
click at [549, 113] on div "[DATE] 23:00" at bounding box center [636, 113] width 180 height 41
click at [633, 112] on input "19/09/2025 20:00" at bounding box center [635, 113] width 167 height 27
type input "19/09/2025 21:00"
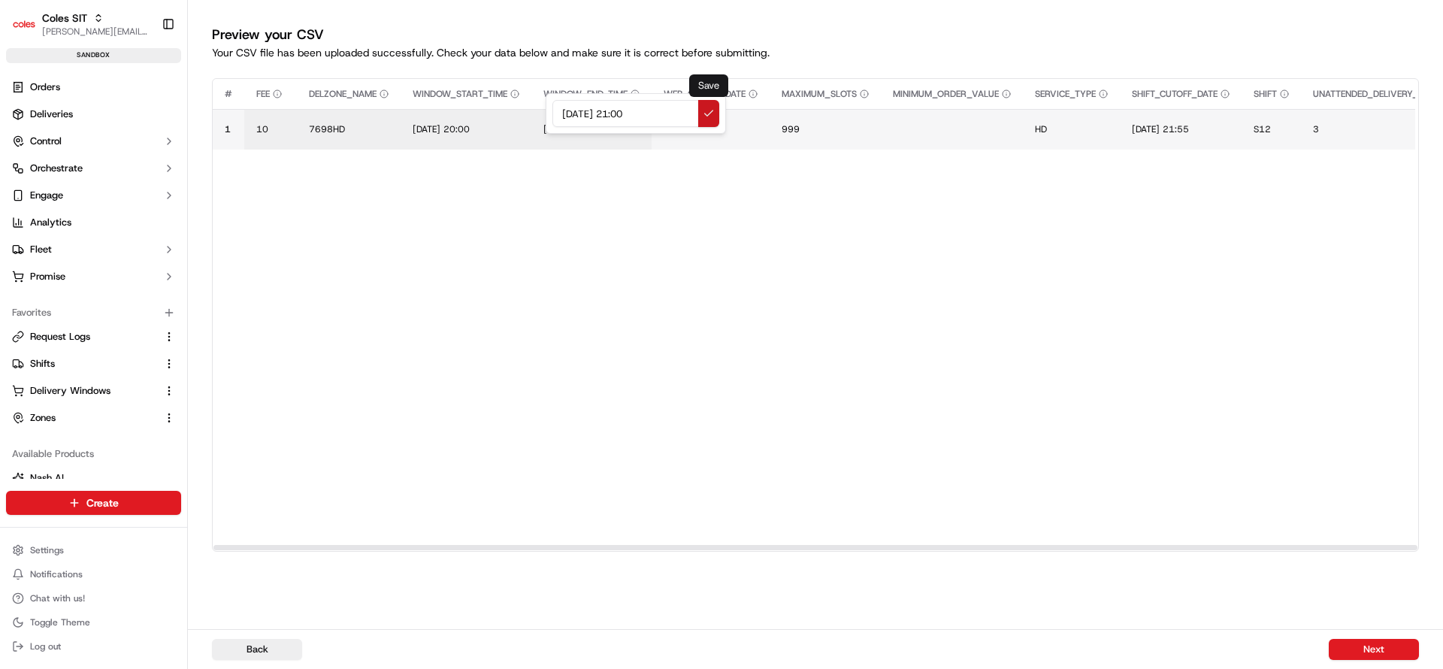
click at [710, 111] on button at bounding box center [708, 113] width 21 height 27
click at [709, 132] on span "[DATE] 21:45" at bounding box center [692, 129] width 57 height 12
drag, startPoint x: 791, startPoint y: 107, endPoint x: 659, endPoint y: 113, distance: 132.4
click at [670, 113] on div "[DATE] 21:45" at bounding box center [760, 113] width 180 height 41
click at [755, 113] on input "19/09/2025 20:00" at bounding box center [759, 113] width 167 height 27
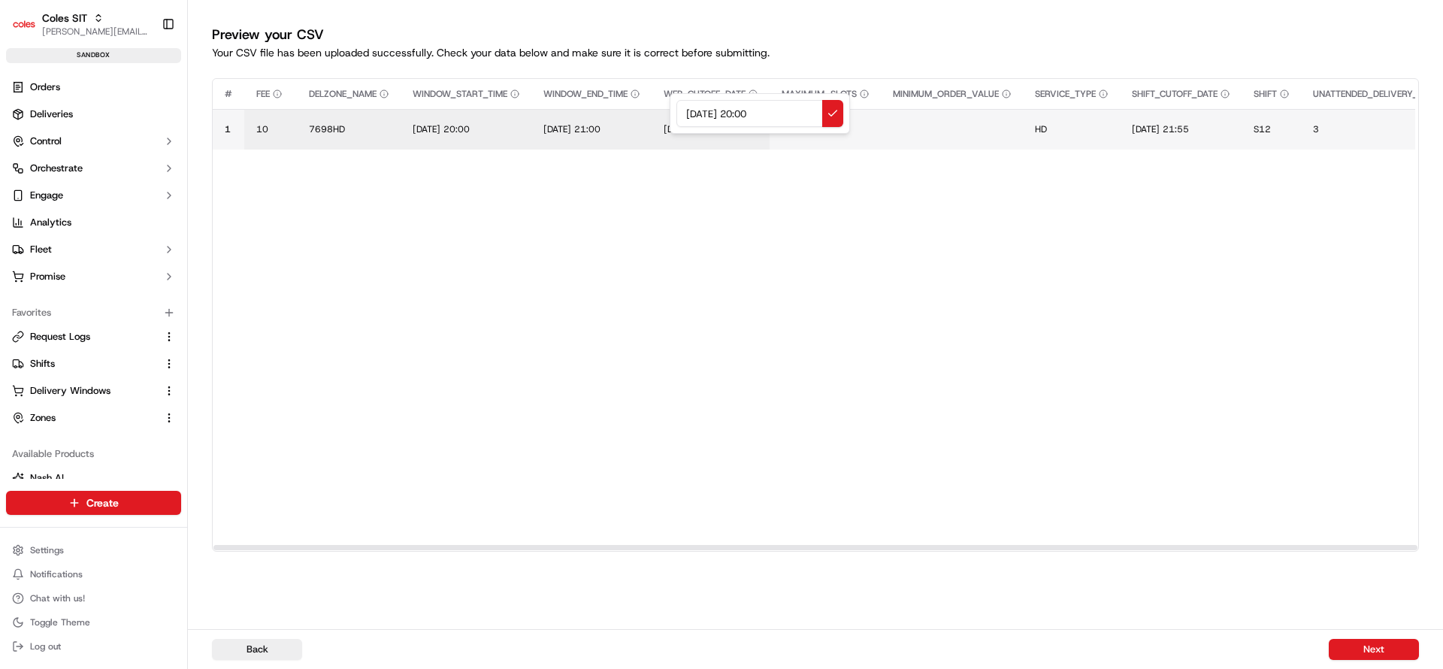
click at [755, 113] on input "19/09/2025 20:00" at bounding box center [759, 113] width 167 height 27
drag, startPoint x: 791, startPoint y: 110, endPoint x: 651, endPoint y: 116, distance: 139.9
click at [670, 116] on div "19/09/2025 13:00" at bounding box center [760, 113] width 180 height 41
type input "19/09/2025 13:00"
click at [834, 112] on button at bounding box center [832, 113] width 21 height 27
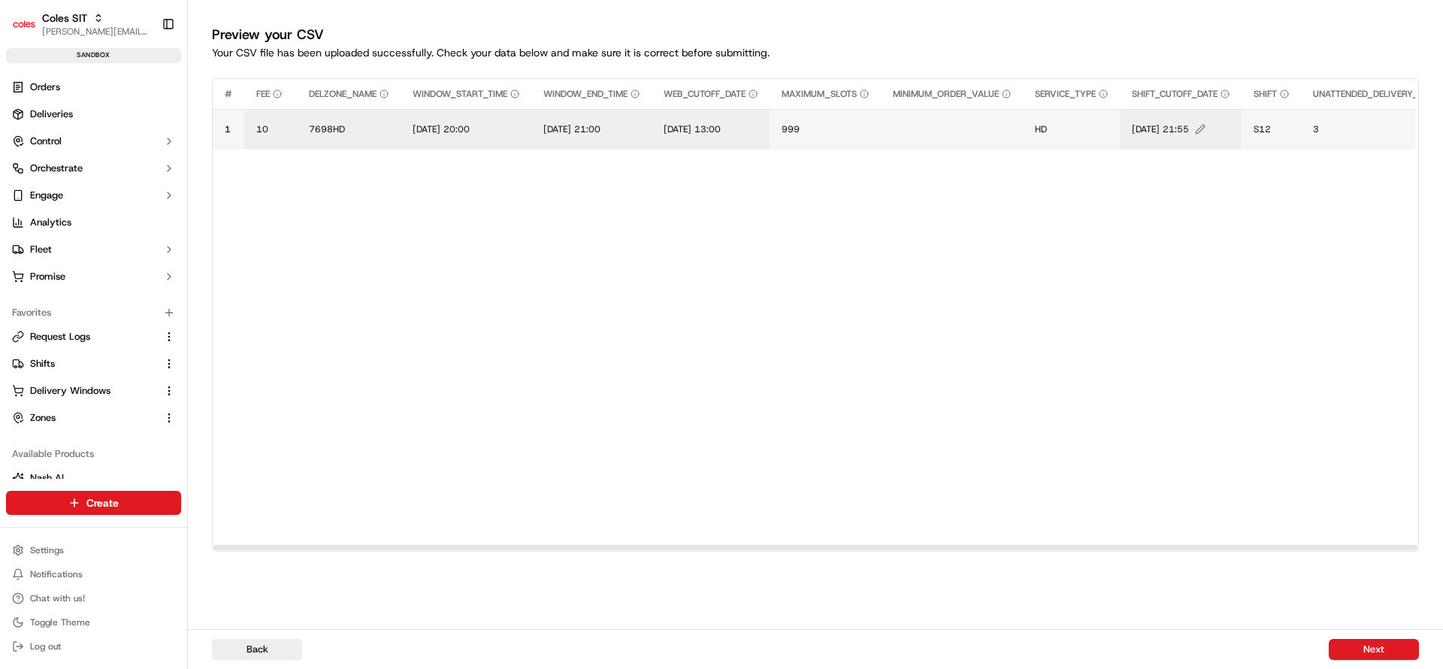
click at [1189, 126] on span "[DATE] 21:55" at bounding box center [1160, 129] width 57 height 12
drag, startPoint x: 1269, startPoint y: 114, endPoint x: 1151, endPoint y: 113, distance: 118.0
click at [1151, 113] on div "[DATE] 21:55" at bounding box center [1236, 113] width 180 height 41
click at [1248, 113] on input "19/09/2025 13:00" at bounding box center [1236, 113] width 167 height 27
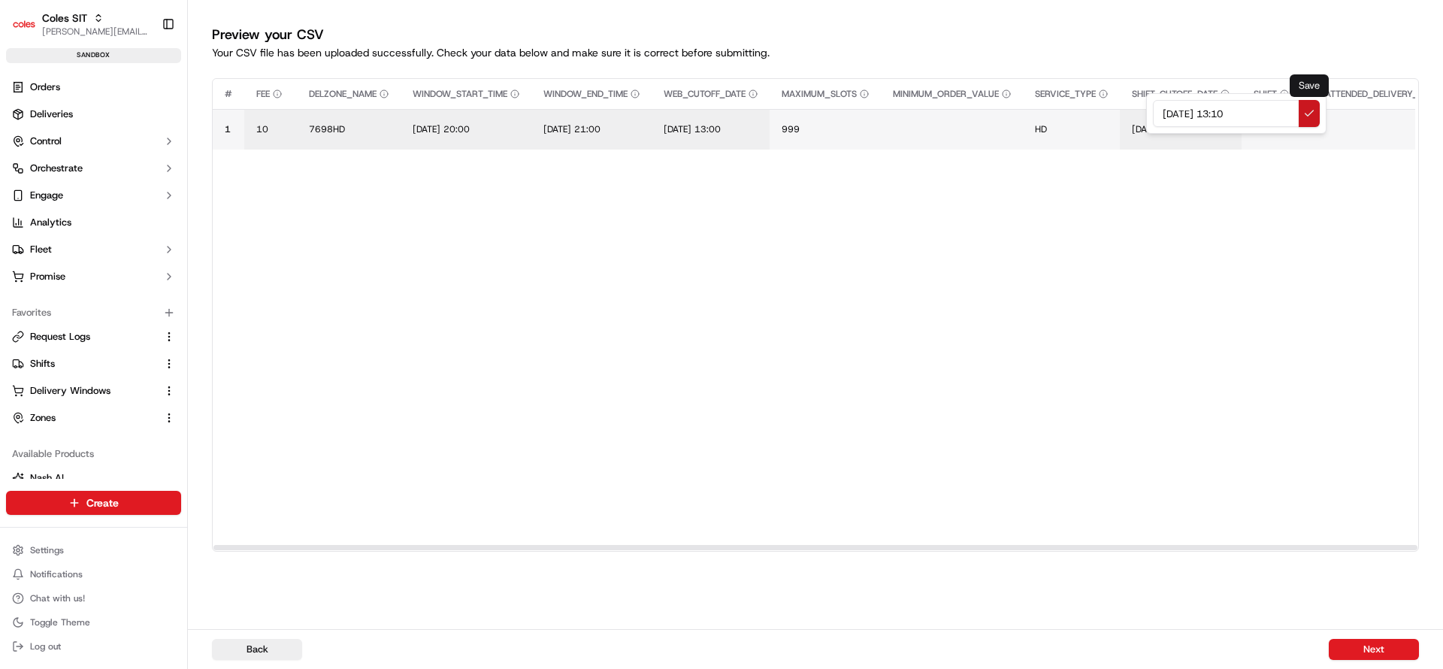
type input "19/09/2025 13:10"
click at [1306, 116] on button at bounding box center [1309, 113] width 21 height 27
click at [1271, 129] on span "S12" at bounding box center [1262, 129] width 17 height 12
type input "S20"
click at [1429, 113] on button at bounding box center [1433, 113] width 21 height 27
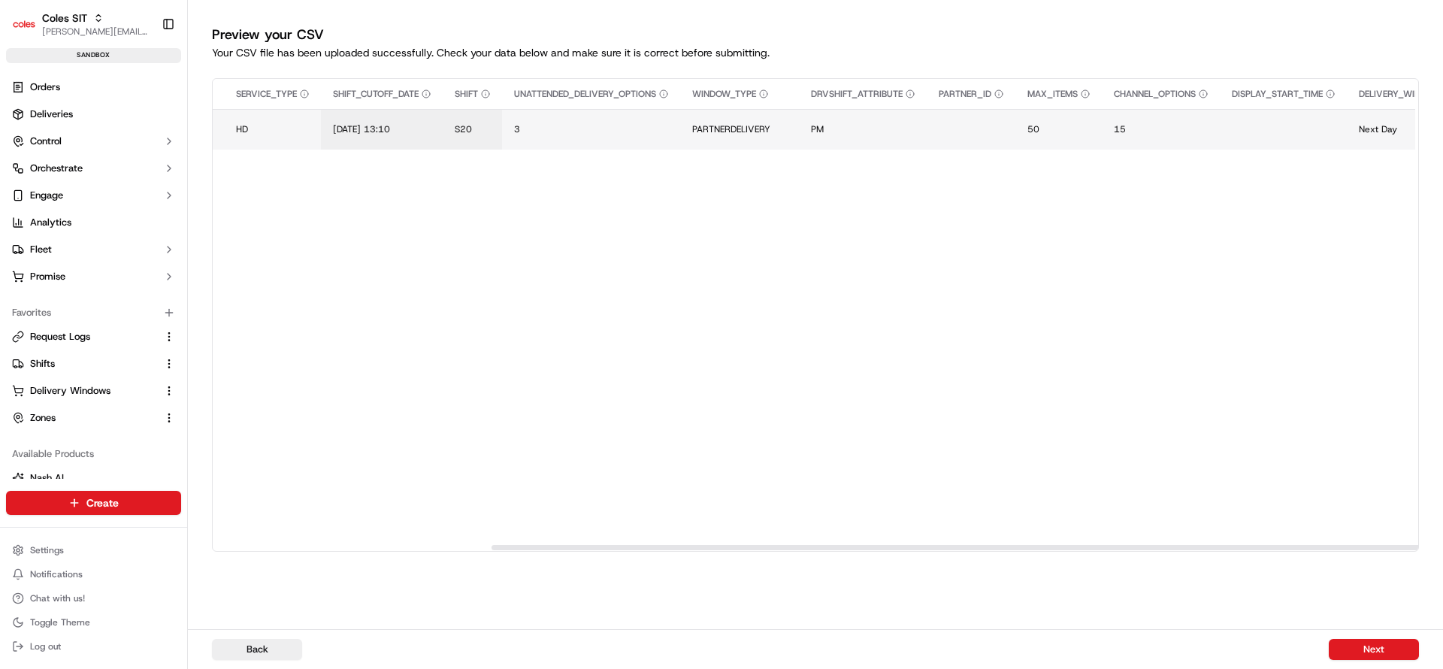
scroll to position [0, 792]
drag, startPoint x: 613, startPoint y: 548, endPoint x: 891, endPoint y: 552, distance: 278.1
click at [891, 550] on div at bounding box center [1094, 547] width 1204 height 5
click at [742, 121] on td "PARTNERDELIVERY" at bounding box center [746, 129] width 119 height 41
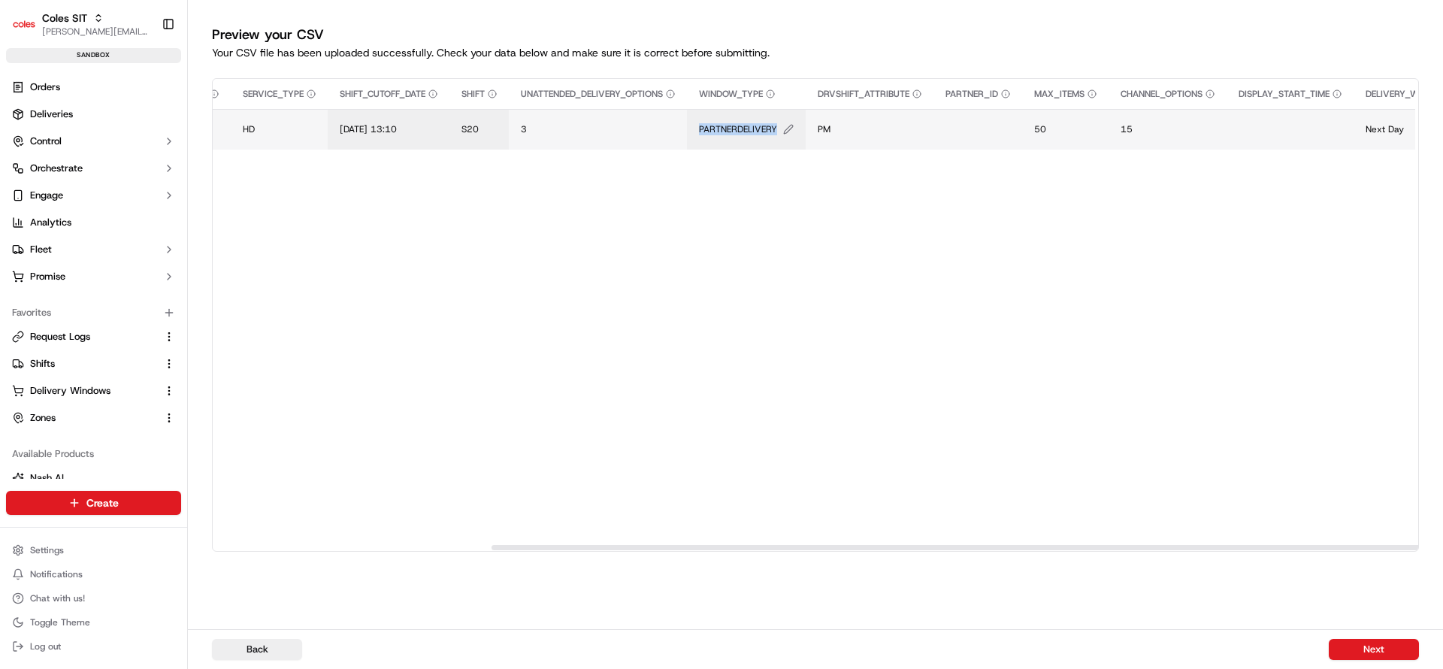
click at [759, 127] on span "PARTNERDELIVERY" at bounding box center [738, 129] width 78 height 12
type input "P"
click at [880, 110] on button at bounding box center [880, 113] width 21 height 27
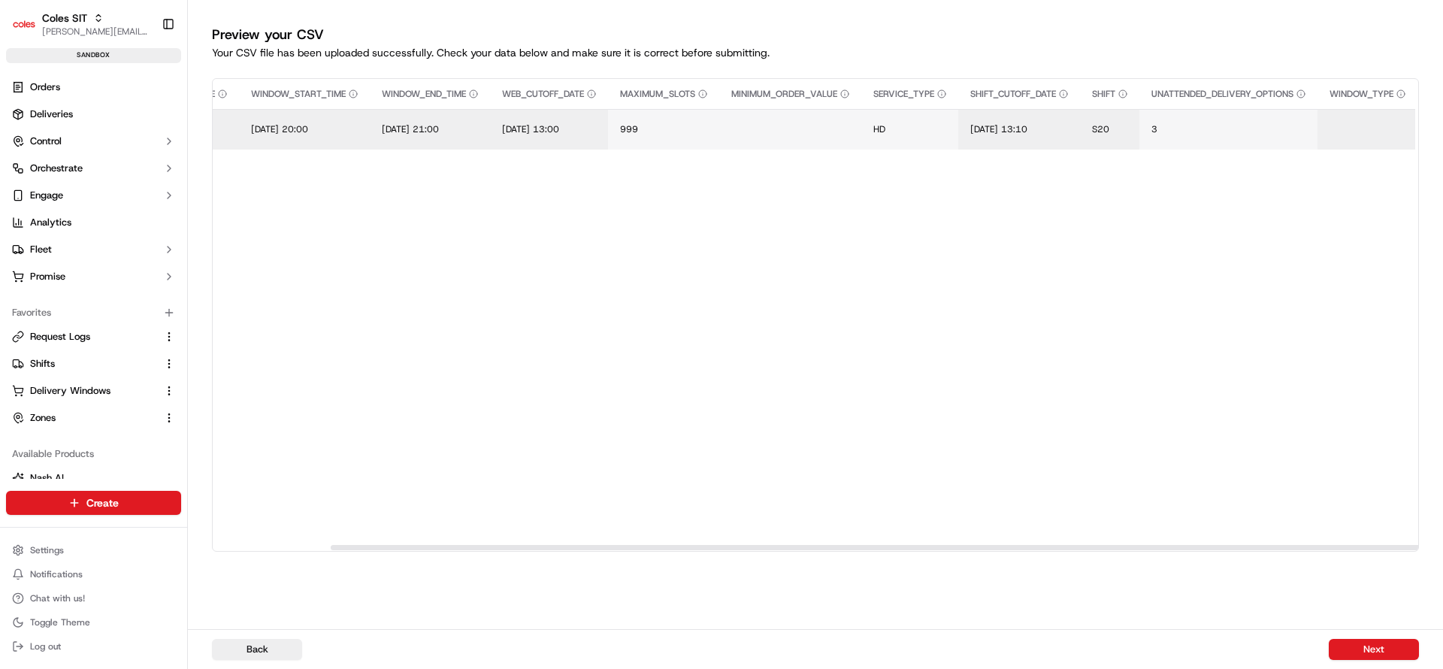
scroll to position [0, 0]
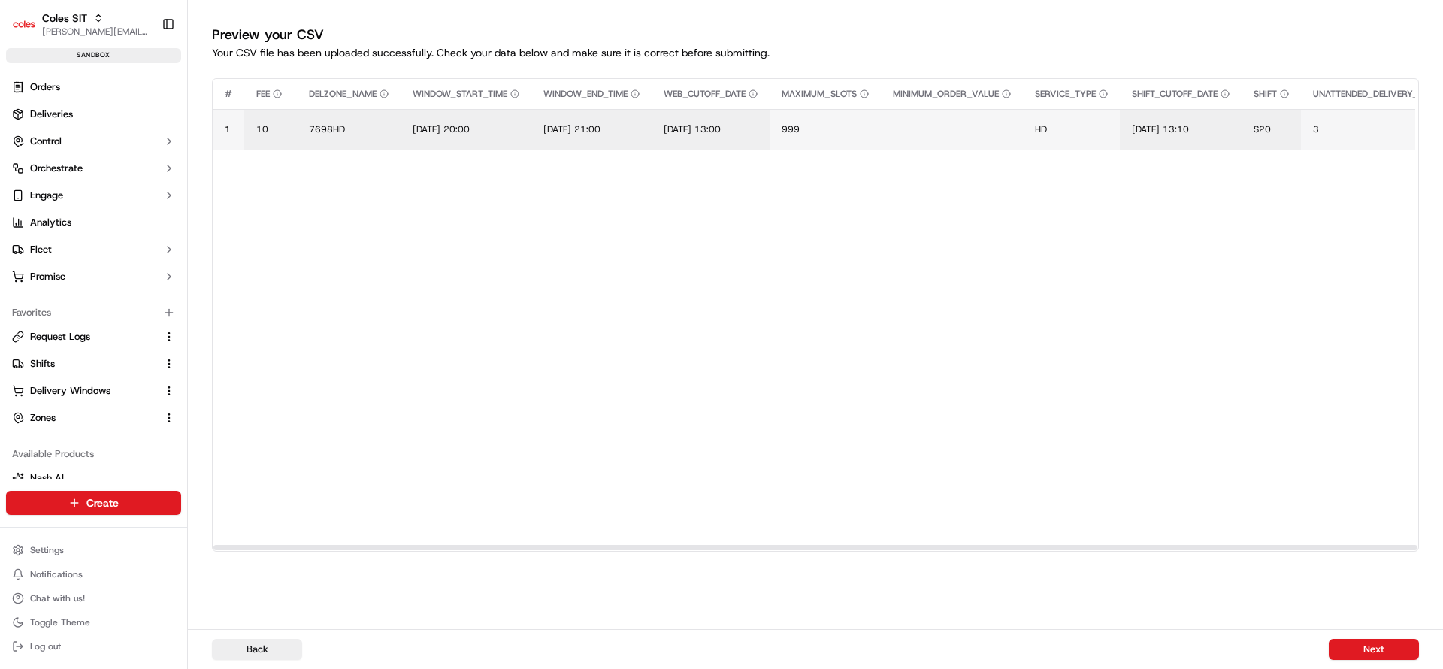
drag, startPoint x: 884, startPoint y: 547, endPoint x: 260, endPoint y: 564, distance: 624.1
click at [260, 550] on div at bounding box center [815, 547] width 1204 height 5
click at [1354, 643] on button "Next" at bounding box center [1374, 649] width 90 height 21
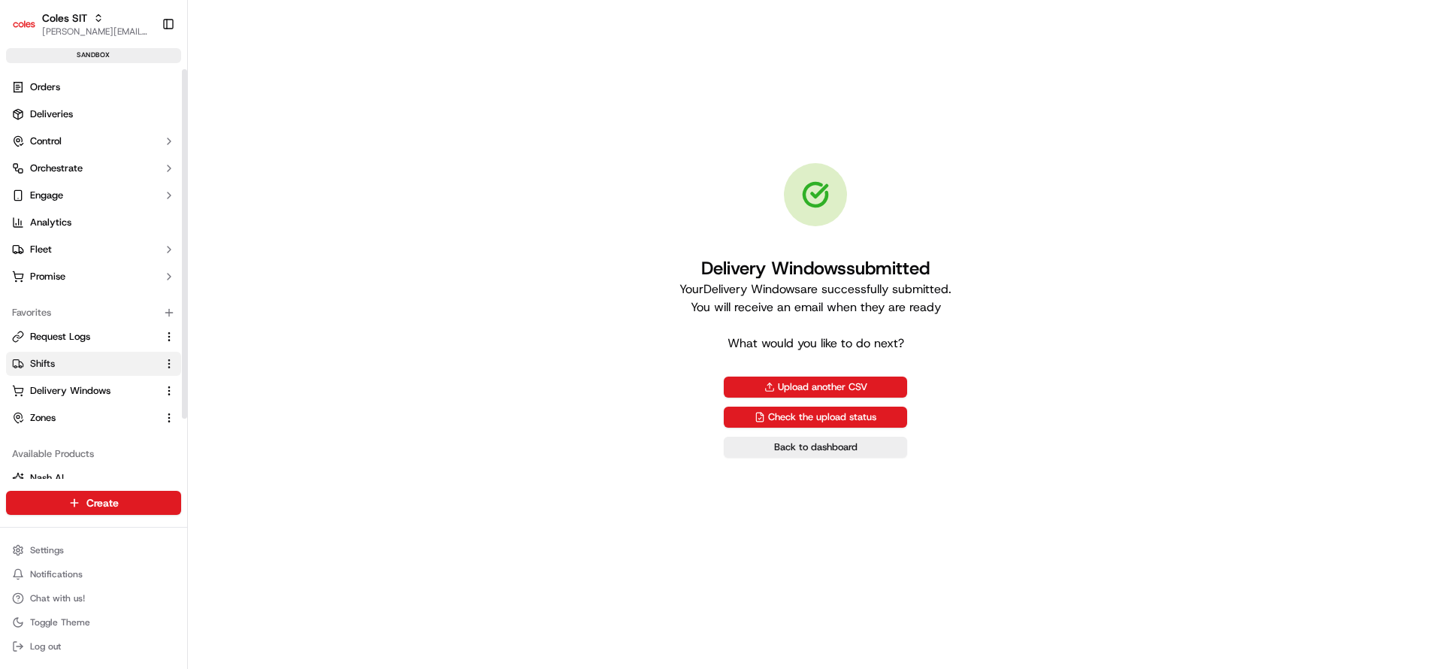
click at [50, 363] on span "Shifts" at bounding box center [42, 364] width 25 height 14
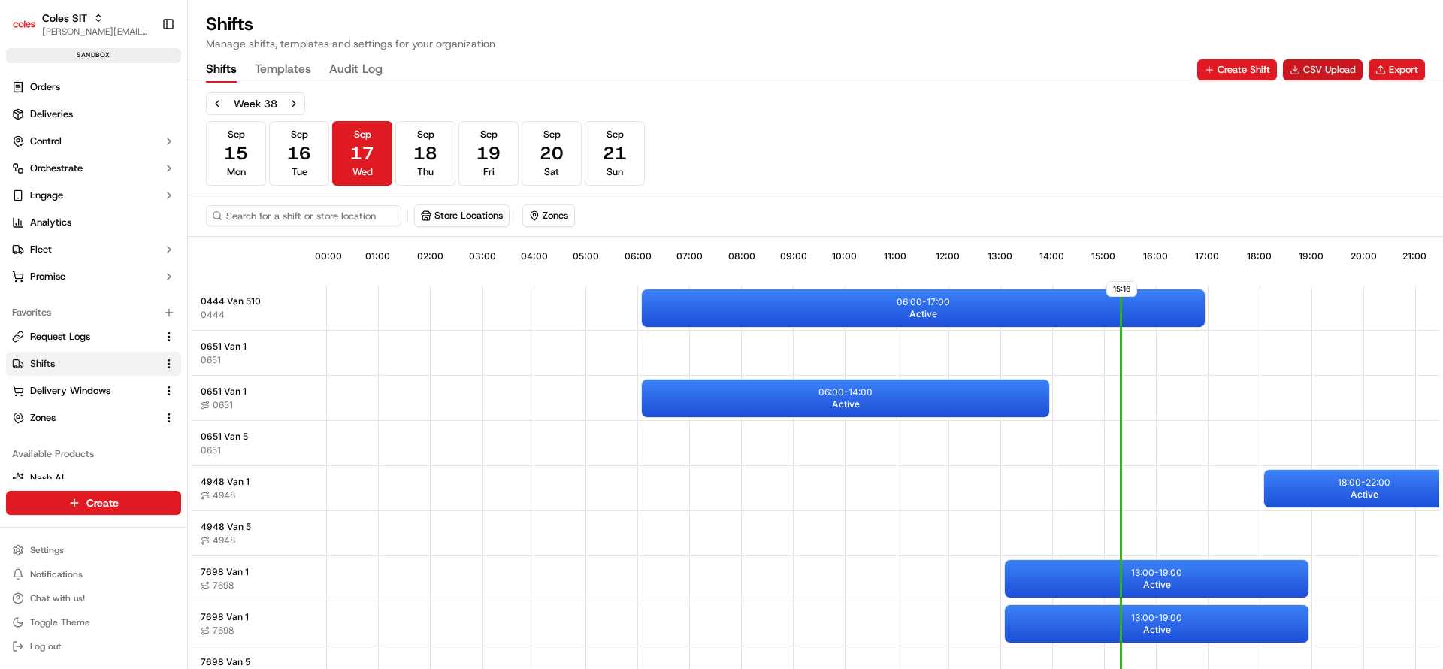
click at [1342, 64] on button "CSV Upload" at bounding box center [1323, 69] width 80 height 21
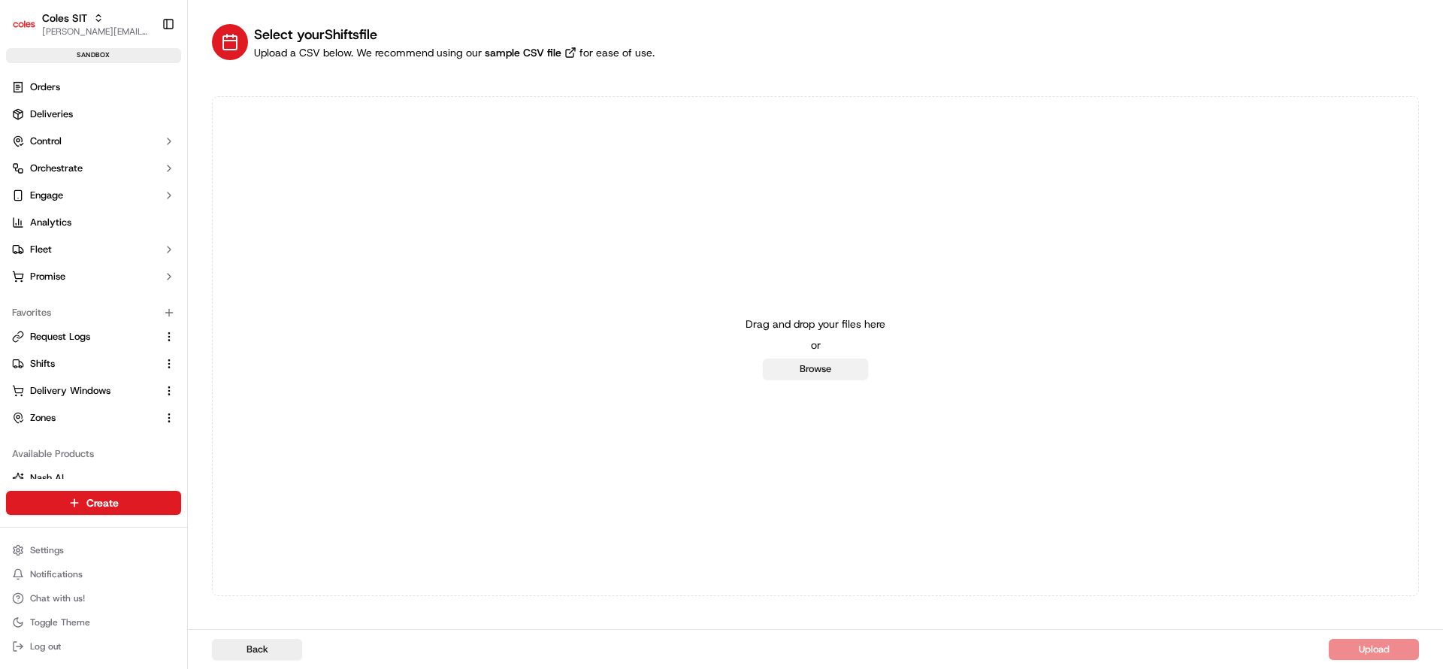
click at [815, 371] on button "Browse" at bounding box center [815, 369] width 105 height 21
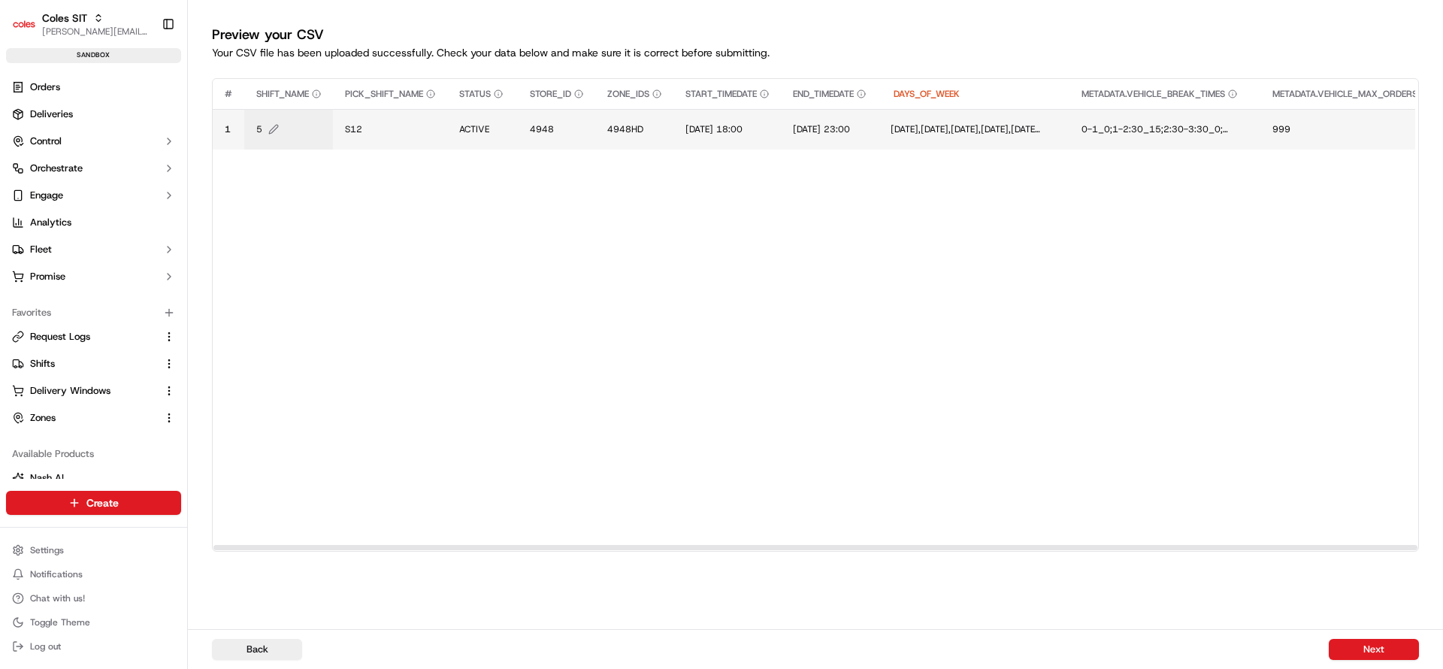
click at [263, 129] on button "5" at bounding box center [288, 129] width 65 height 12
type input "6"
click at [420, 111] on button at bounding box center [419, 113] width 21 height 27
click at [354, 129] on span "S12" at bounding box center [353, 129] width 17 height 12
type input "S20"
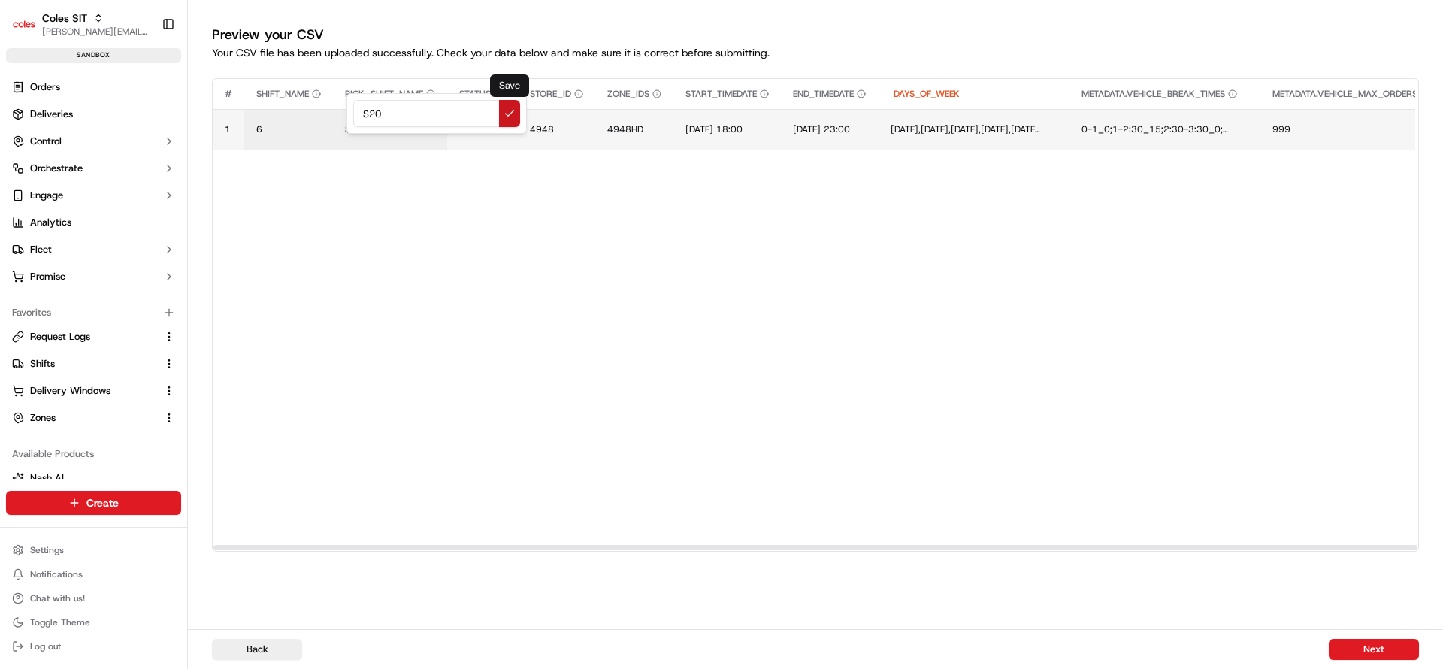
click at [506, 110] on button at bounding box center [509, 113] width 21 height 27
click at [546, 133] on span "4948" at bounding box center [542, 129] width 24 height 12
click at [561, 111] on input "4948" at bounding box center [622, 113] width 167 height 27
type input "7698"
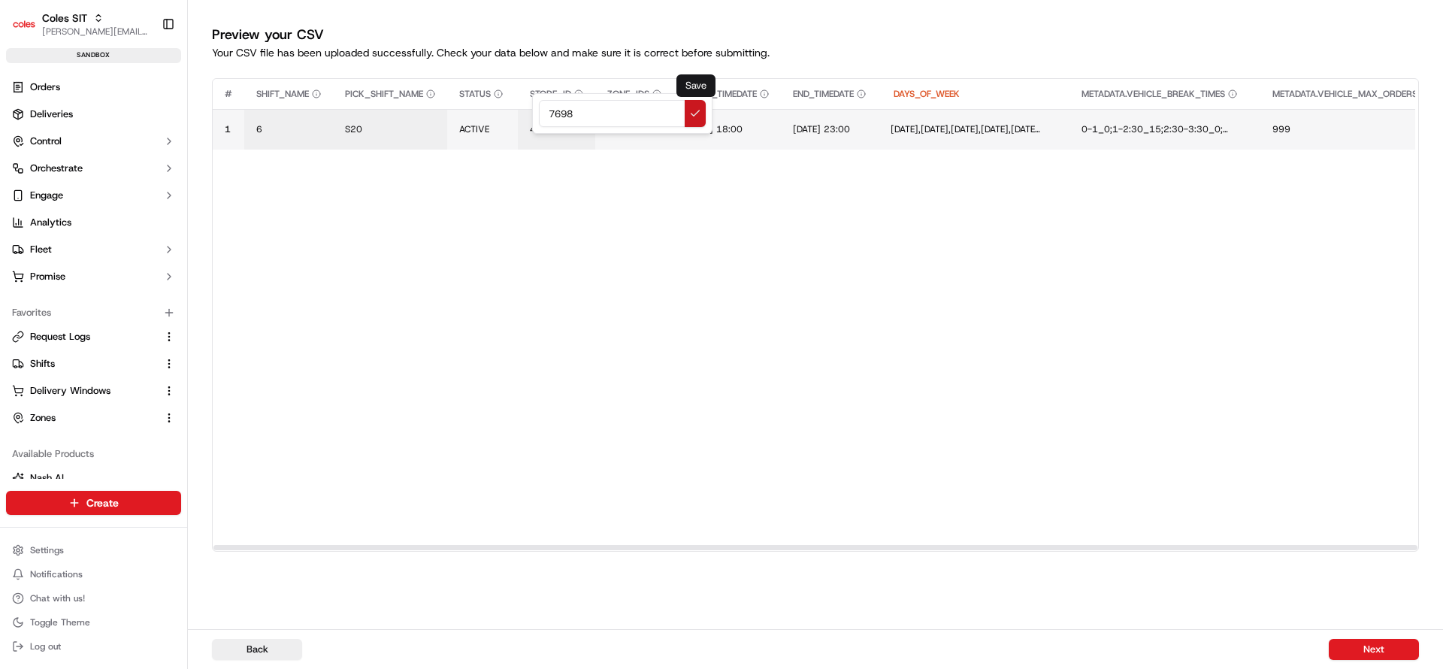
click at [694, 113] on button at bounding box center [695, 113] width 21 height 27
click at [632, 130] on span "4948HD" at bounding box center [625, 129] width 36 height 12
click at [641, 114] on input "4948HD" at bounding box center [700, 113] width 167 height 27
click at [641, 113] on input "4948HD" at bounding box center [700, 113] width 167 height 27
type input "7698HD"
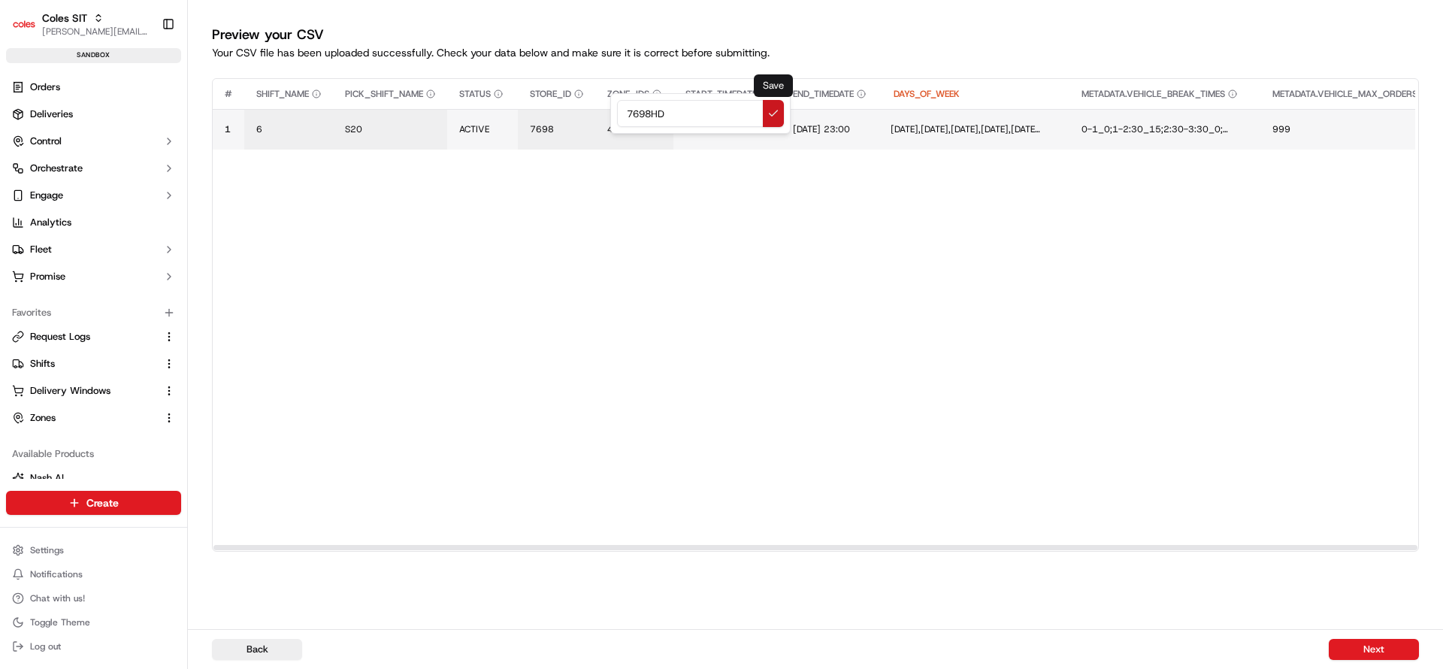
click at [772, 107] on button at bounding box center [773, 113] width 21 height 27
click at [743, 123] on span "[DATE] 18:00" at bounding box center [713, 129] width 57 height 12
drag, startPoint x: 807, startPoint y: 114, endPoint x: 679, endPoint y: 114, distance: 128.5
click at [688, 114] on div "[DATE] 18:00" at bounding box center [778, 113] width 180 height 41
click at [773, 111] on input "19/09/2025 13:00" at bounding box center [778, 113] width 167 height 27
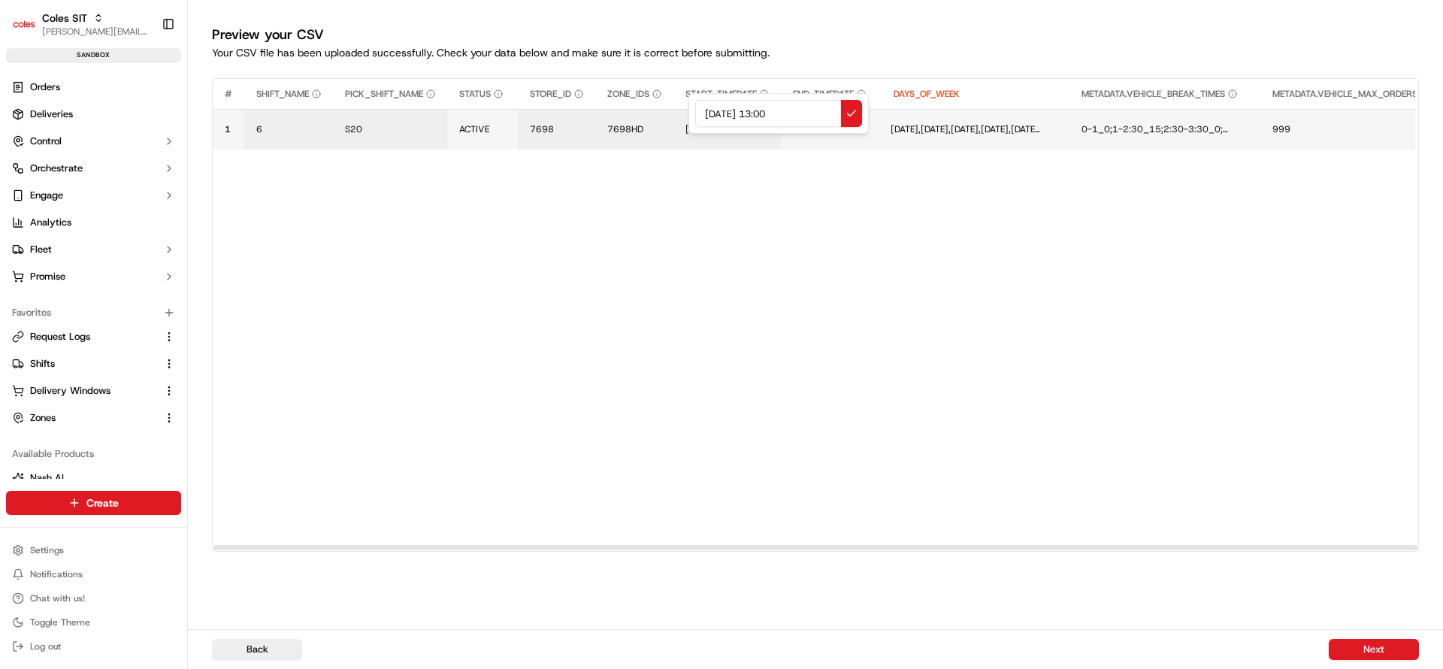
click at [773, 111] on input "19/09/2025 13:00" at bounding box center [778, 113] width 167 height 27
click at [790, 111] on input "19/09/2025 19:00" at bounding box center [778, 113] width 167 height 27
click at [790, 110] on input "19/09/2025 19:00" at bounding box center [778, 113] width 167 height 27
type input "19/09/2025 19:30"
click at [853, 111] on button at bounding box center [851, 113] width 21 height 27
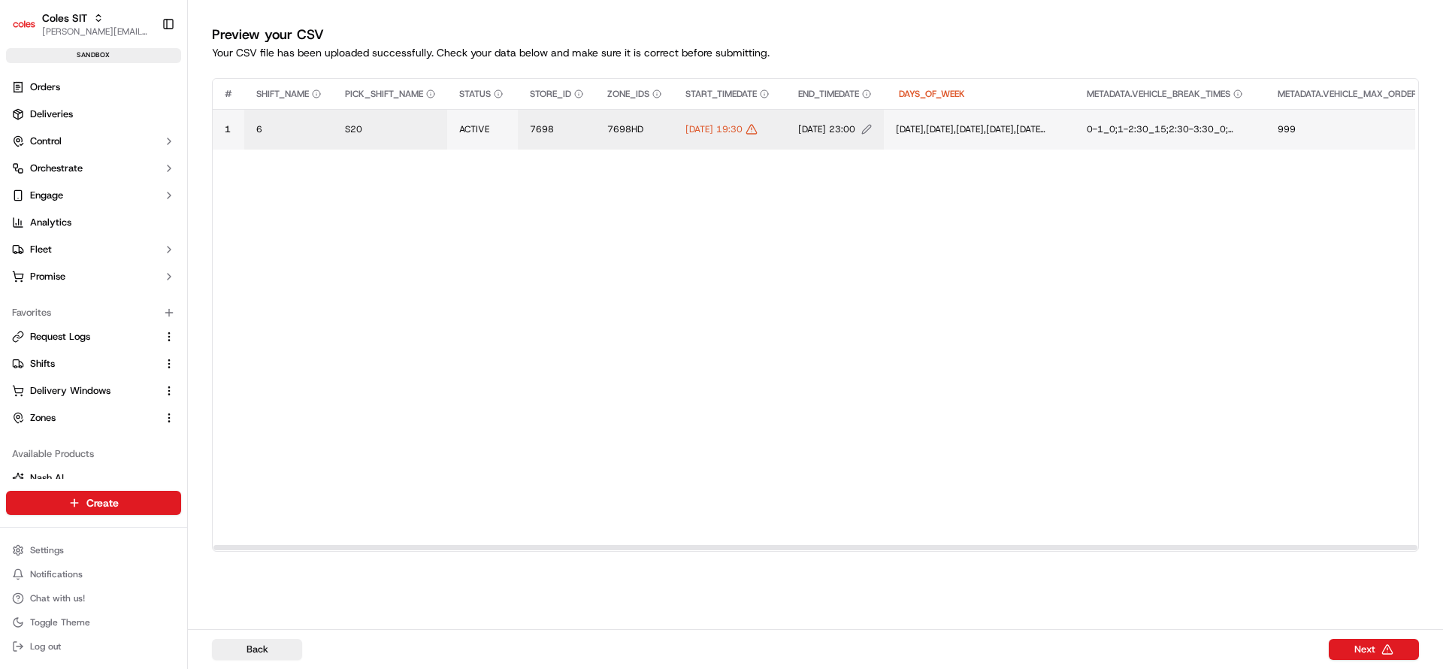
click at [855, 128] on span "[DATE] 23:00" at bounding box center [826, 129] width 57 height 12
drag, startPoint x: 951, startPoint y: 105, endPoint x: 819, endPoint y: 113, distance: 131.8
click at [828, 113] on div "[DATE] 23:00" at bounding box center [918, 113] width 180 height 41
click at [917, 114] on input "19/09/2025 13:00" at bounding box center [918, 113] width 167 height 27
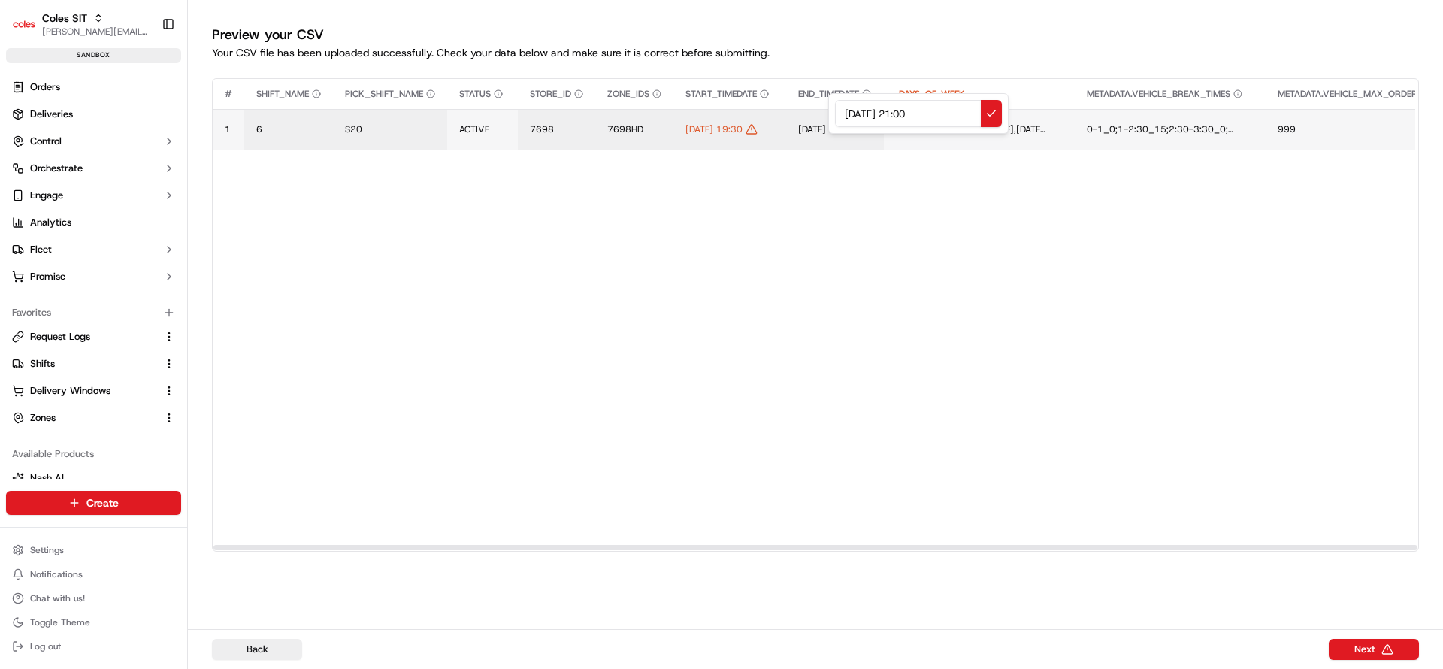
click at [930, 113] on input "19/09/2025 21:00" at bounding box center [918, 113] width 167 height 27
type input "19/09/2025 21:30"
click at [989, 109] on button at bounding box center [991, 113] width 21 height 27
drag, startPoint x: 831, startPoint y: 546, endPoint x: 422, endPoint y: 549, distance: 408.9
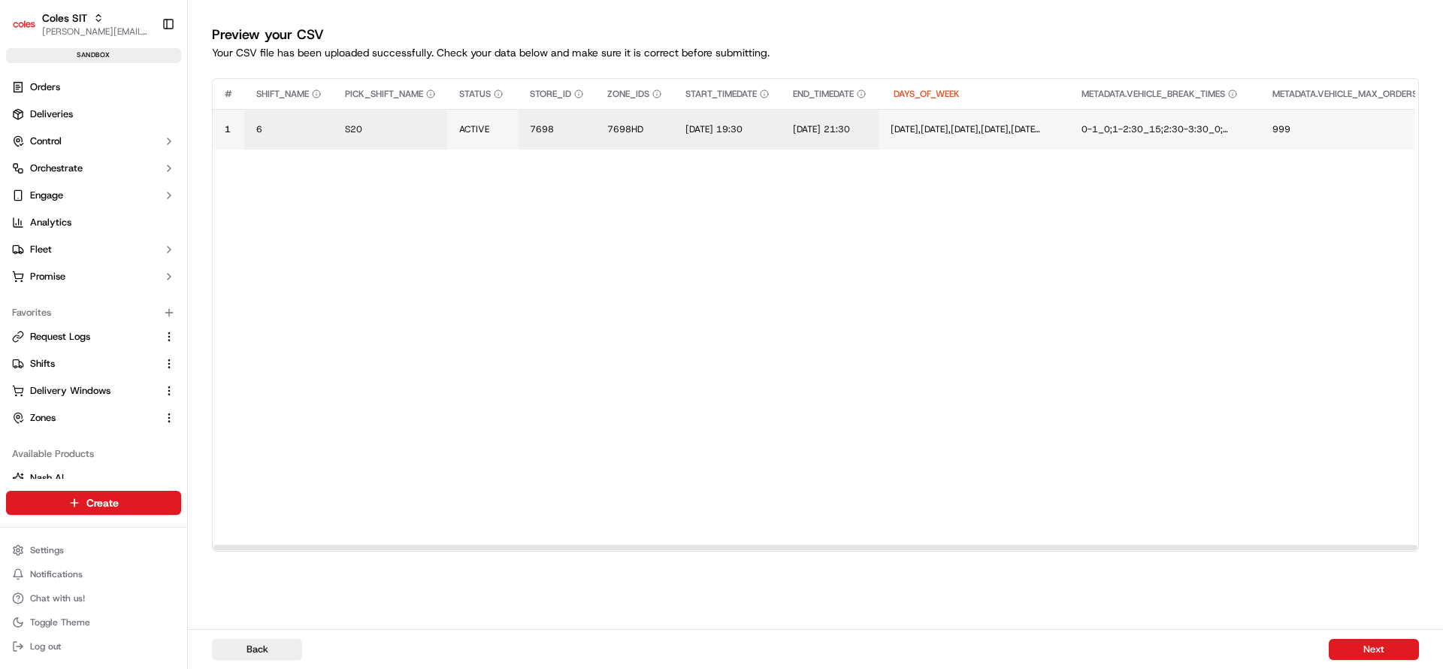
click at [422, 549] on div at bounding box center [815, 547] width 1204 height 5
click at [1366, 648] on button "Next" at bounding box center [1374, 649] width 90 height 21
